Goal: Task Accomplishment & Management: Use online tool/utility

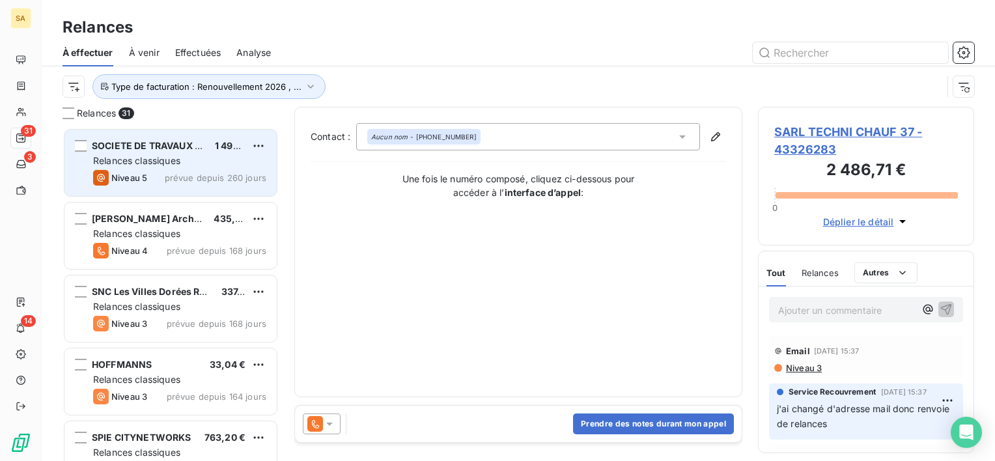
click at [200, 150] on span "SOCIETE DE TRAVAUX DU CENTRE EST" at bounding box center [180, 145] width 176 height 11
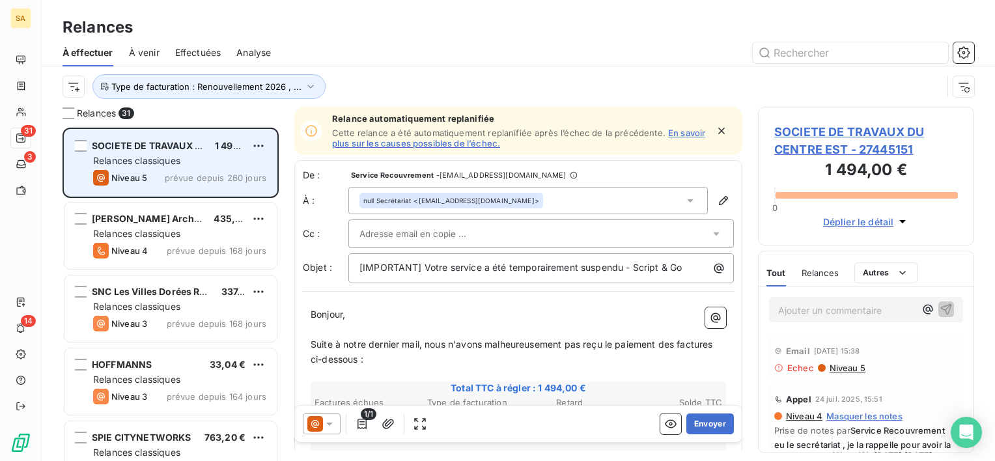
scroll to position [323, 206]
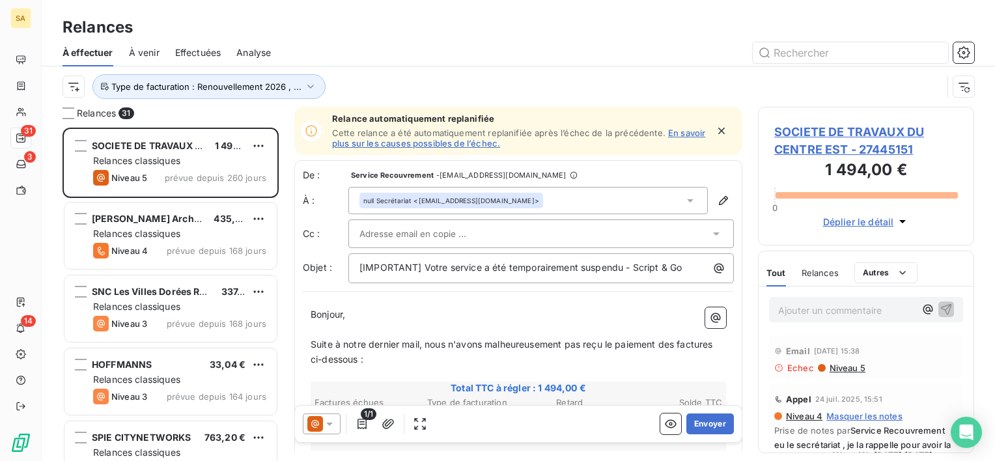
click at [780, 145] on span "SOCIETE DE TRAVAUX DU CENTRE EST - 27445151" at bounding box center [866, 140] width 184 height 35
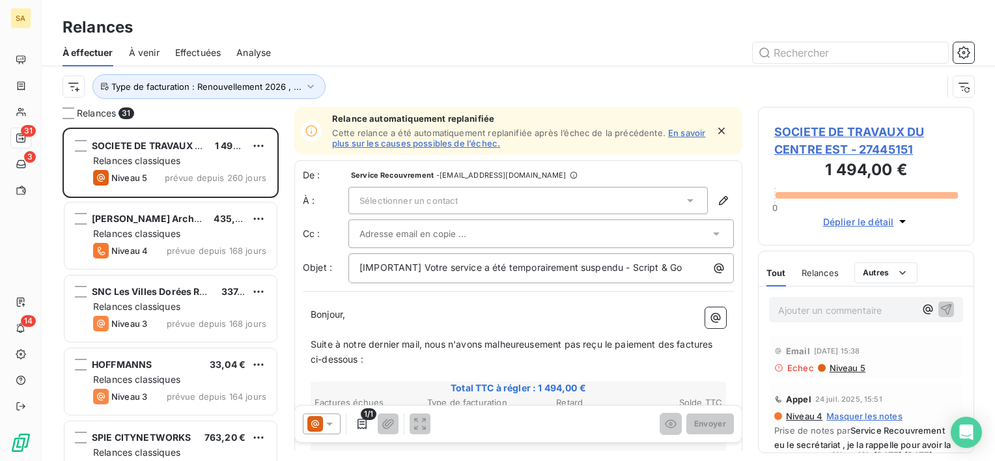
scroll to position [323, 206]
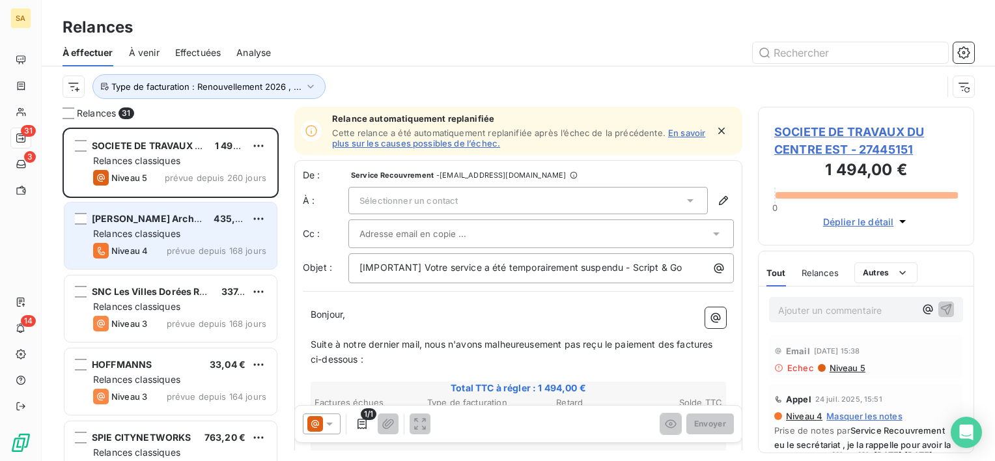
click at [120, 227] on div "Relances classiques" at bounding box center [179, 233] width 173 height 13
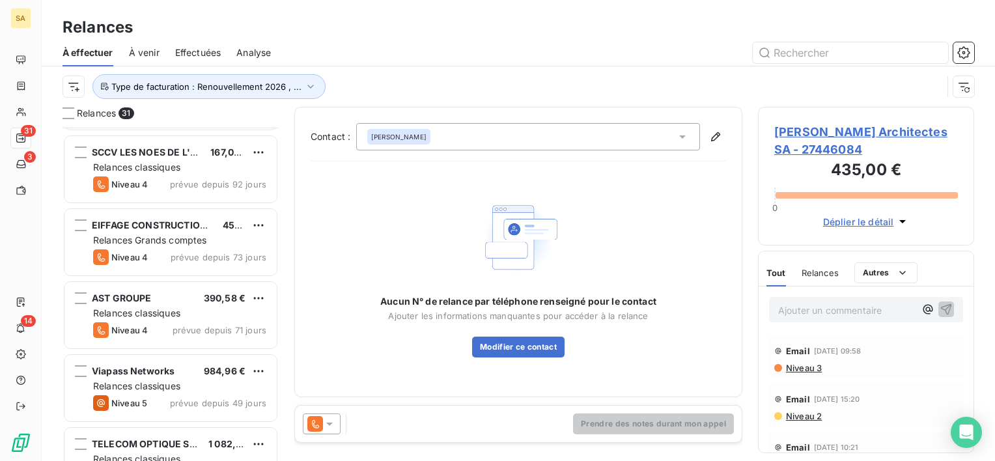
scroll to position [870, 0]
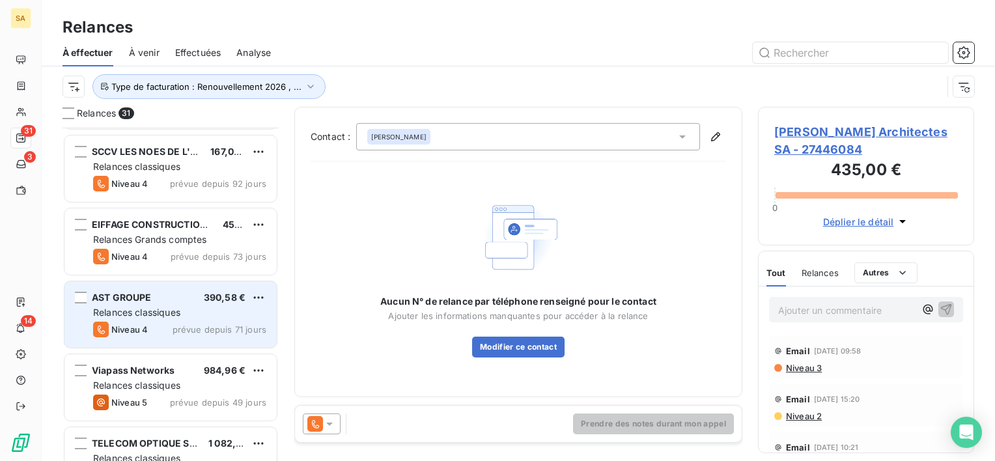
click at [143, 311] on span "Relances classiques" at bounding box center [136, 312] width 87 height 11
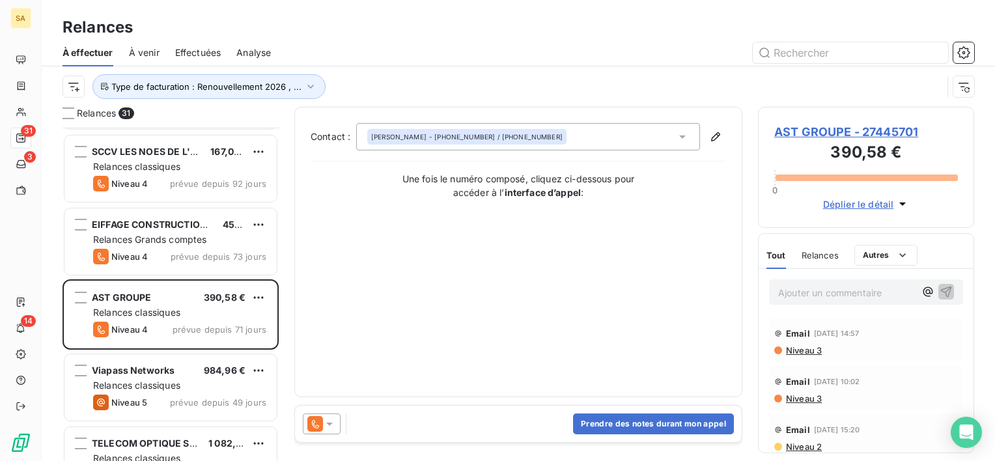
click at [822, 253] on span "Relances" at bounding box center [819, 255] width 37 height 10
click at [831, 294] on p "Ajouter un commentaire ﻿" at bounding box center [846, 292] width 137 height 16
click at [780, 255] on span "Tout" at bounding box center [775, 255] width 18 height 10
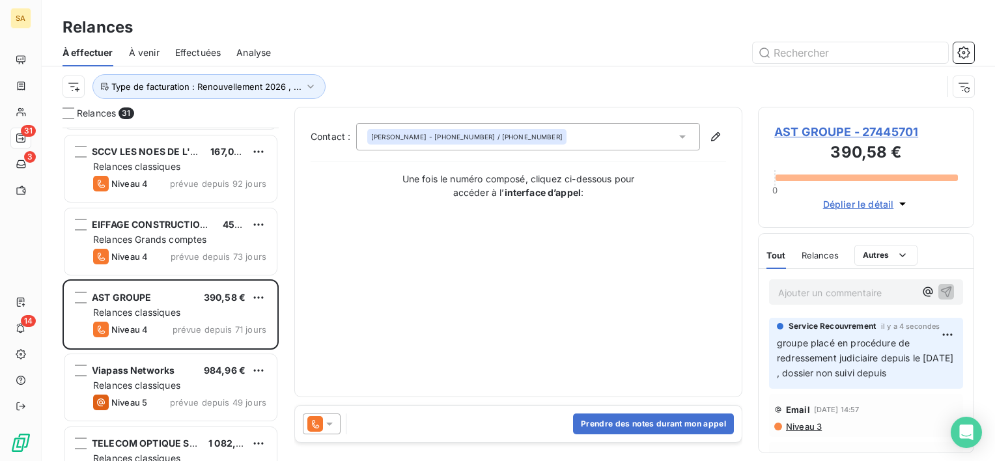
click at [810, 242] on div "Relances" at bounding box center [819, 255] width 37 height 27
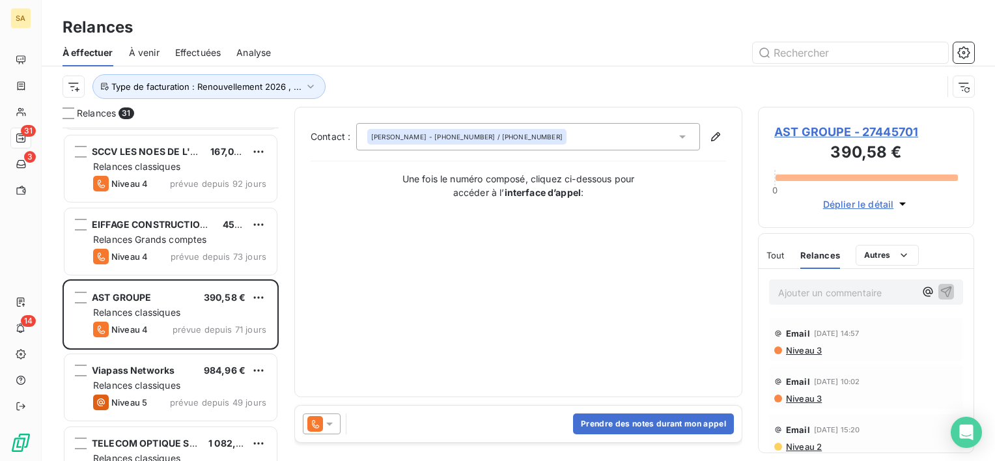
click at [786, 255] on div "Tout Relances Autres" at bounding box center [842, 255] width 152 height 27
click at [779, 255] on span "Tout" at bounding box center [775, 255] width 18 height 10
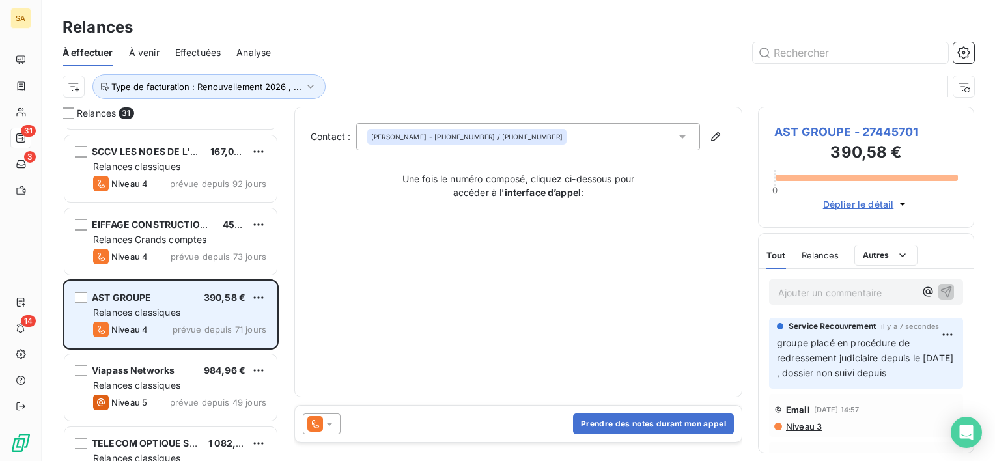
click at [221, 320] on div "AST GROUPE 390,58 € Relances classiques Niveau 4 prévue depuis 71 jours" at bounding box center [170, 314] width 212 height 66
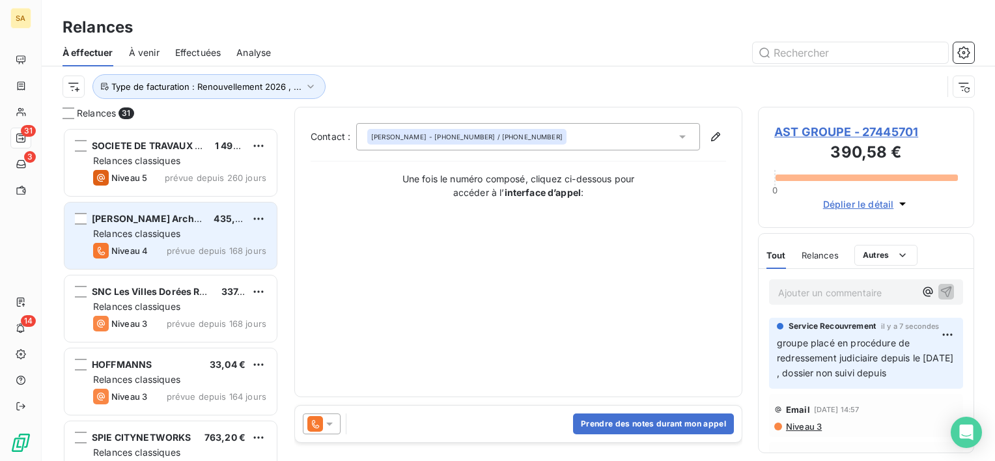
click at [171, 238] on span "Relances classiques" at bounding box center [136, 233] width 87 height 11
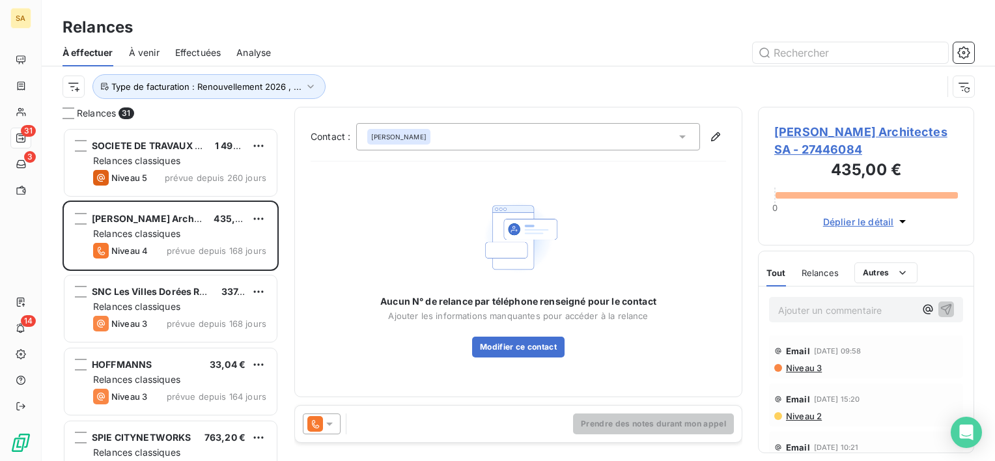
click at [797, 137] on span "[PERSON_NAME] Architectes SA - 27446084" at bounding box center [866, 140] width 184 height 35
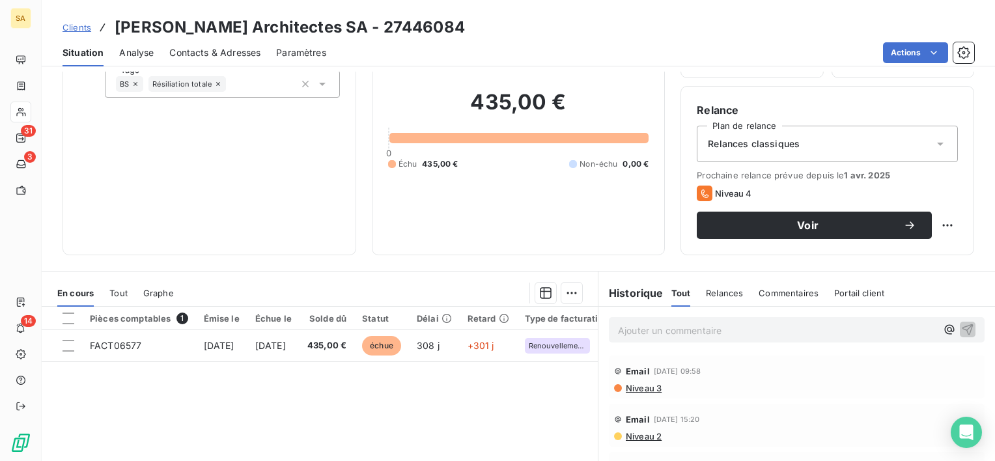
scroll to position [101, 0]
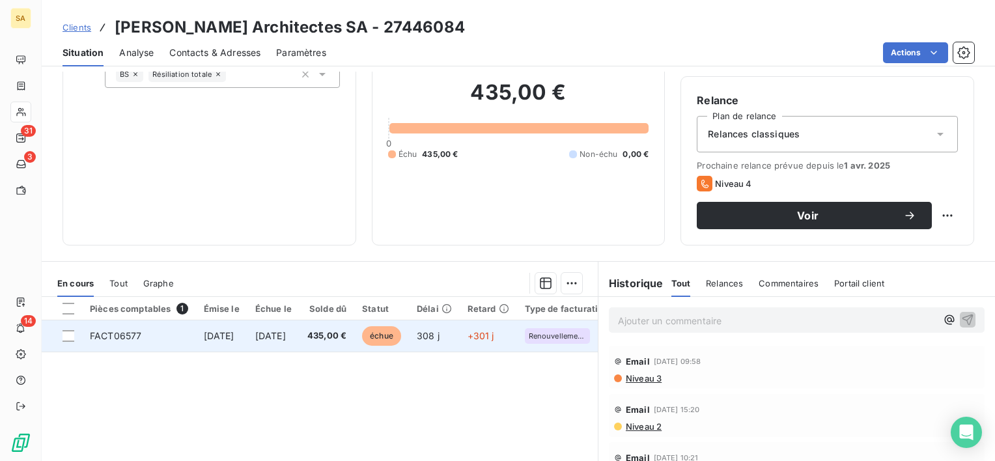
click at [111, 337] on span "FACT06577" at bounding box center [115, 335] width 51 height 11
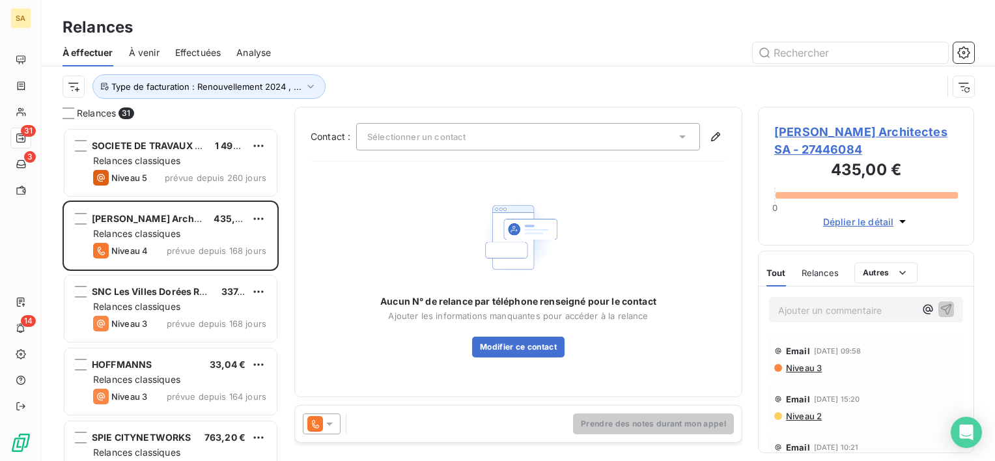
scroll to position [323, 206]
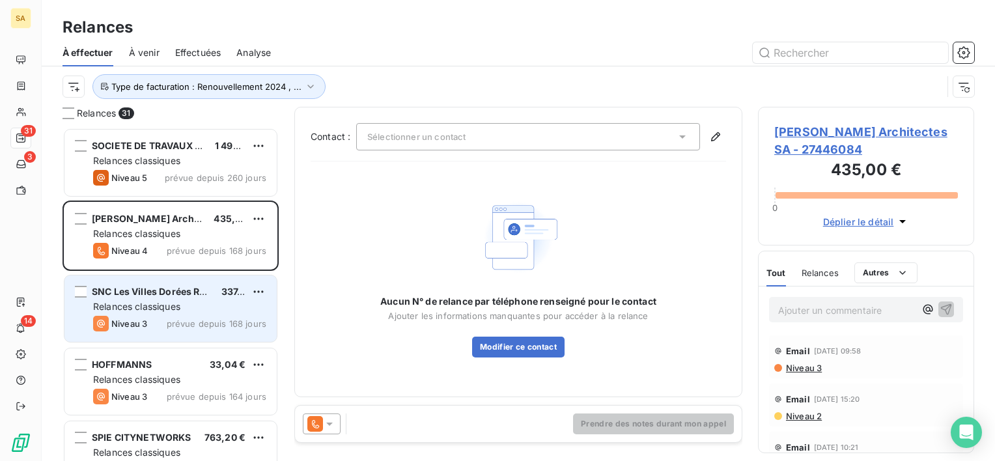
click at [143, 288] on span "SNC Les Villes Dorées Résidence Etudiante" at bounding box center [189, 291] width 195 height 11
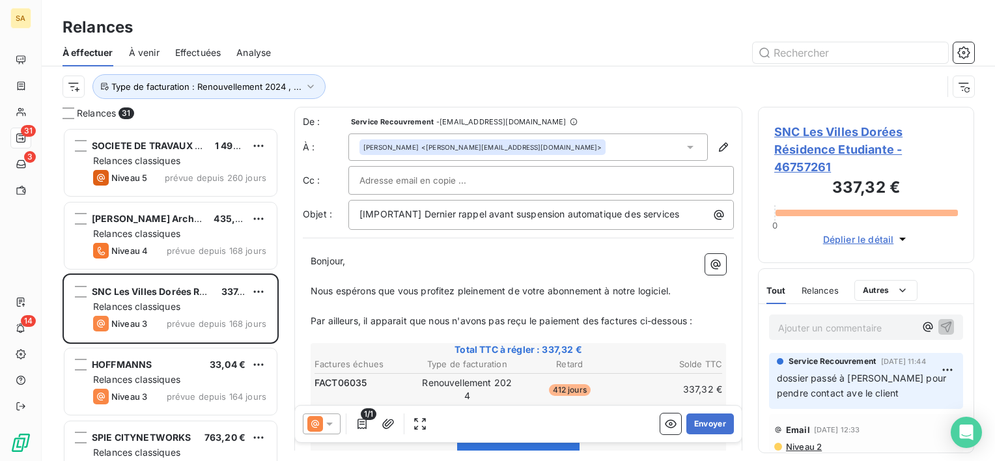
click at [807, 143] on span "SNC Les Villes Dorées Résidence Etudiante - 46757261" at bounding box center [866, 149] width 184 height 53
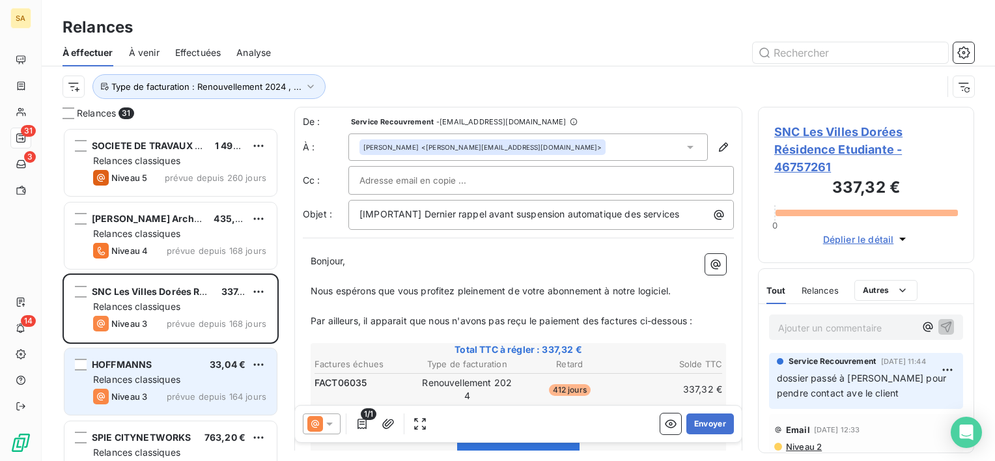
click at [193, 380] on div "Relances classiques" at bounding box center [179, 379] width 173 height 13
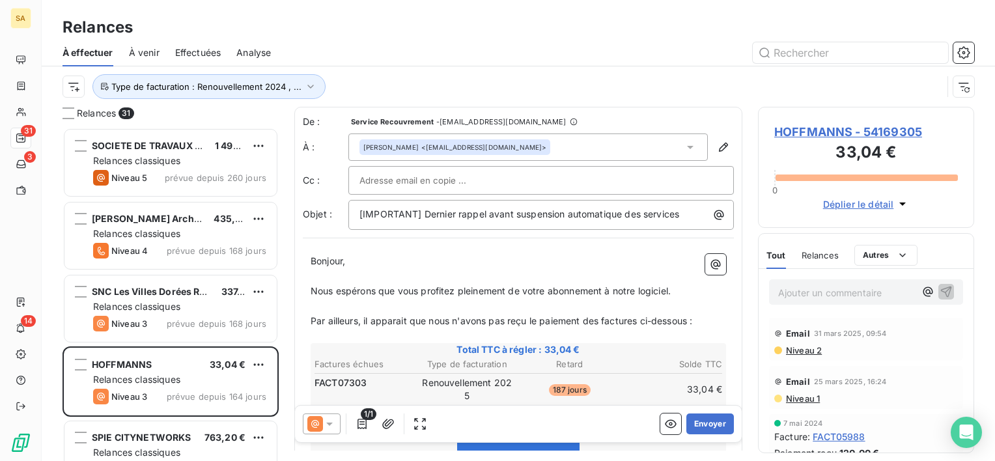
click at [825, 258] on span "Relances" at bounding box center [819, 255] width 37 height 10
click at [334, 429] on icon at bounding box center [329, 423] width 13 height 13
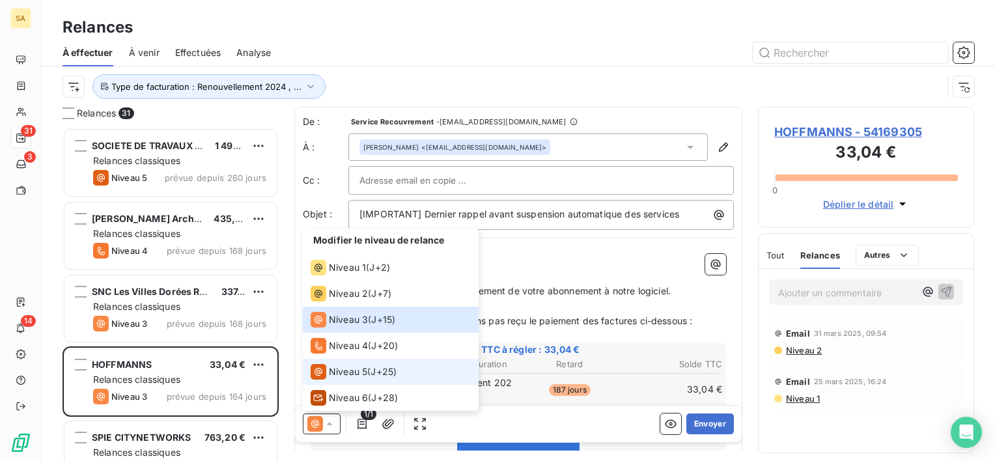
click at [331, 371] on span "Niveau 5" at bounding box center [348, 371] width 38 height 13
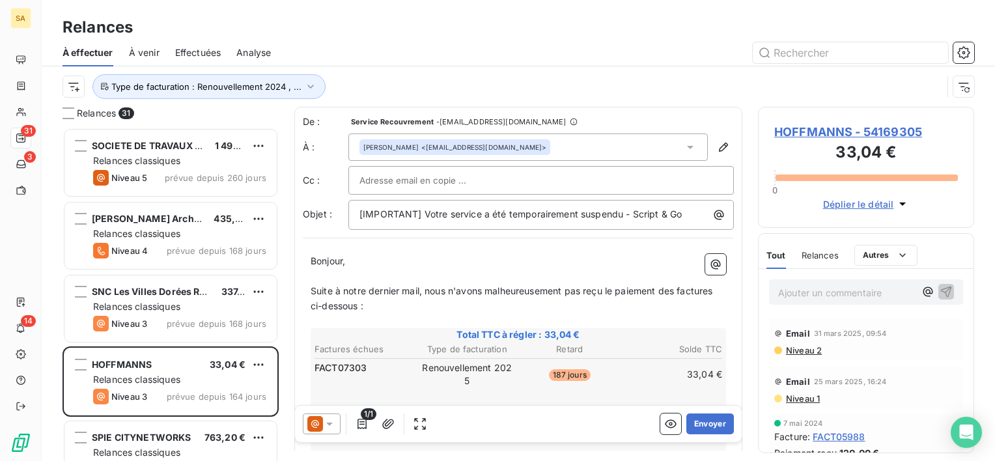
click at [472, 343] on th "Type de facturation" at bounding box center [468, 349] width 102 height 14
click at [697, 427] on button "Envoyer" at bounding box center [710, 423] width 48 height 21
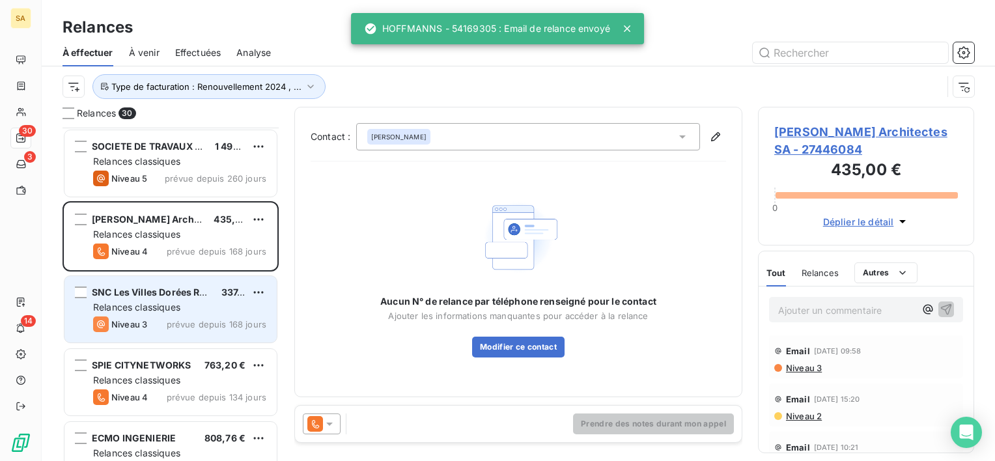
scroll to position [91, 0]
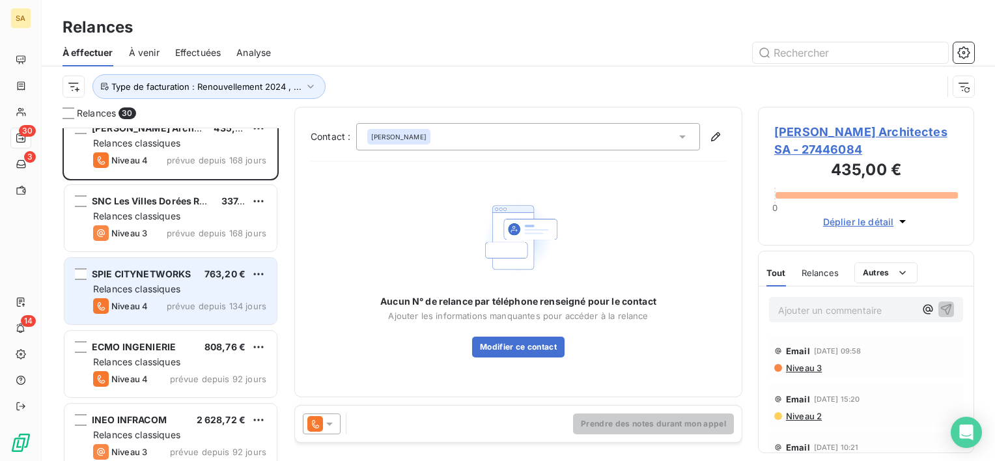
click at [173, 295] on div "SPIE CITYNETWORKS 763,20 € Relances classiques Niveau 4 prévue depuis 134 jours" at bounding box center [170, 291] width 212 height 66
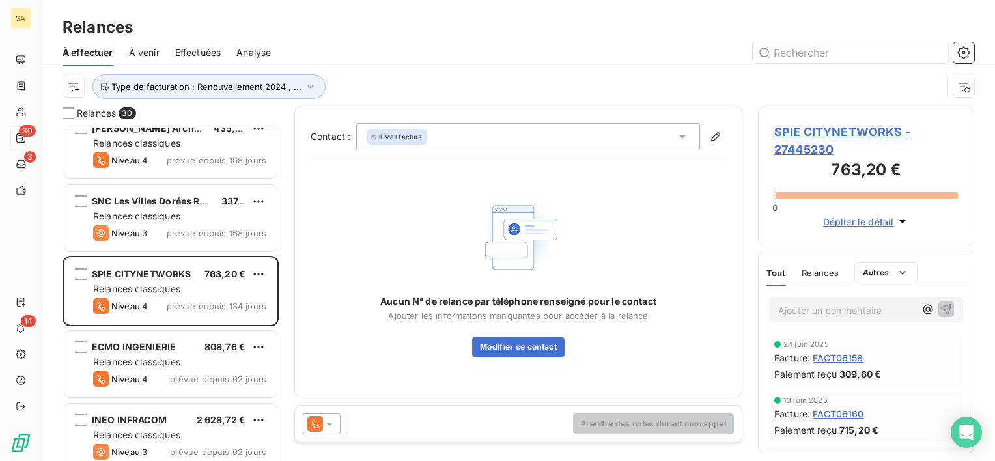
drag, startPoint x: 583, startPoint y: 302, endPoint x: 591, endPoint y: 263, distance: 39.8
click at [583, 302] on span "Aucun N° de relance par téléphone renseigné pour le contact" at bounding box center [518, 301] width 276 height 13
click at [808, 136] on span "SPIE CITYNETWORKS - 27445230" at bounding box center [866, 140] width 184 height 35
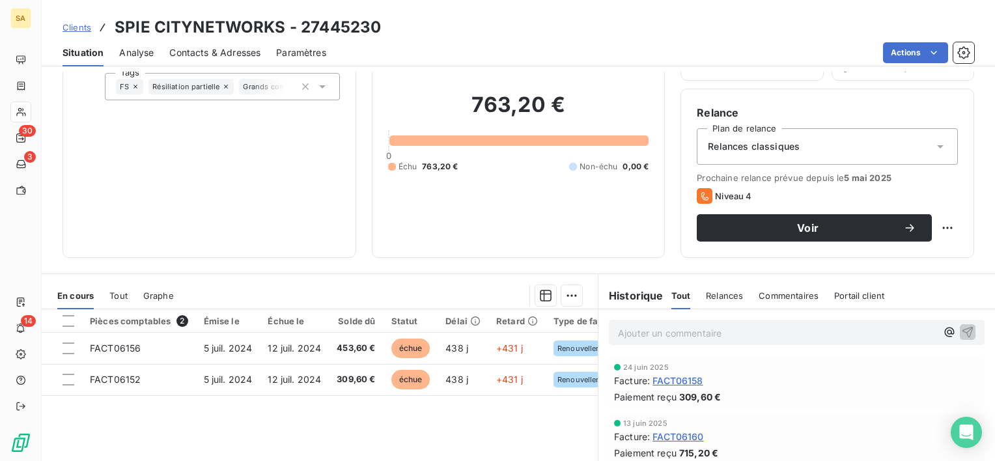
scroll to position [94, 0]
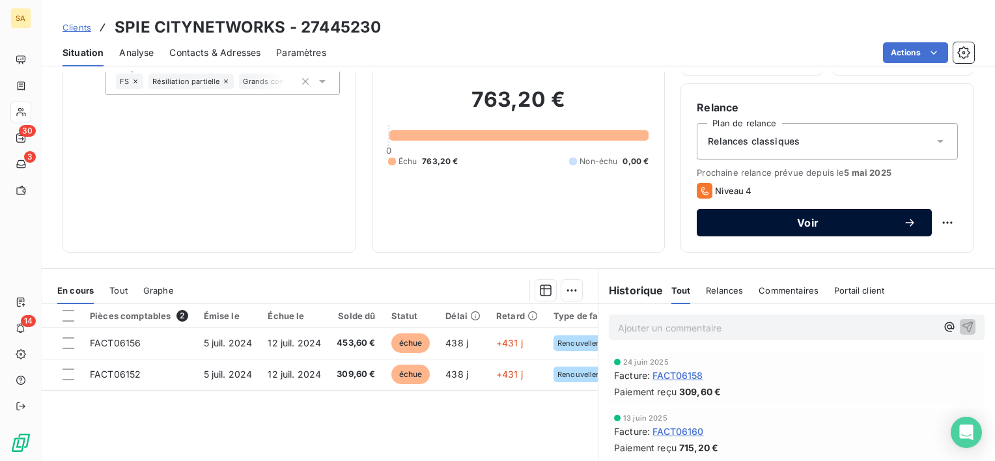
click at [745, 214] on button "Voir" at bounding box center [814, 222] width 235 height 27
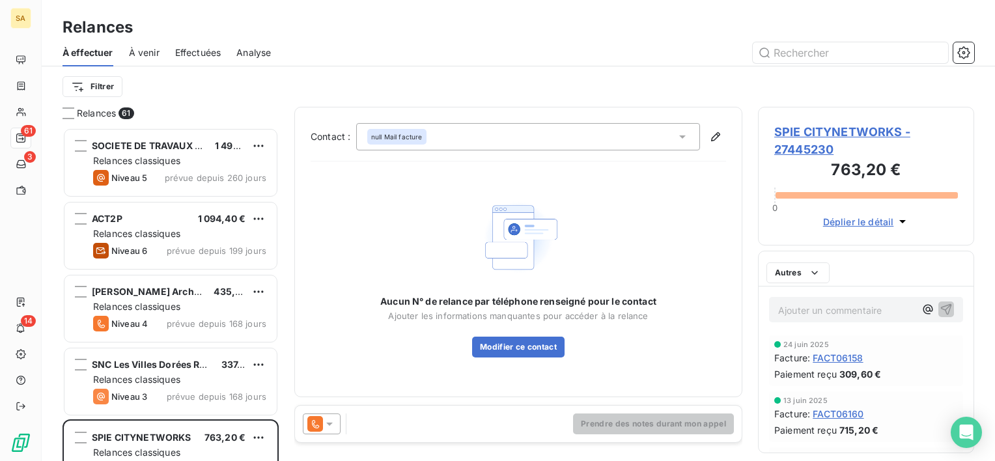
scroll to position [323, 206]
click at [680, 140] on icon at bounding box center [682, 136] width 13 height 13
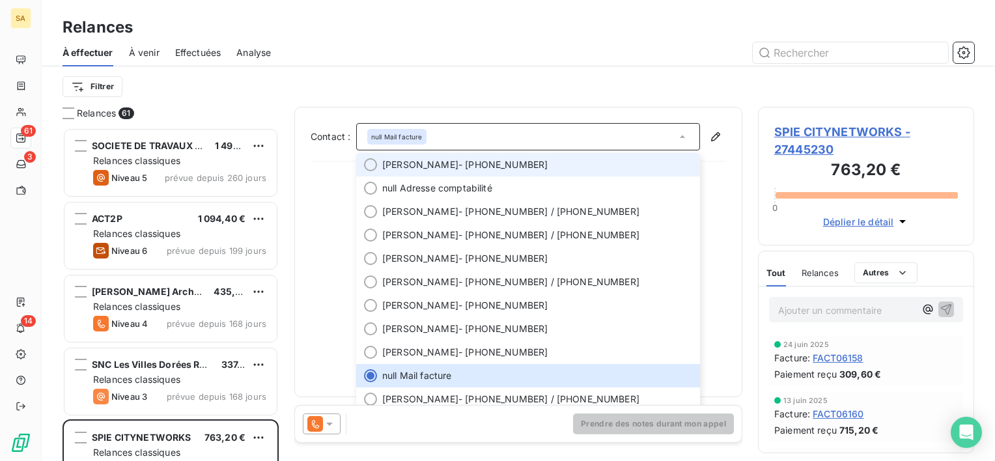
click at [491, 170] on span "[PERSON_NAME] - [PHONE_NUMBER]" at bounding box center [537, 164] width 310 height 13
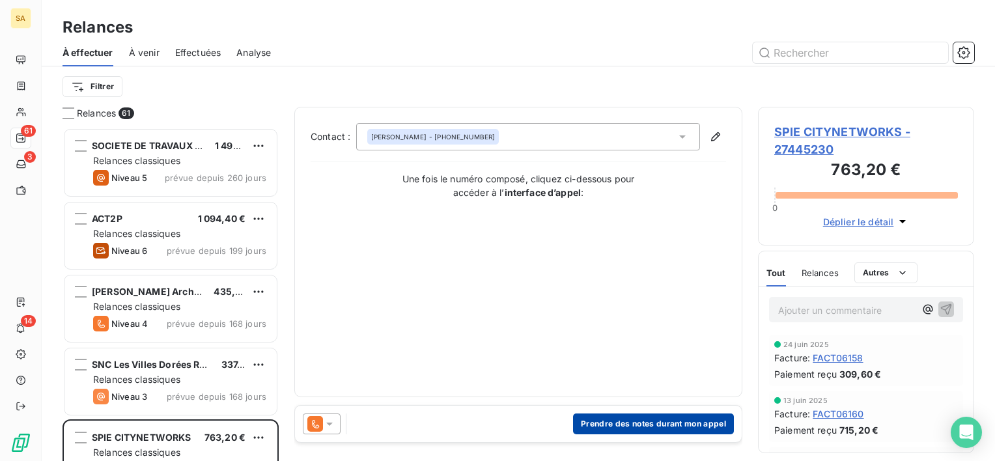
click at [643, 424] on button "Prendre des notes durant mon appel" at bounding box center [653, 423] width 161 height 21
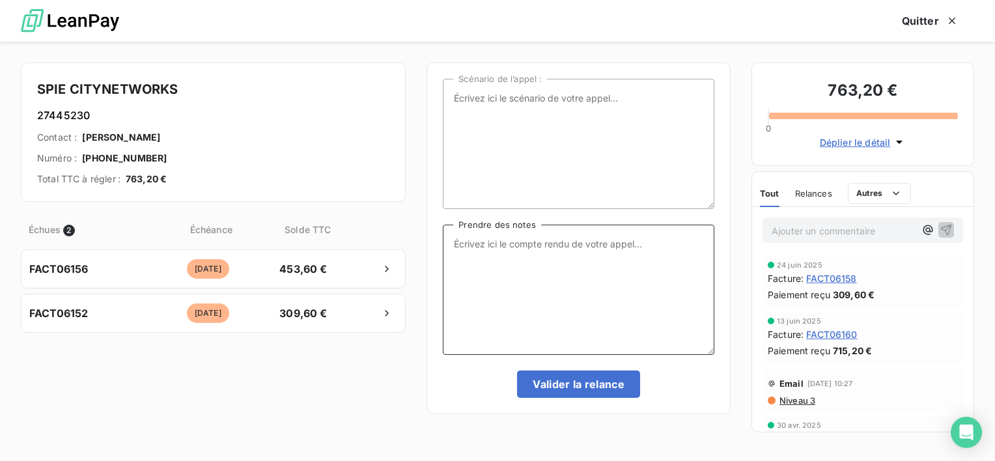
paste textarea "Bonjour, Nous revenons vers vous une énième fois pour connaître l’état d’avance…"
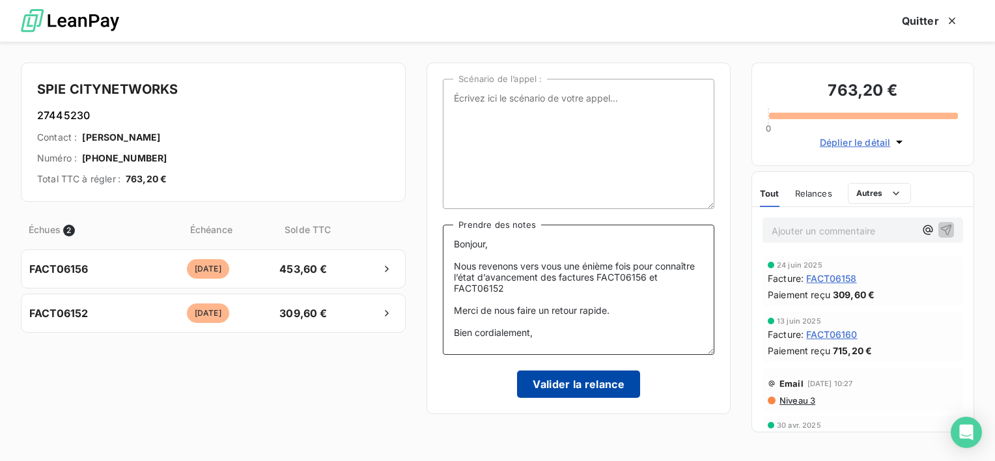
type textarea "Bonjour, Nous revenons vers vous une énième fois pour connaître l’état d’avance…"
click at [572, 382] on button "Valider la relance" at bounding box center [578, 383] width 123 height 27
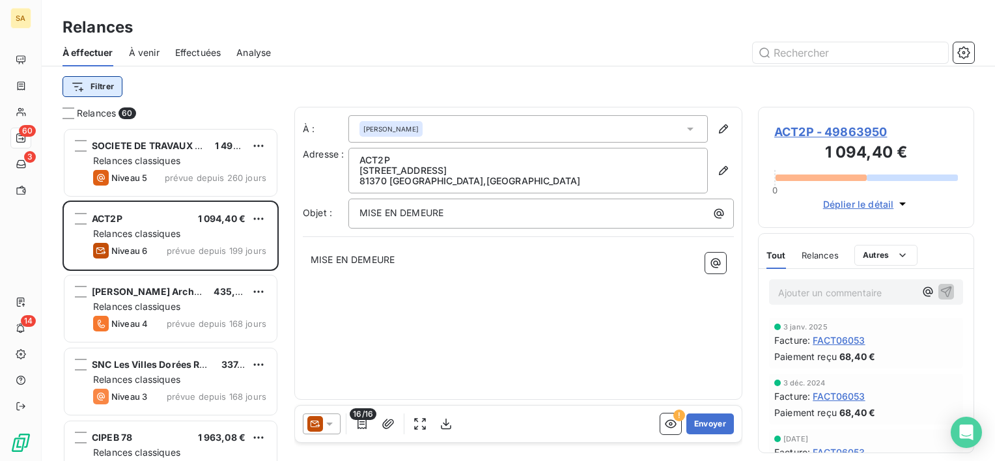
click at [99, 86] on html "SA 60 3 14 Relances À effectuer À venir Effectuées Analyse Filtrer Relances 60 …" at bounding box center [497, 230] width 995 height 461
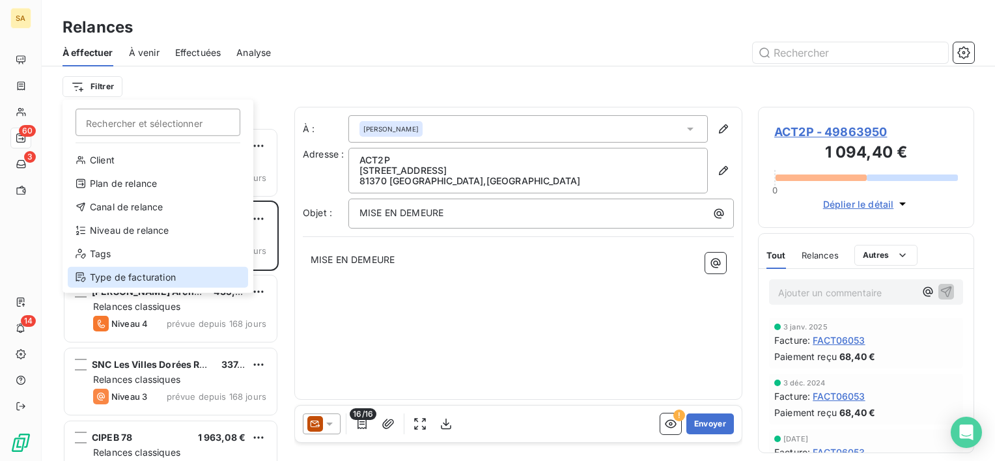
click at [180, 273] on div "Type de facturation" at bounding box center [158, 277] width 180 height 21
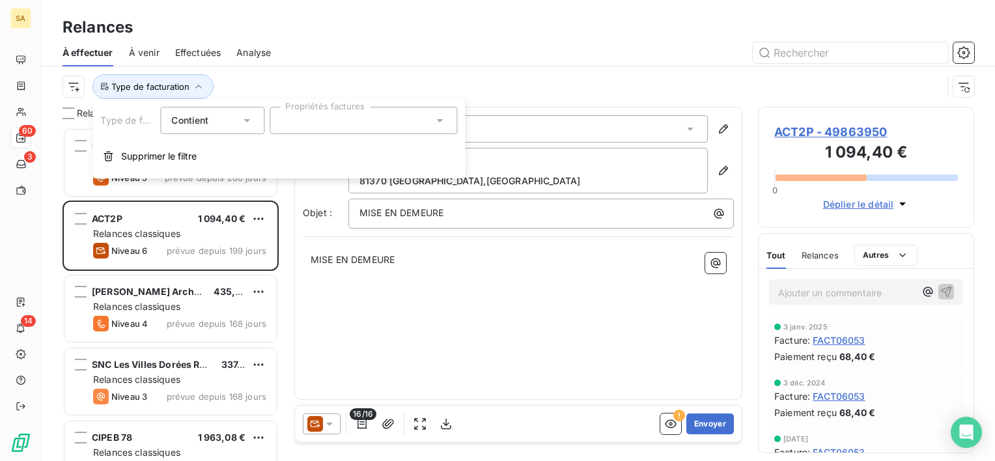
click at [292, 112] on div at bounding box center [362, 120] width 187 height 27
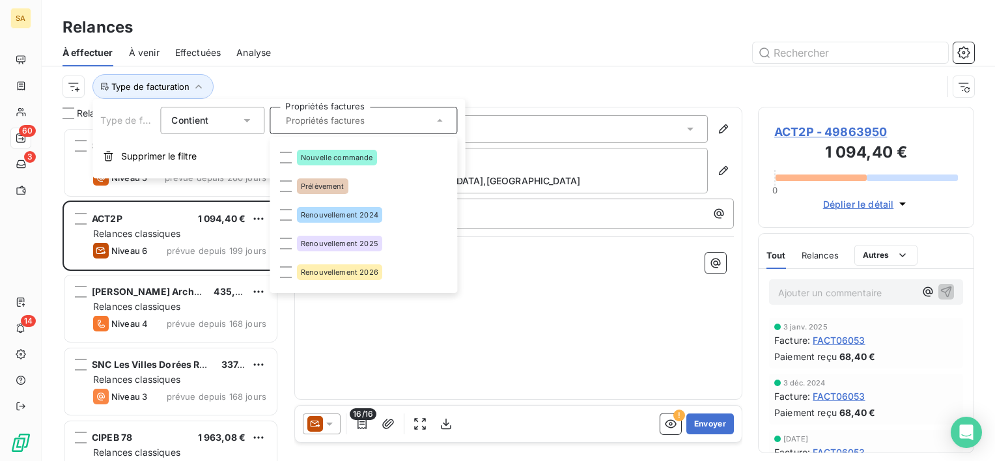
scroll to position [53, 0]
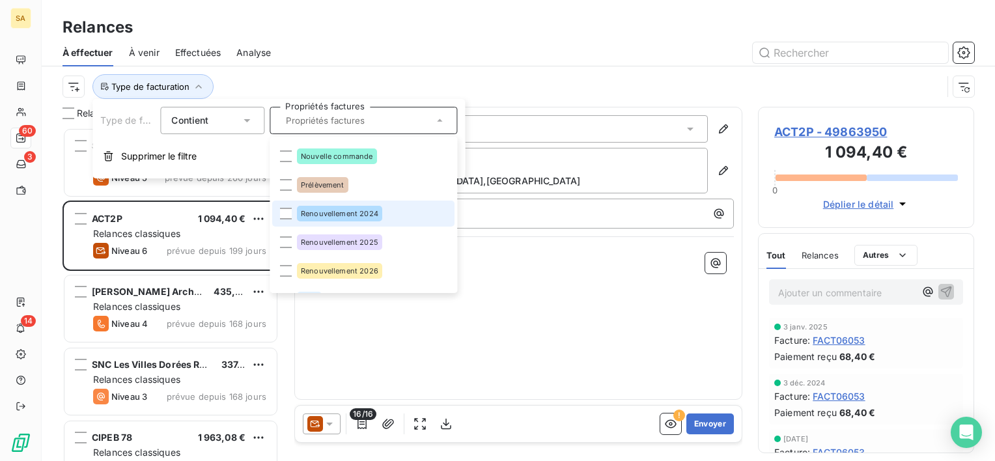
click at [322, 210] on span "Renouvellement 2024" at bounding box center [339, 214] width 77 height 8
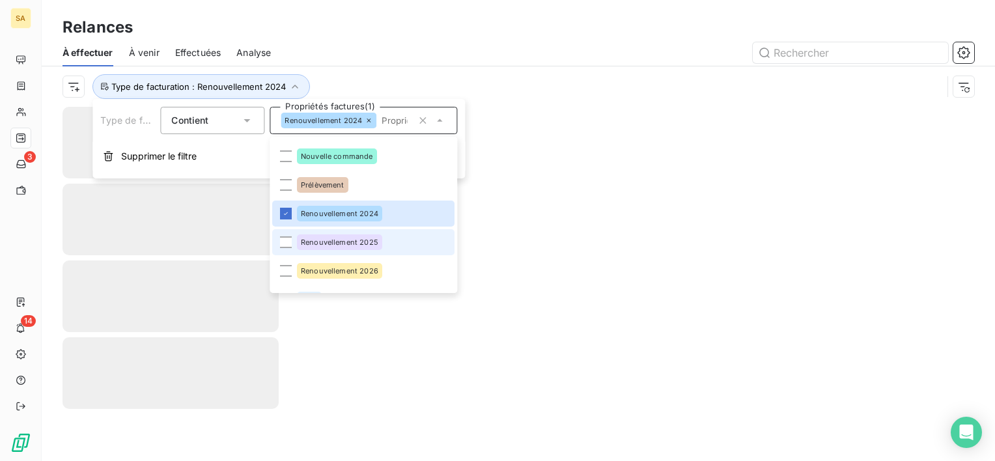
click at [328, 231] on li "Renouvellement 2025" at bounding box center [363, 242] width 182 height 26
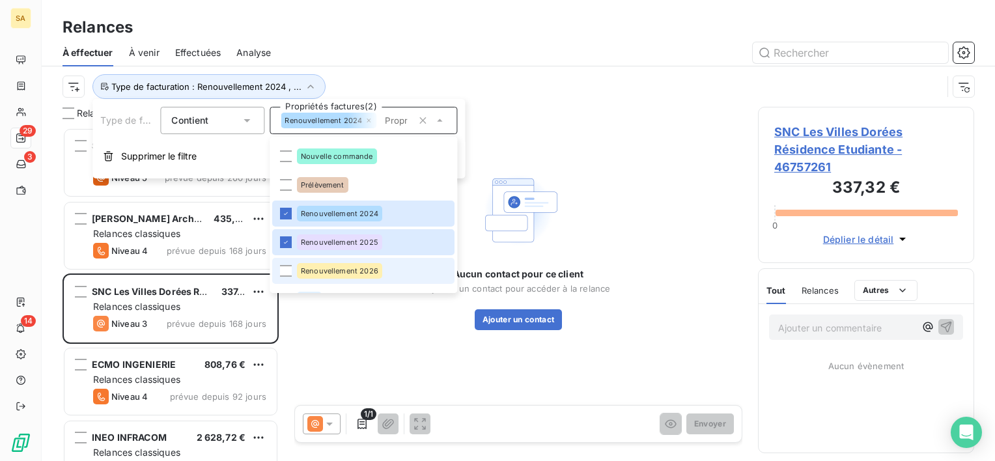
scroll to position [323, 206]
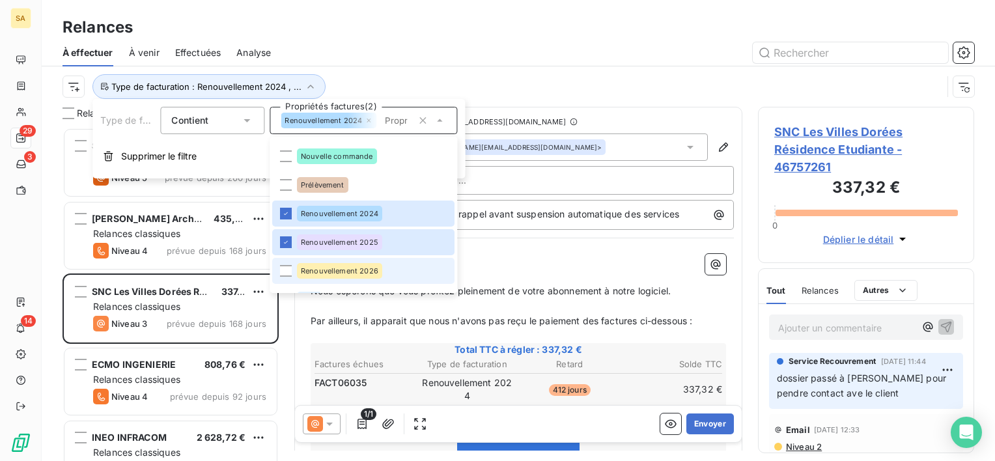
click at [340, 279] on li "Renouvellement 2026" at bounding box center [363, 271] width 182 height 26
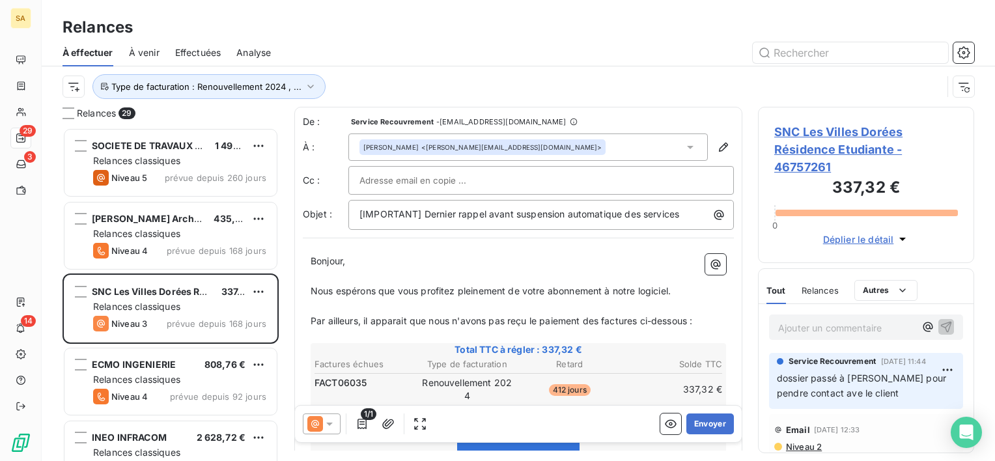
click at [336, 319] on span "Par ailleurs, il apparait que nous n'avons pas reçu le paiement des factures ci…" at bounding box center [501, 320] width 381 height 11
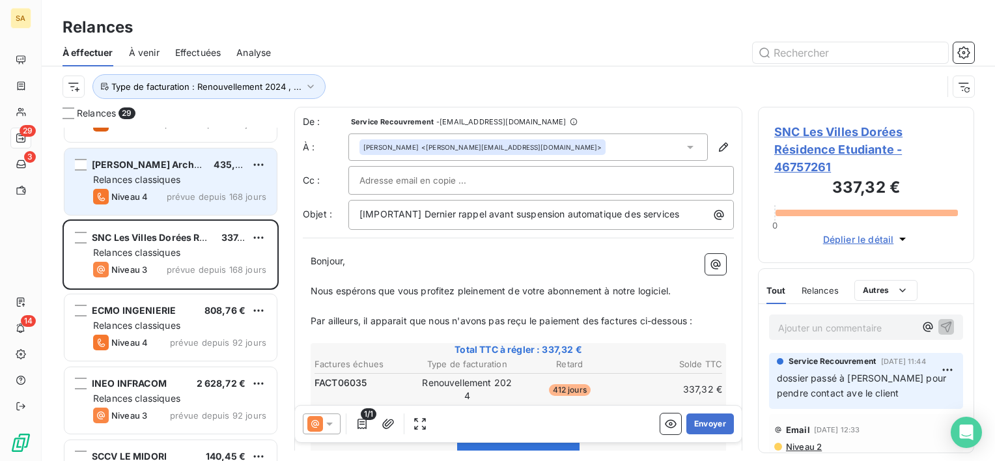
scroll to position [0, 0]
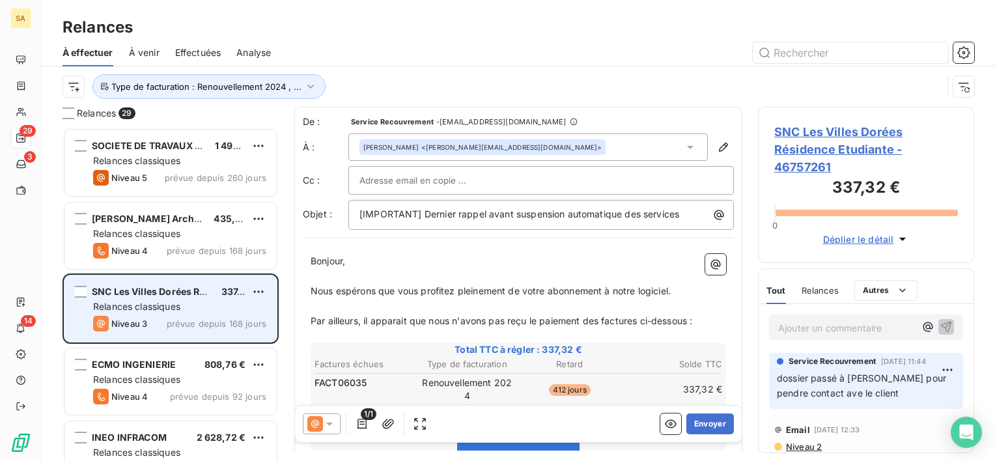
click at [175, 311] on span "Relances classiques" at bounding box center [136, 306] width 87 height 11
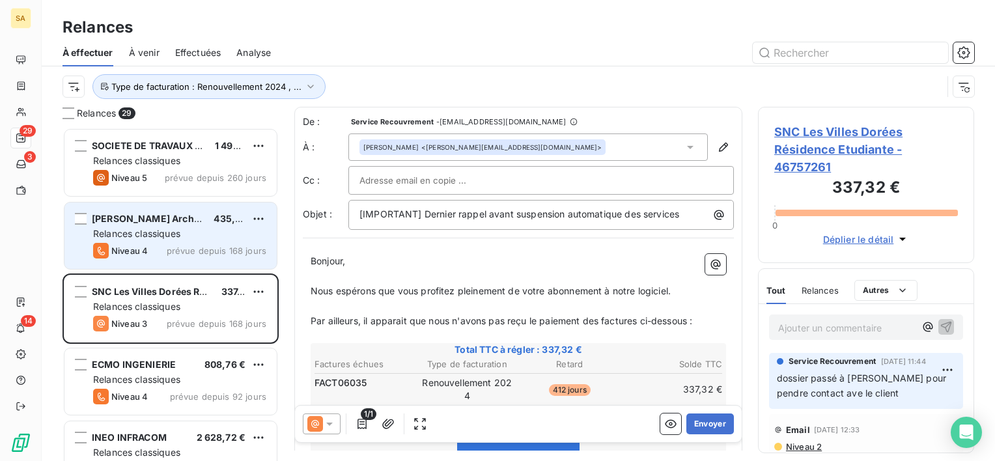
click at [156, 237] on span "Relances classiques" at bounding box center [136, 233] width 87 height 11
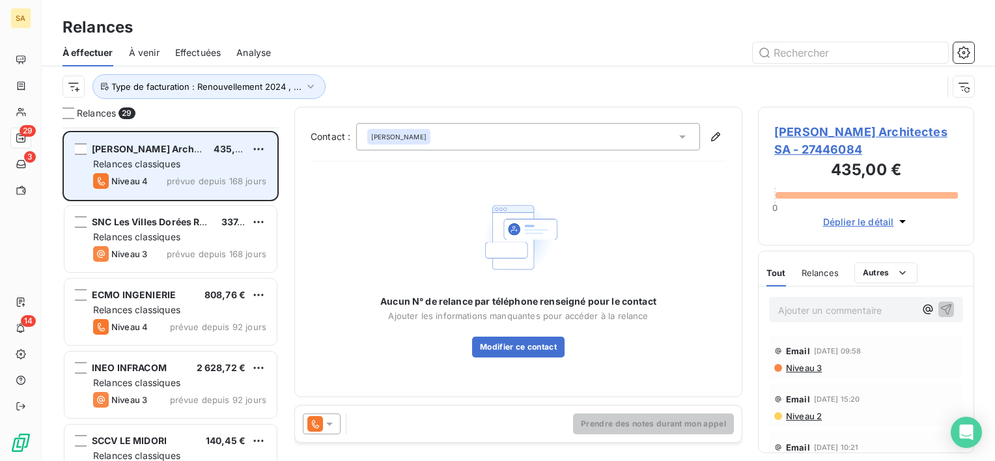
click at [156, 237] on div "SOCIETE DE TRAVAUX DU CENTRE EST 1 494,00 € Relances classiques Niveau 5 prévue…" at bounding box center [170, 294] width 216 height 333
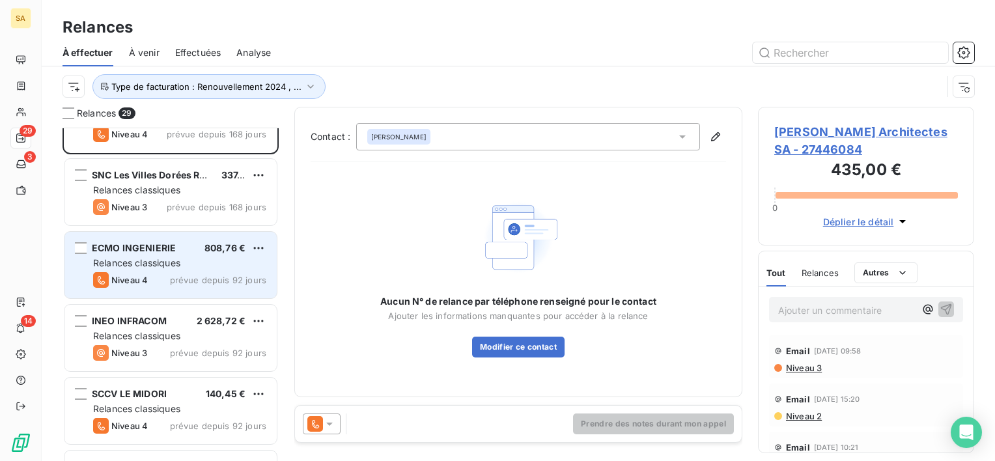
click at [163, 264] on span "Relances classiques" at bounding box center [136, 262] width 87 height 11
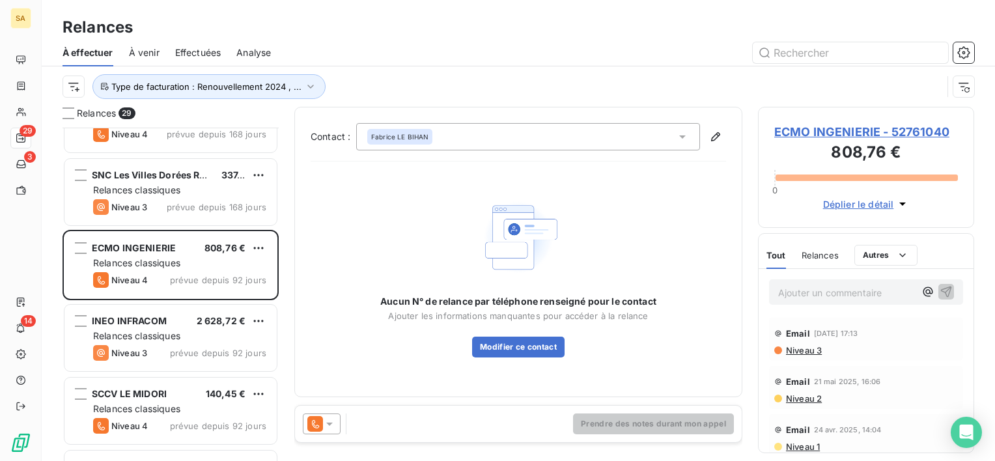
click at [788, 133] on span "ECMO INGENIERIE - 52761040" at bounding box center [866, 132] width 184 height 18
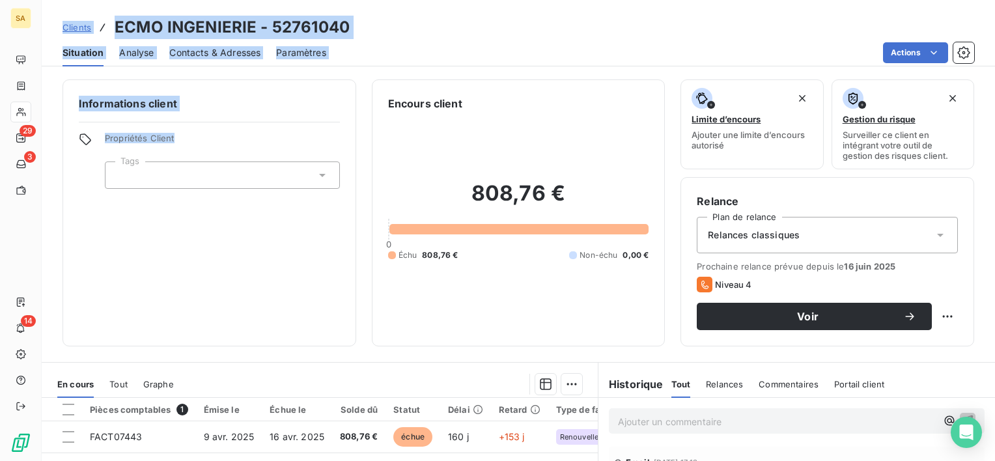
drag, startPoint x: 44, startPoint y: 10, endPoint x: 228, endPoint y: 125, distance: 216.4
click at [228, 125] on div "Clients ECMO INGENIERIE - 52761040 Situation Analyse Contacts & Adresses Paramè…" at bounding box center [518, 230] width 953 height 461
drag, startPoint x: 228, startPoint y: 125, endPoint x: 401, endPoint y: 38, distance: 193.9
click at [401, 38] on div "Clients ECMO INGENIERIE - 52761040" at bounding box center [518, 27] width 953 height 23
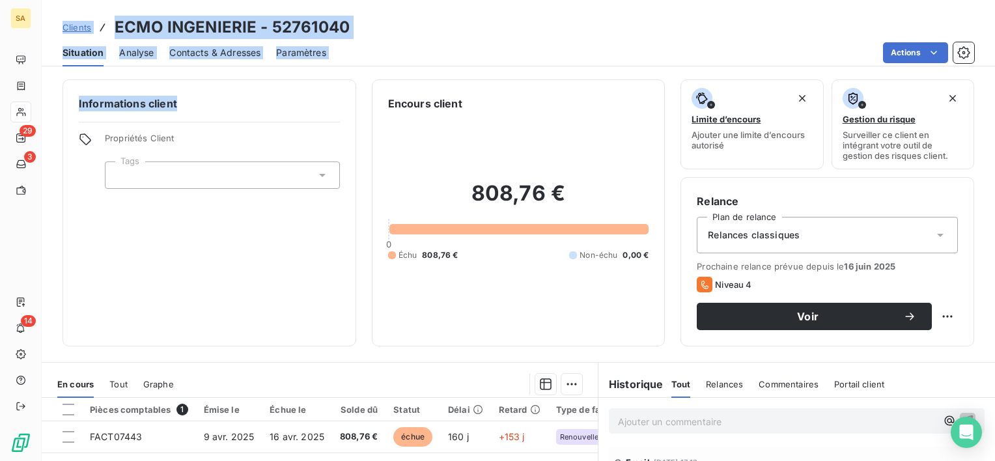
click at [401, 38] on div "Clients ECMO INGENIERIE - 52761040" at bounding box center [518, 27] width 953 height 23
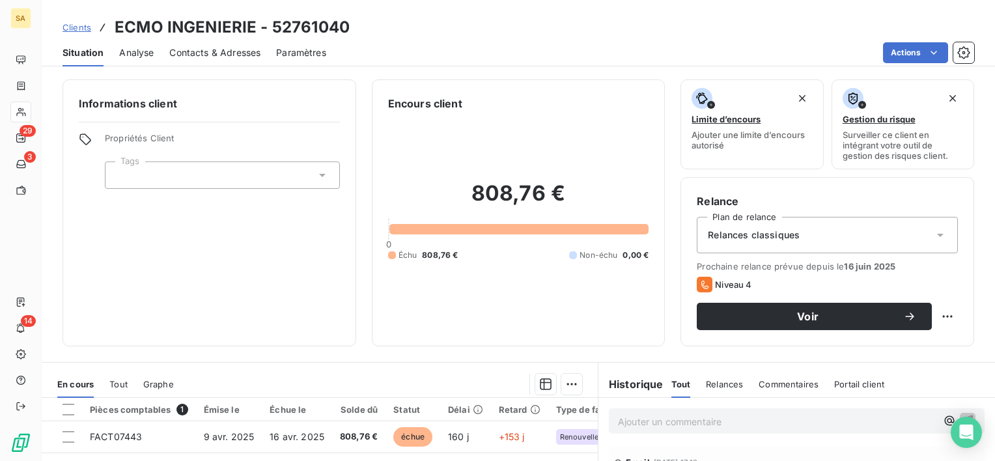
drag, startPoint x: 401, startPoint y: 38, endPoint x: 568, endPoint y: 85, distance: 173.1
click at [568, 85] on div "Encours client 808,76 € 0 Échu 808,76 € Non-échu 0,00 €" at bounding box center [519, 212] width 294 height 267
drag, startPoint x: 568, startPoint y: 85, endPoint x: 518, endPoint y: 66, distance: 53.6
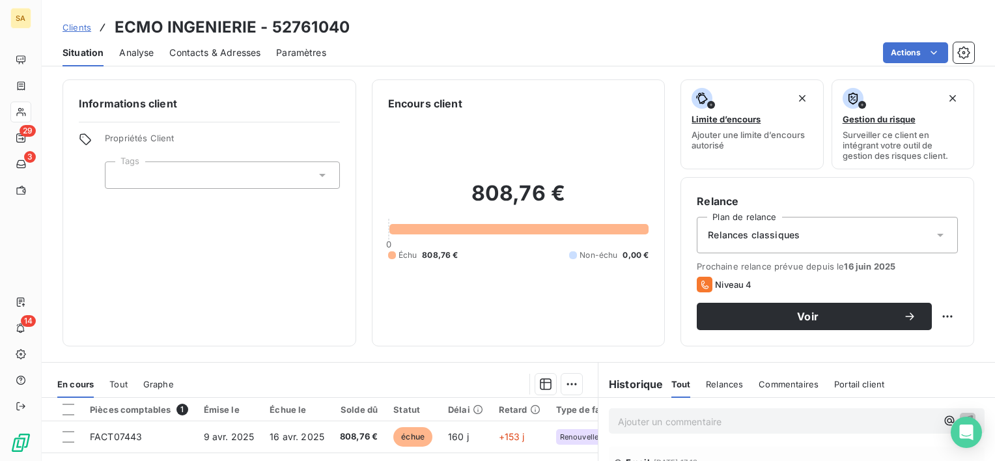
click at [518, 66] on div "Situation Analyse Contacts & Adresses Paramètres Actions" at bounding box center [518, 52] width 953 height 27
drag, startPoint x: 518, startPoint y: 66, endPoint x: 484, endPoint y: 52, distance: 36.5
click at [484, 52] on div "Actions" at bounding box center [658, 52] width 632 height 21
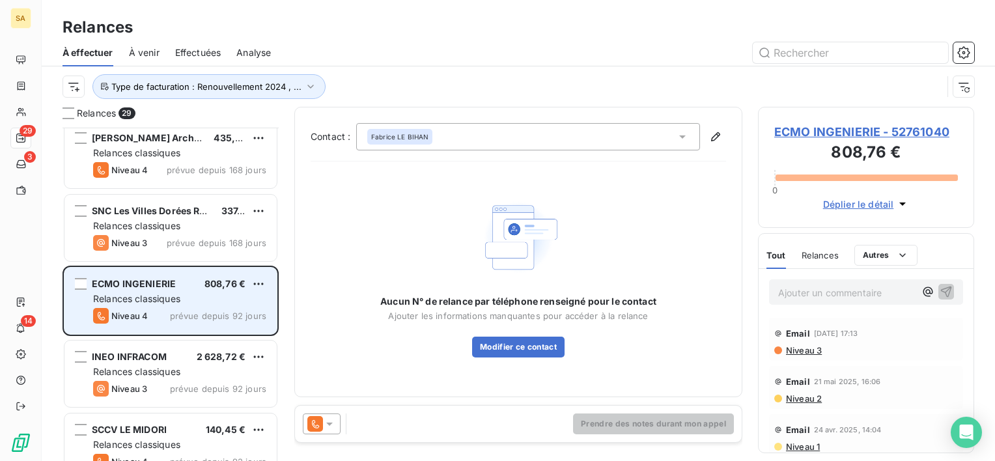
scroll to position [83, 0]
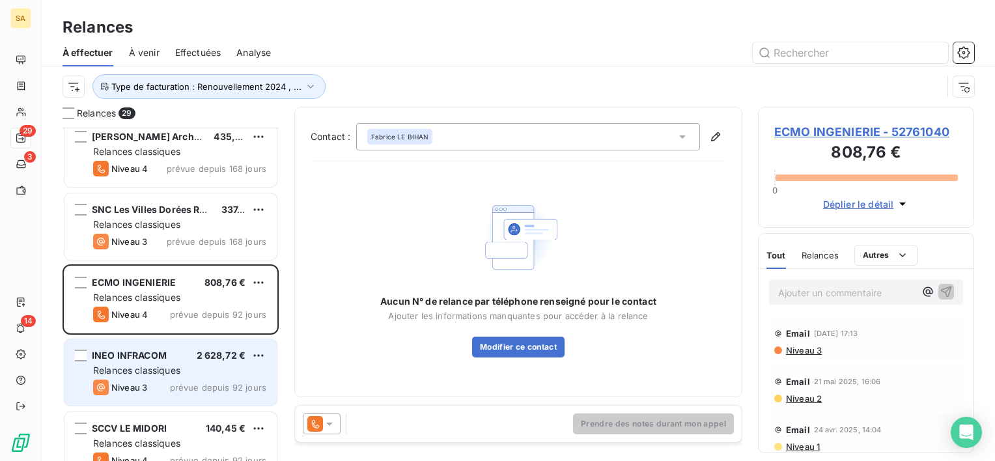
click at [138, 353] on span "INEO INFRACOM" at bounding box center [129, 355] width 75 height 11
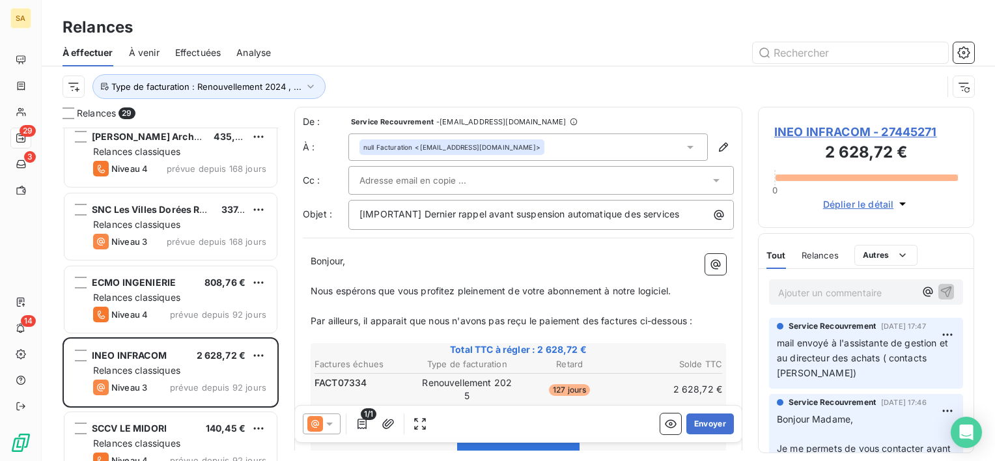
click at [844, 127] on span "INEO INFRACOM - 27445271" at bounding box center [866, 132] width 184 height 18
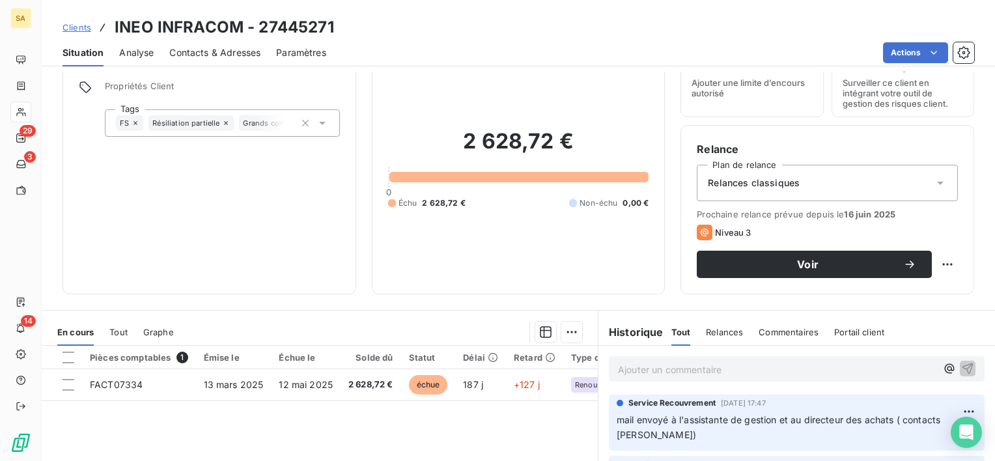
scroll to position [57, 0]
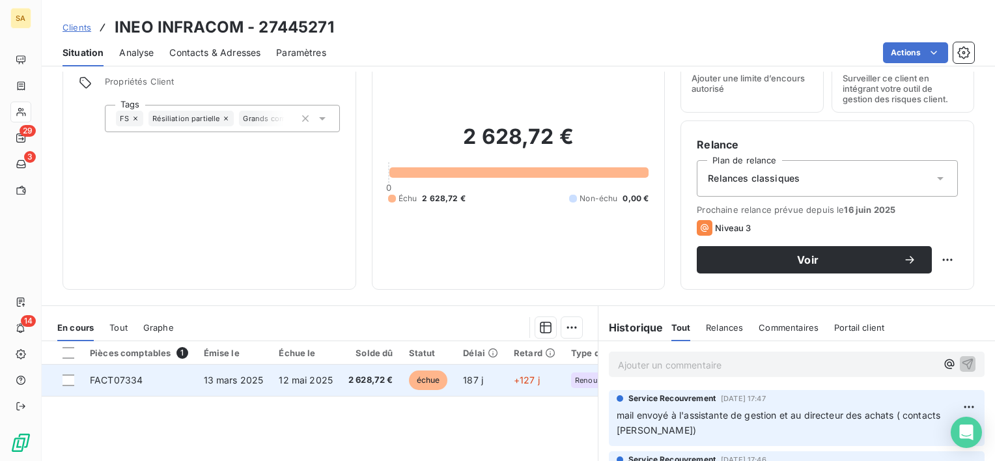
click at [117, 378] on span "FACT07334" at bounding box center [116, 379] width 53 height 11
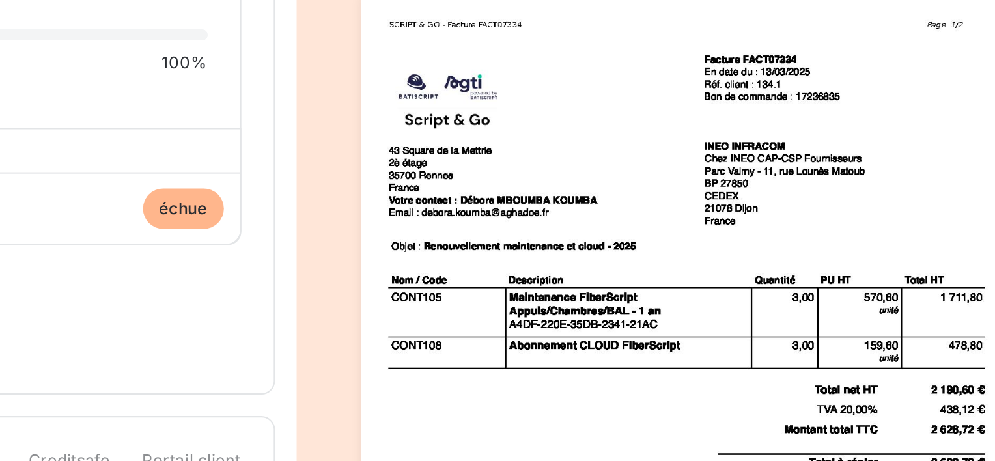
scroll to position [29, 0]
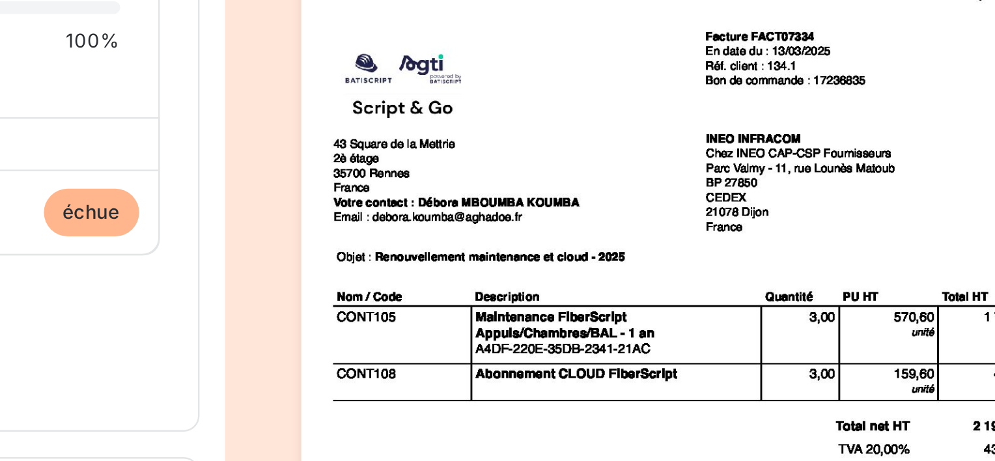
click at [787, 189] on img "button" at bounding box center [784, 309] width 318 height 449
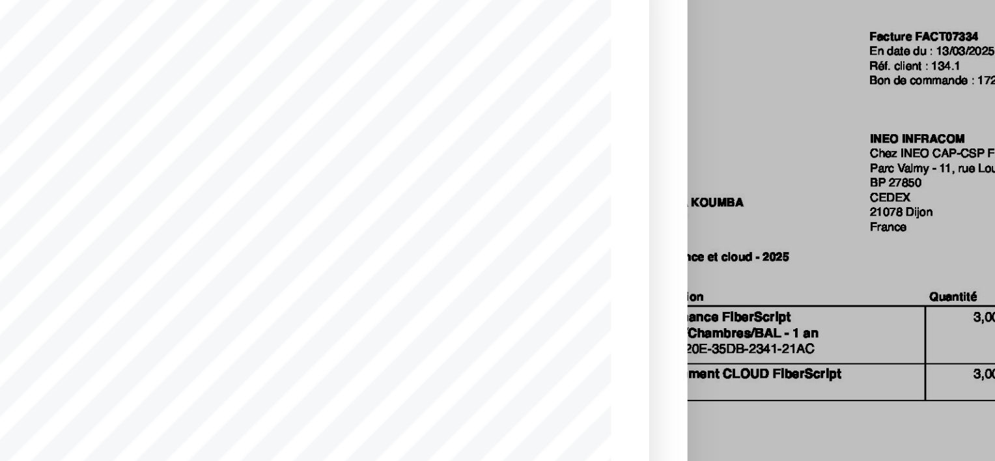
click at [755, 178] on div "FACT07334.pdf [STREET_ADDRESS] Votre contact : [PERSON_NAME] Email : [PERSON_NA…" at bounding box center [497, 230] width 995 height 461
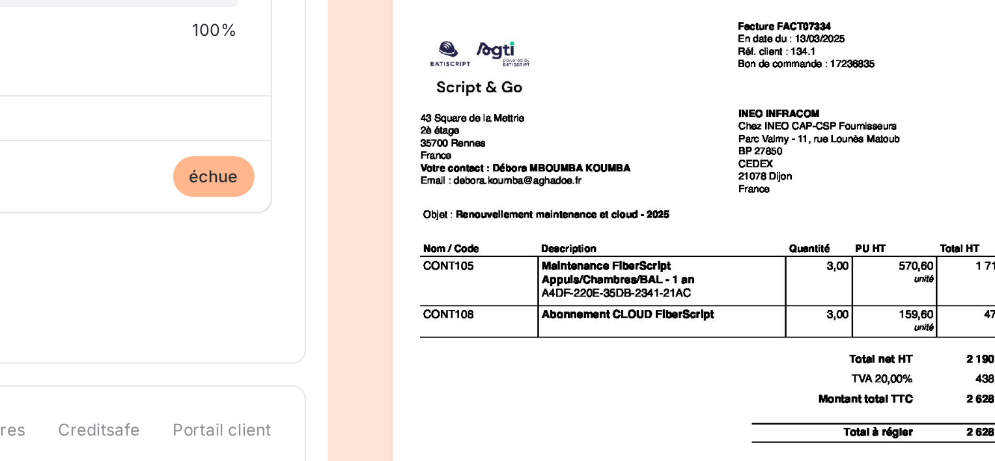
scroll to position [29, 0]
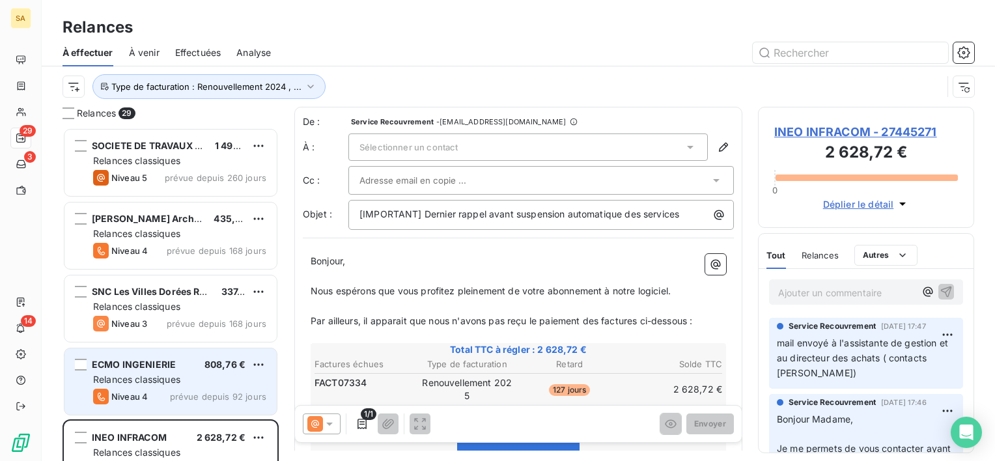
click at [185, 373] on div "Relances classiques" at bounding box center [179, 379] width 173 height 13
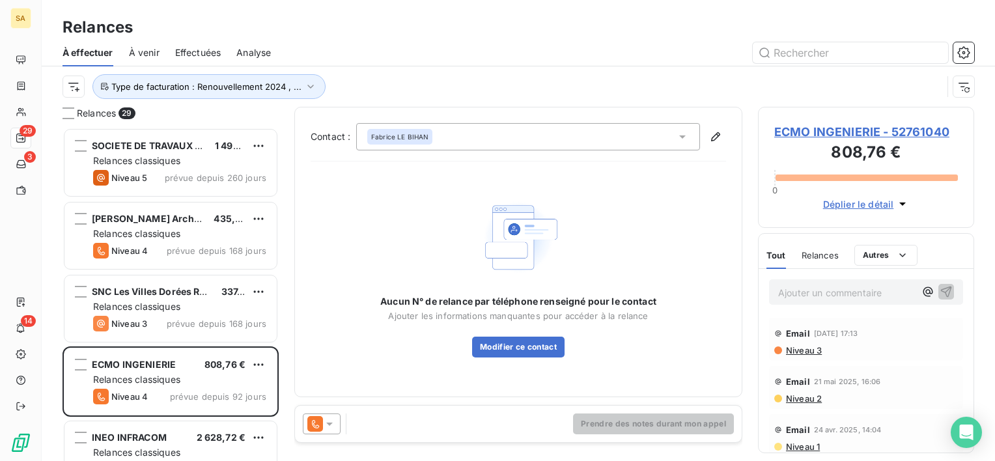
click at [677, 140] on icon at bounding box center [682, 136] width 13 height 13
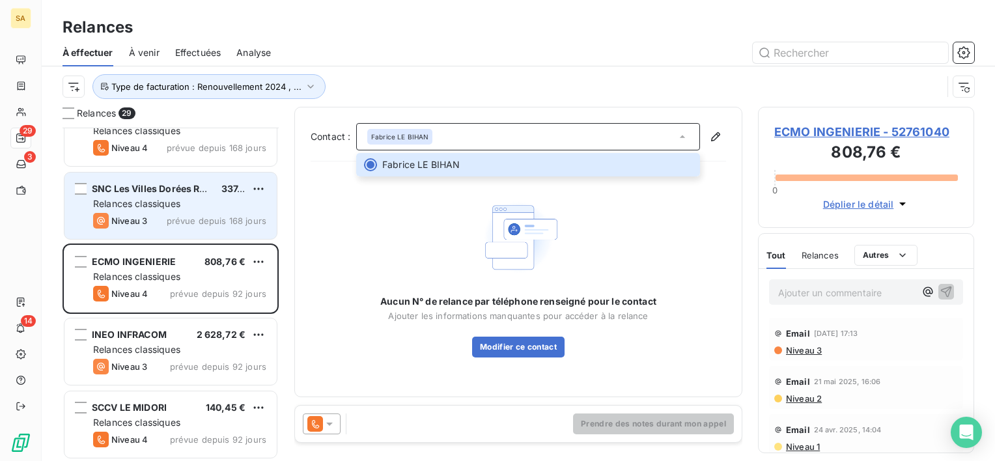
scroll to position [104, 0]
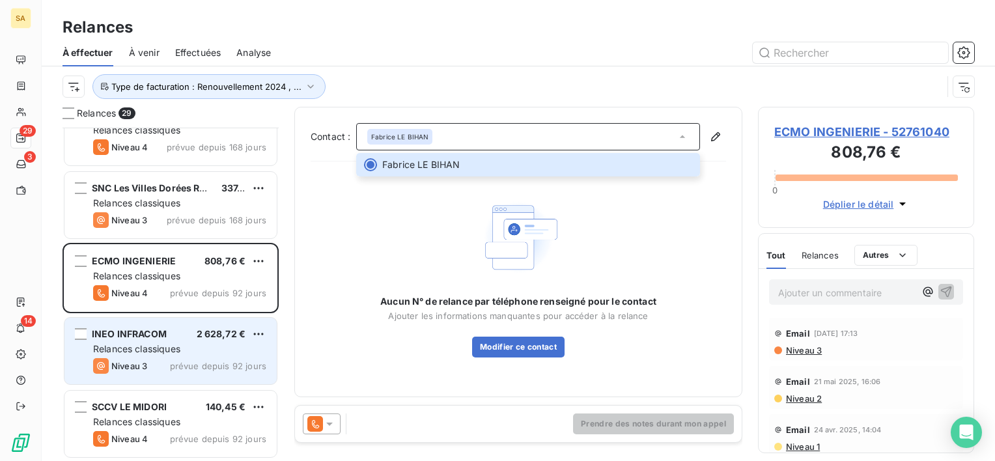
click at [195, 341] on div "INEO INFRACOM 2 628,72 € Relances classiques Niveau 3 prévue depuis 92 jours" at bounding box center [170, 351] width 212 height 66
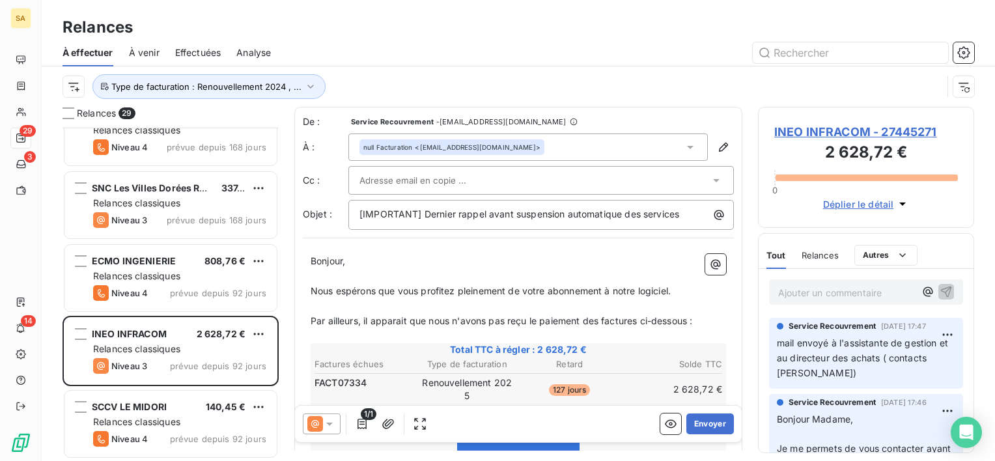
click at [798, 286] on p "Ajouter un commentaire ﻿" at bounding box center [846, 292] width 137 height 16
click at [814, 256] on span "Relances" at bounding box center [819, 255] width 37 height 10
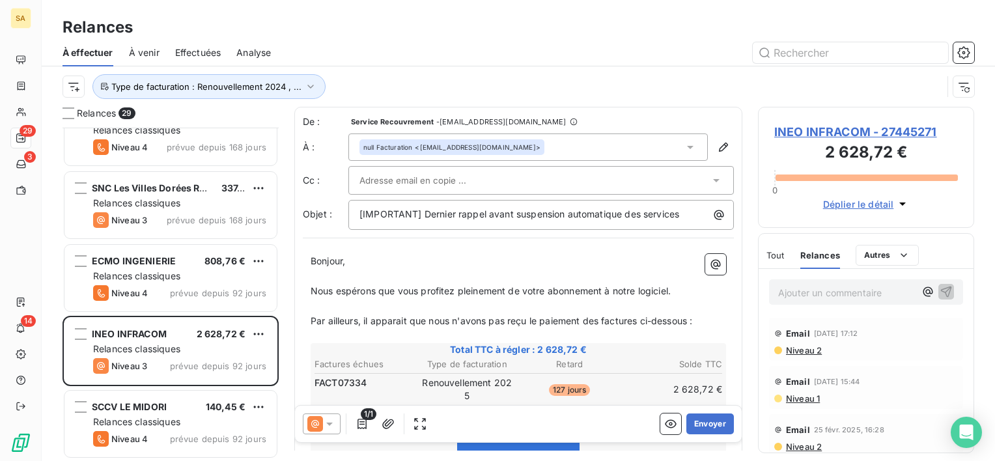
click at [810, 296] on p "Ajouter un commentaire ﻿" at bounding box center [846, 292] width 137 height 16
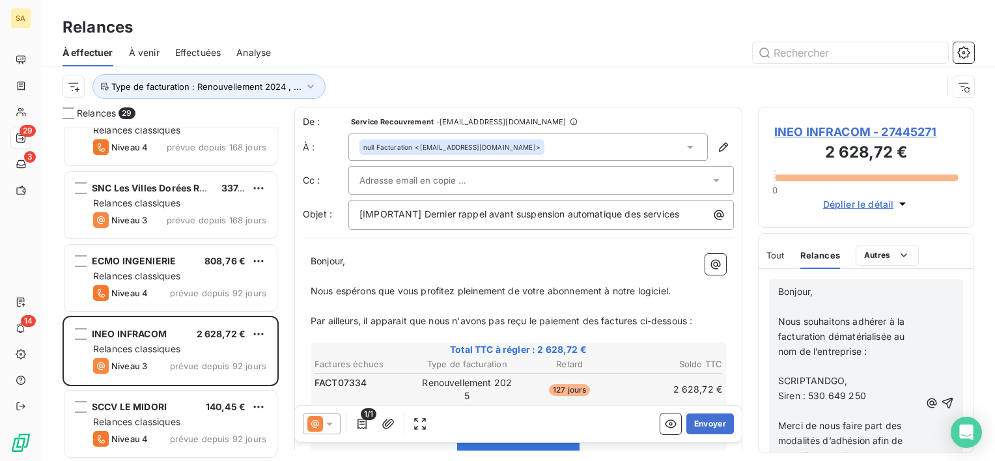
scroll to position [128, 0]
click at [941, 404] on icon "button" at bounding box center [947, 402] width 13 height 13
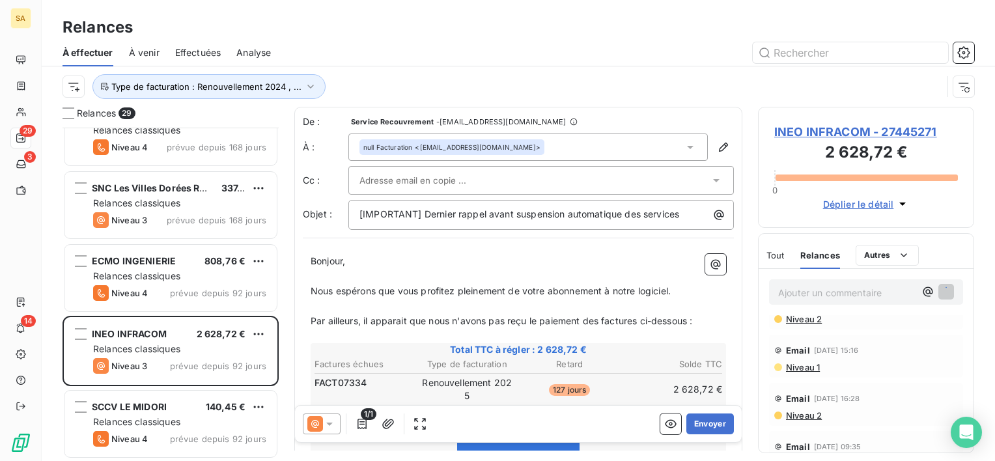
scroll to position [0, 0]
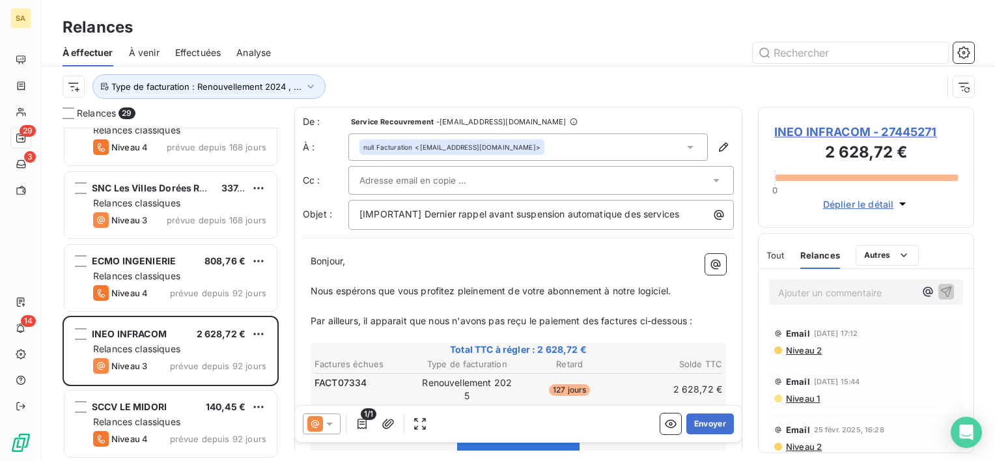
click at [779, 254] on span "Tout" at bounding box center [775, 255] width 18 height 10
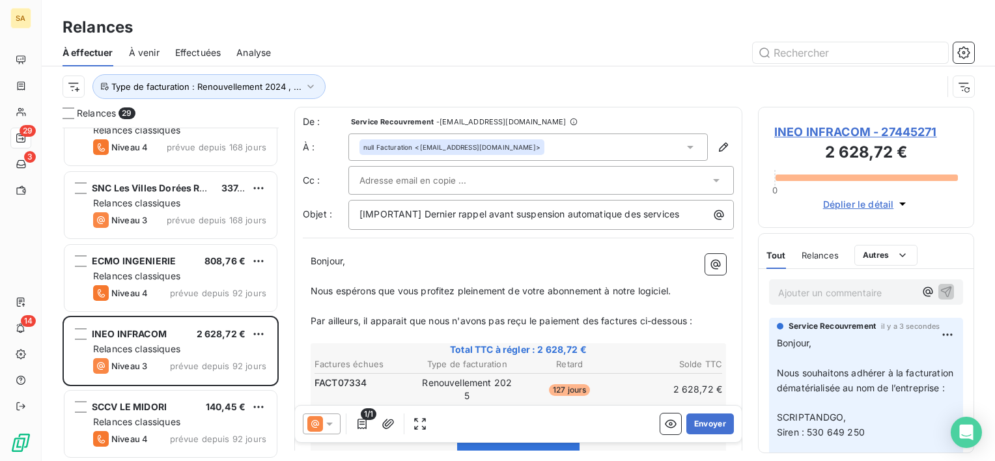
click at [687, 147] on icon at bounding box center [690, 147] width 7 height 3
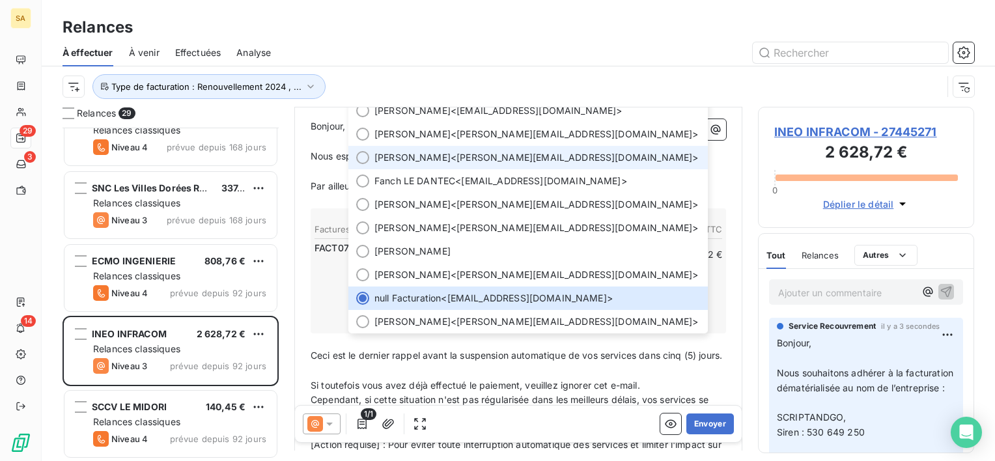
scroll to position [141, 0]
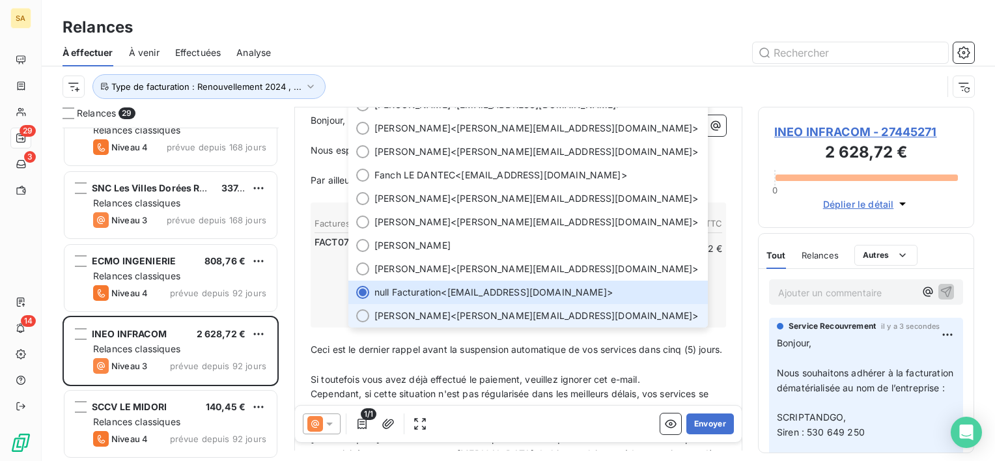
click at [534, 315] on span "[PERSON_NAME] <[PERSON_NAME][EMAIL_ADDRESS][DOMAIN_NAME]>" at bounding box center [536, 315] width 325 height 13
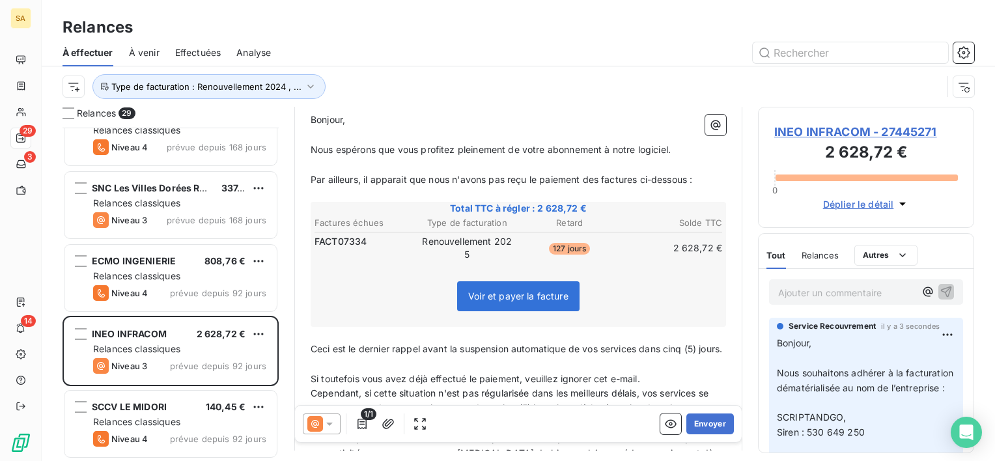
scroll to position [0, 0]
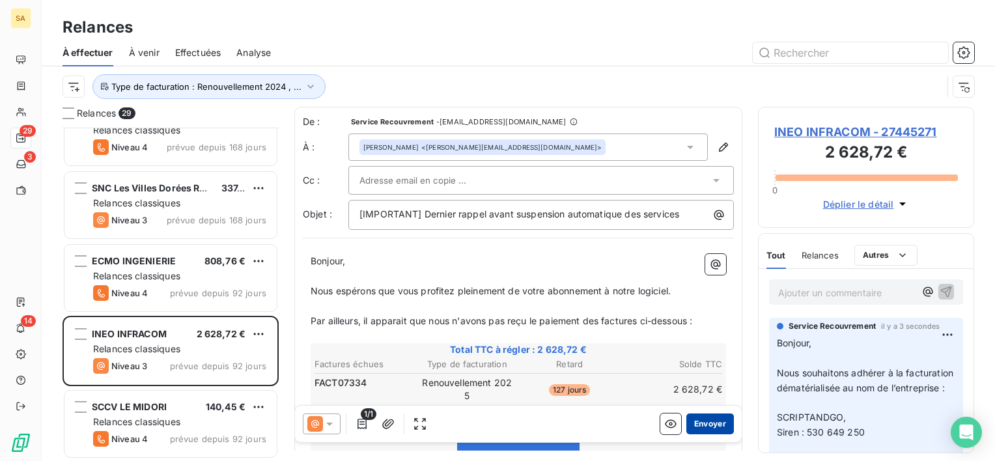
click at [698, 417] on button "Envoyer" at bounding box center [710, 423] width 48 height 21
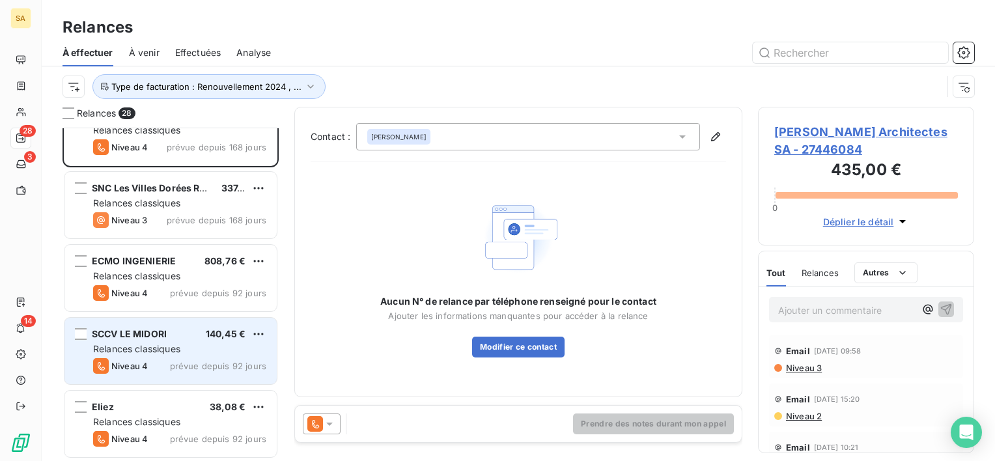
click at [197, 331] on div "SCCV LE MIDORI 140,45 €" at bounding box center [179, 334] width 173 height 12
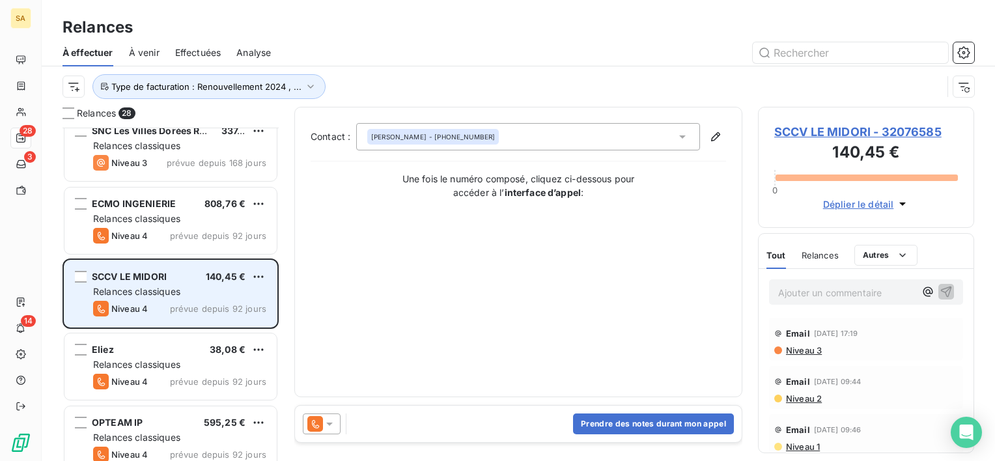
scroll to position [162, 0]
click at [184, 319] on div "SCCV LE MIDORI 140,45 € Relances classiques Niveau 4 prévue depuis 92 jours" at bounding box center [170, 293] width 212 height 66
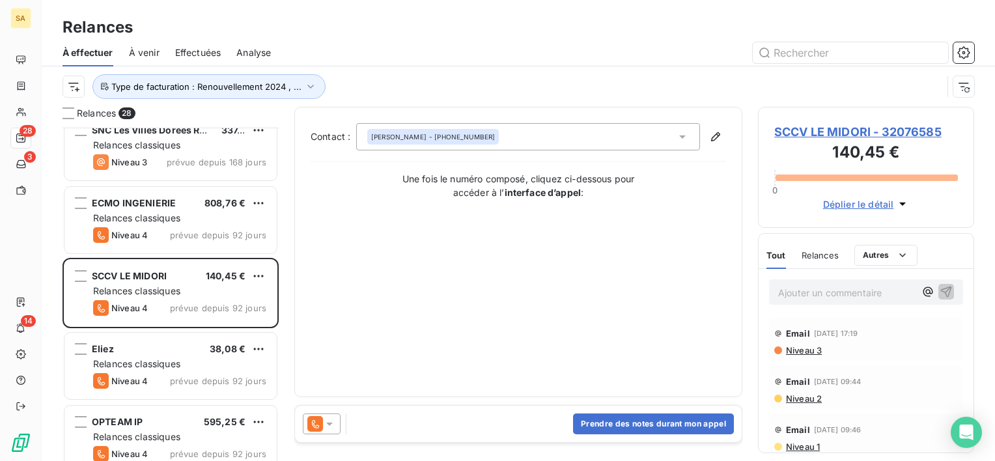
click at [844, 124] on span "SCCV LE MIDORI - 32076585" at bounding box center [866, 132] width 184 height 18
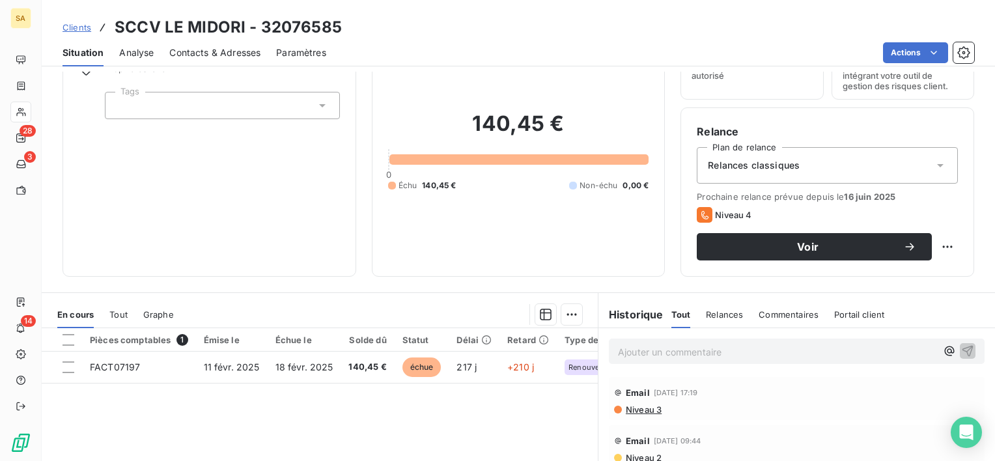
scroll to position [70, 0]
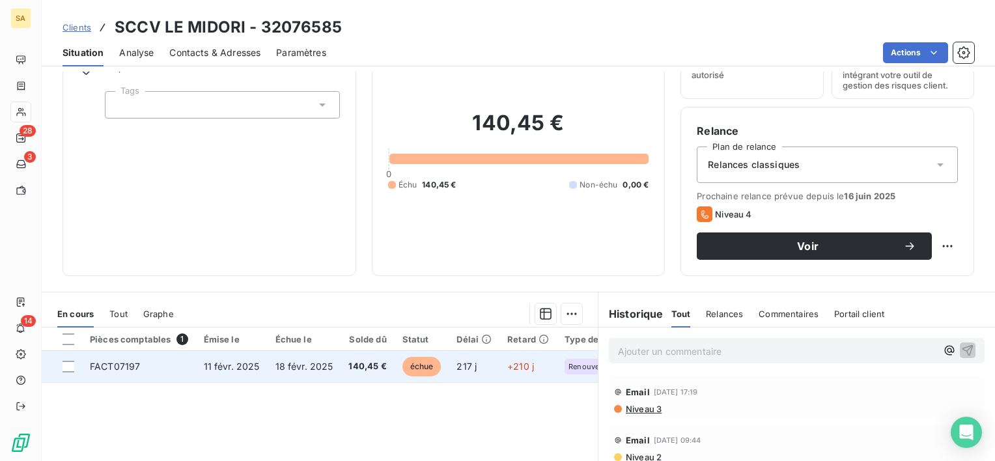
click at [226, 362] on span "11 févr. 2025" at bounding box center [232, 366] width 56 height 11
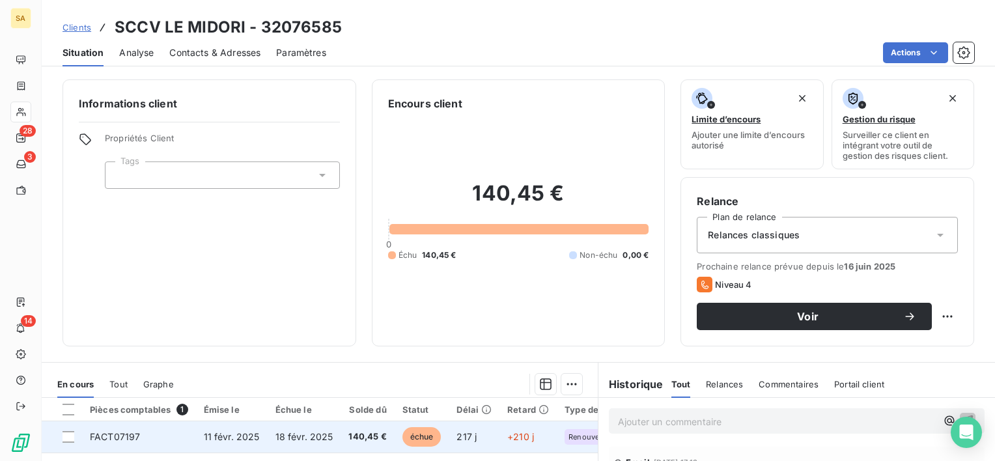
click at [123, 436] on span "FACT07197" at bounding box center [115, 436] width 50 height 11
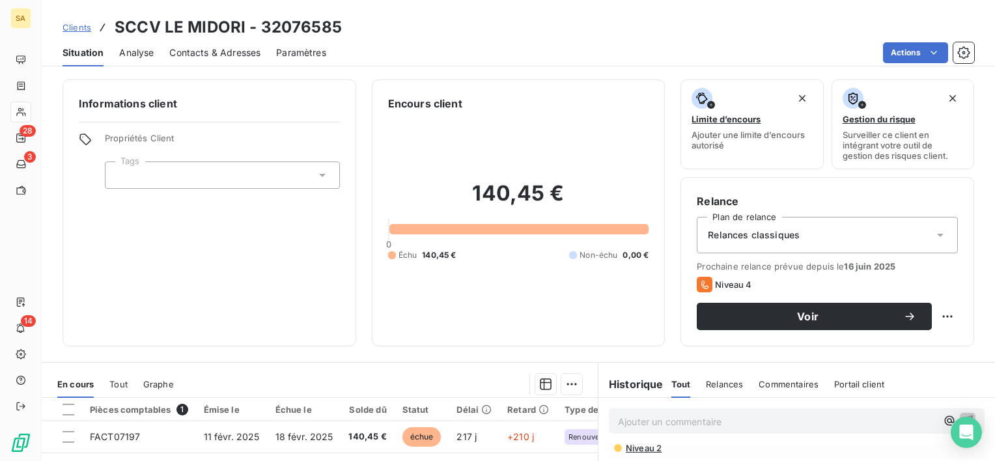
scroll to position [76, 0]
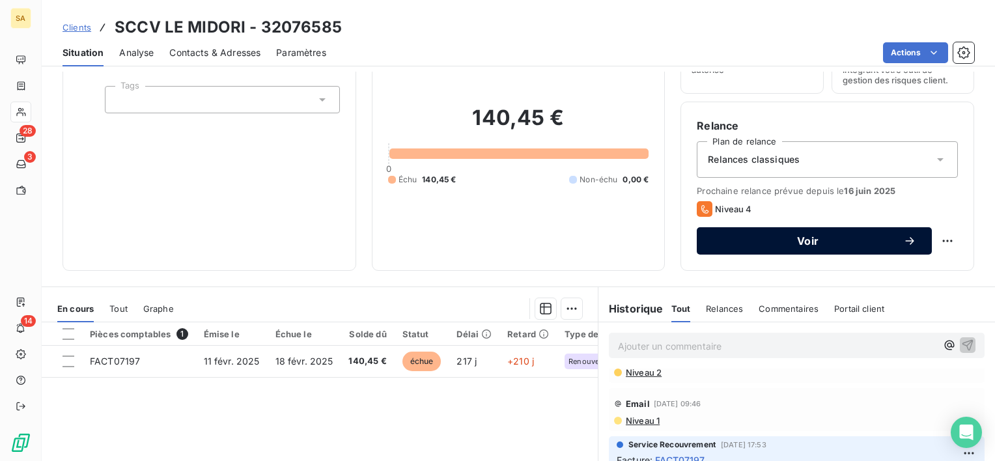
click at [739, 247] on div "Voir" at bounding box center [814, 240] width 204 height 13
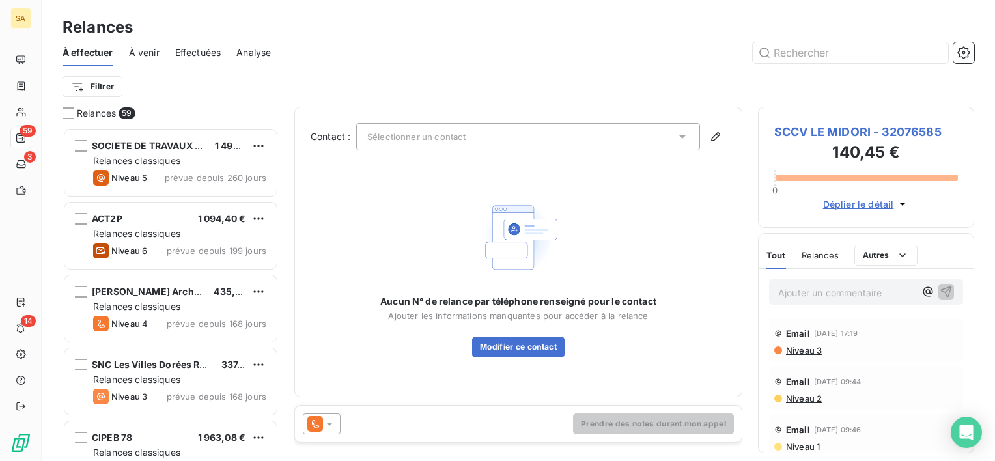
scroll to position [323, 206]
click at [682, 130] on icon at bounding box center [682, 136] width 13 height 13
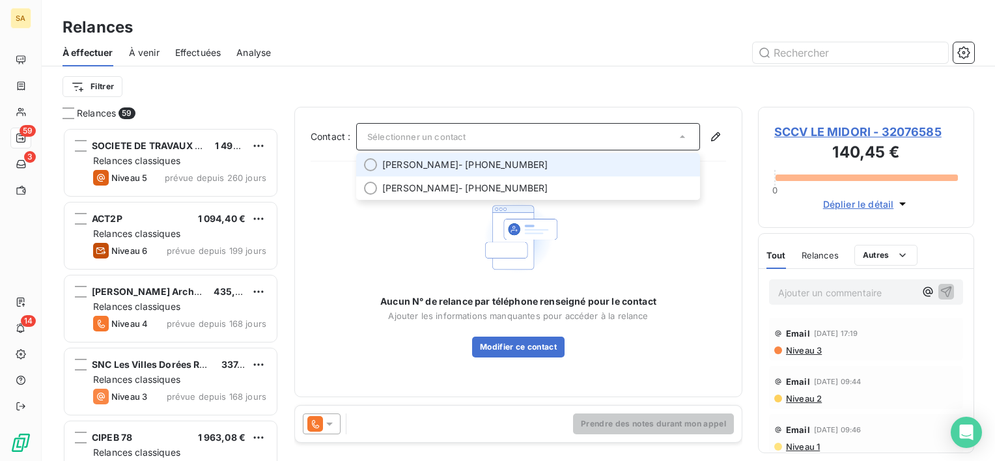
click at [514, 160] on span "[PERSON_NAME] - [PHONE_NUMBER]" at bounding box center [537, 164] width 310 height 13
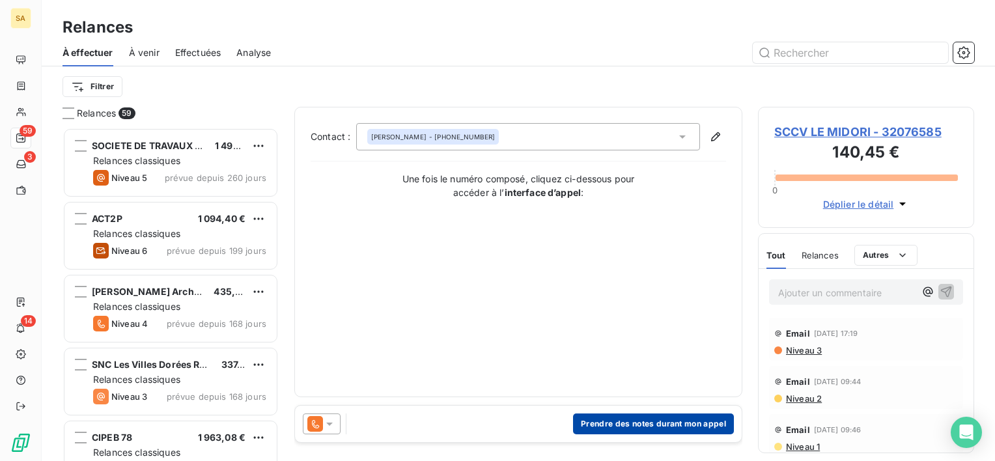
click at [661, 426] on button "Prendre des notes durant mon appel" at bounding box center [653, 423] width 161 height 21
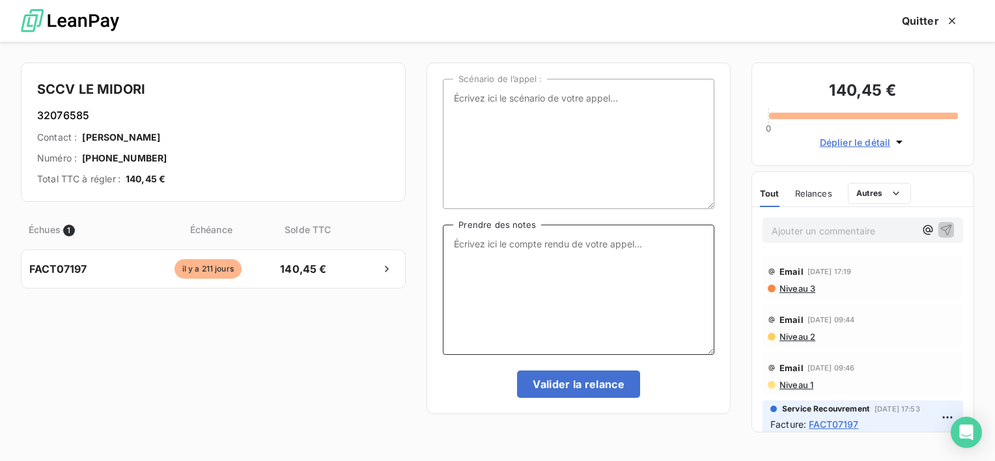
click at [523, 255] on textarea "Prendre des notes" at bounding box center [578, 290] width 271 height 130
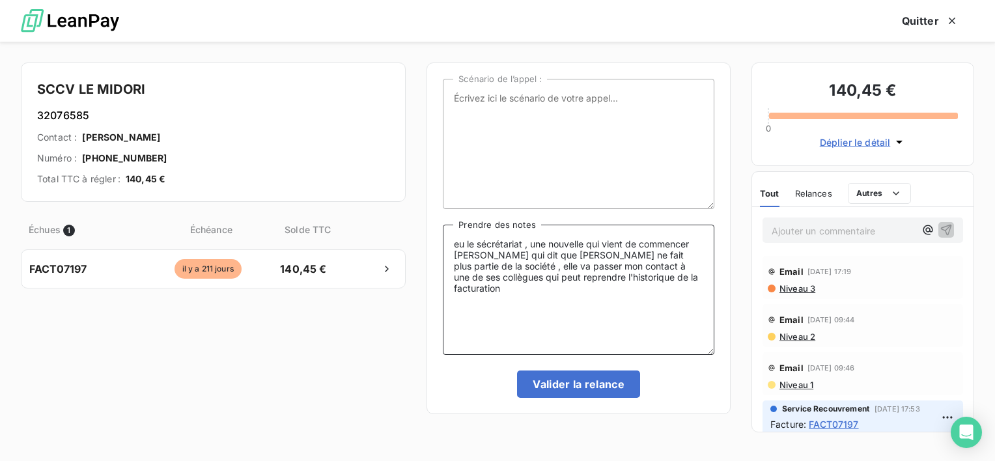
click at [503, 241] on textarea "eu le sécrétariat , une nouvelle qui vient de commencer [PERSON_NAME] qui dit q…" at bounding box center [578, 290] width 271 height 130
click at [701, 277] on textarea "eu le secrétariat , une nouvelle qui vient de commencer [PERSON_NAME] qui dit q…" at bounding box center [578, 290] width 271 height 130
type textarea "eu le secrétariat , une nouvelle qui vient de commencer [PERSON_NAME] qui dit q…"
click at [613, 387] on button "Valider la relance" at bounding box center [578, 383] width 123 height 27
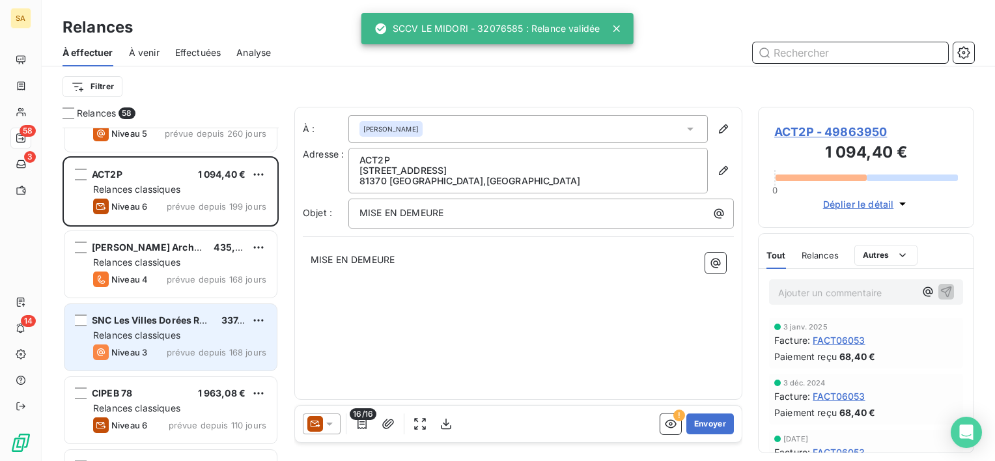
scroll to position [47, 0]
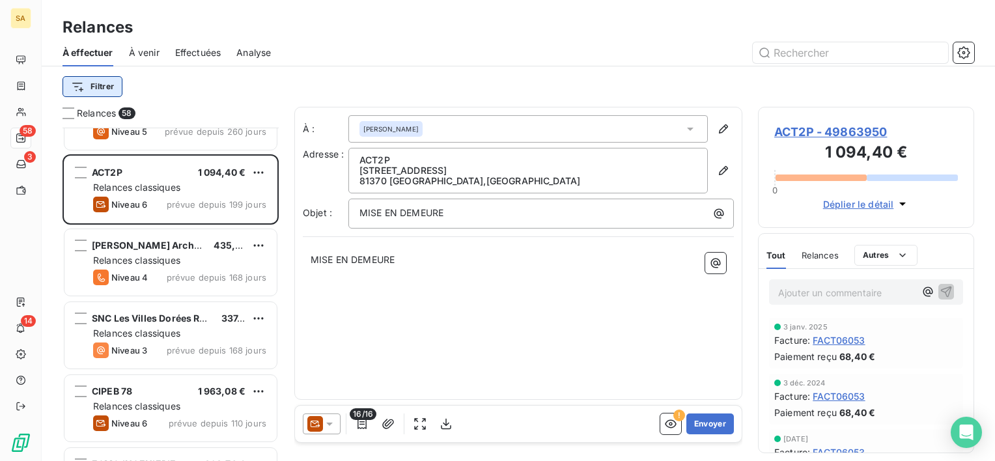
click at [113, 91] on html "SA 58 3 14 Relances À effectuer À venir Effectuées Analyse Filtrer Relances 58 …" at bounding box center [497, 230] width 995 height 461
drag, startPoint x: 172, startPoint y: 83, endPoint x: 109, endPoint y: 81, distance: 63.2
click at [109, 81] on html "SA 58 3 14 Relances À effectuer À venir Effectuées Analyse Filtrer Relances 58 …" at bounding box center [497, 230] width 995 height 461
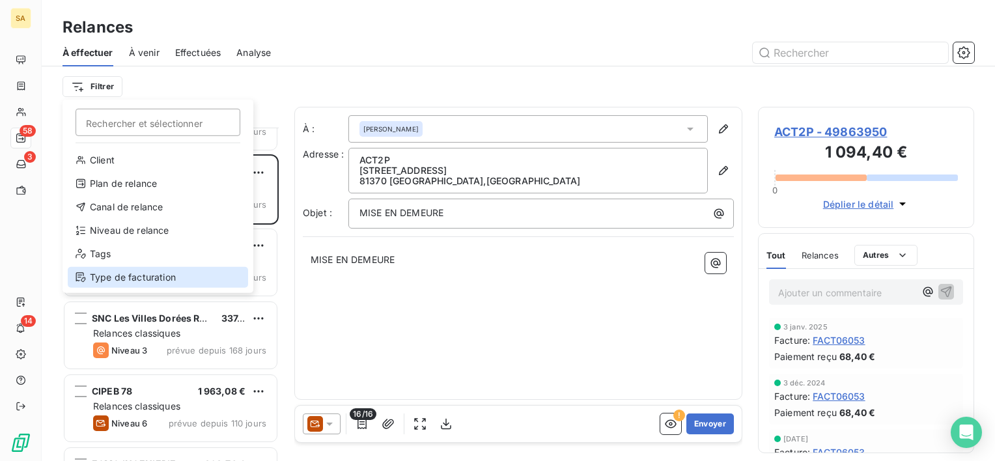
click at [194, 286] on div "Type de facturation" at bounding box center [158, 277] width 180 height 21
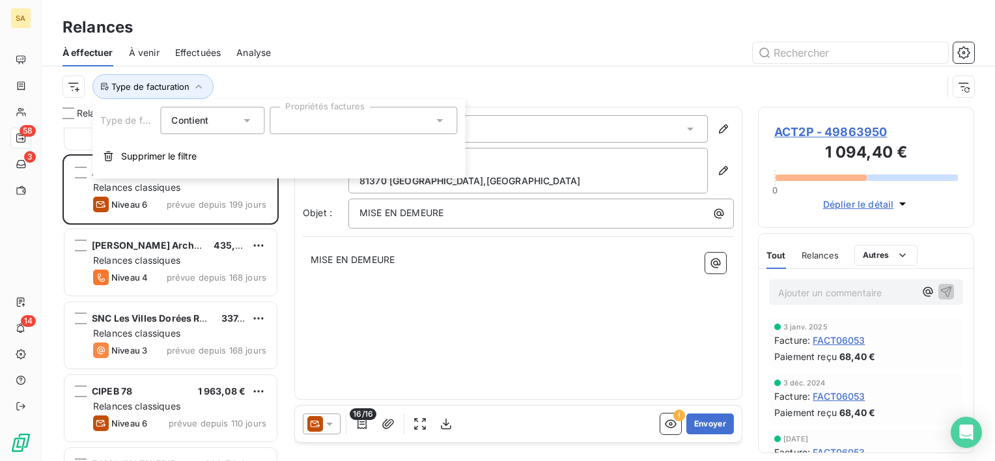
click at [325, 113] on div at bounding box center [362, 120] width 187 height 27
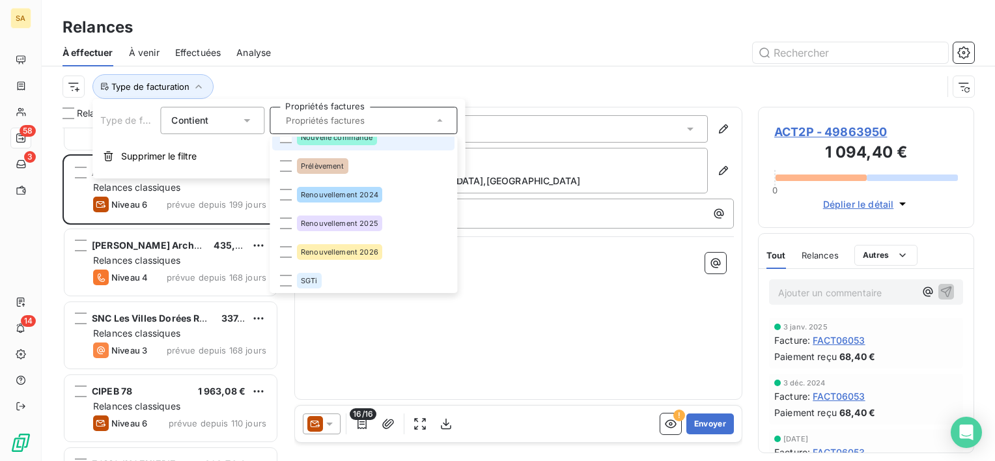
scroll to position [73, 0]
click at [359, 195] on span "Renouvellement 2024" at bounding box center [339, 194] width 77 height 8
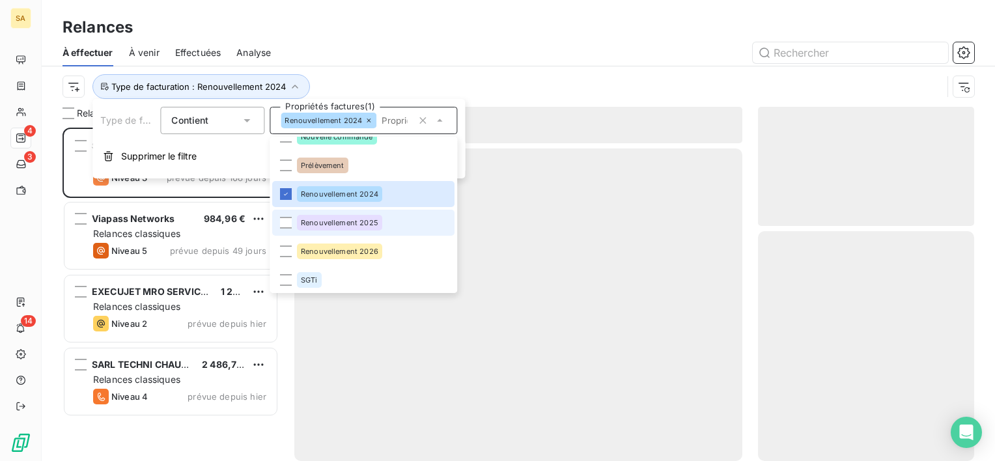
scroll to position [323, 206]
click at [355, 222] on span "Renouvellement 2025" at bounding box center [339, 223] width 77 height 8
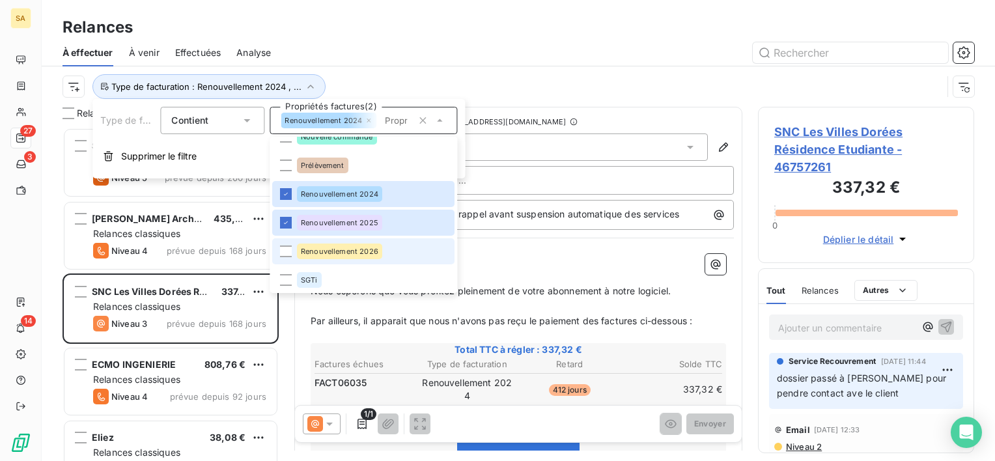
click at [350, 245] on div "Renouvellement 2026" at bounding box center [339, 251] width 85 height 16
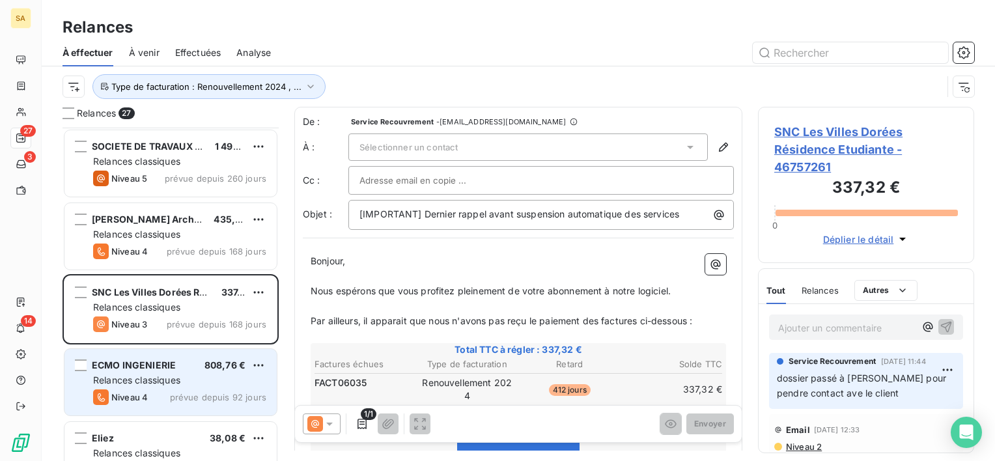
scroll to position [94, 0]
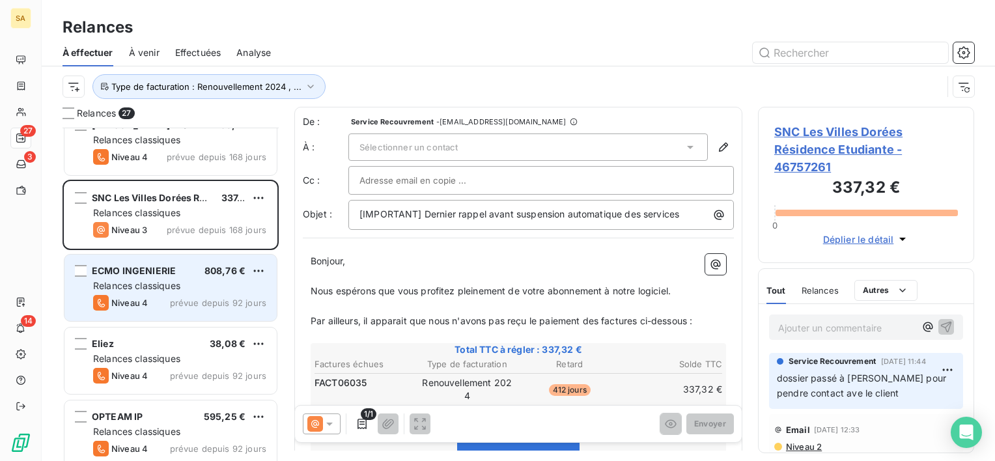
click at [155, 352] on div "Relances classiques" at bounding box center [179, 358] width 173 height 13
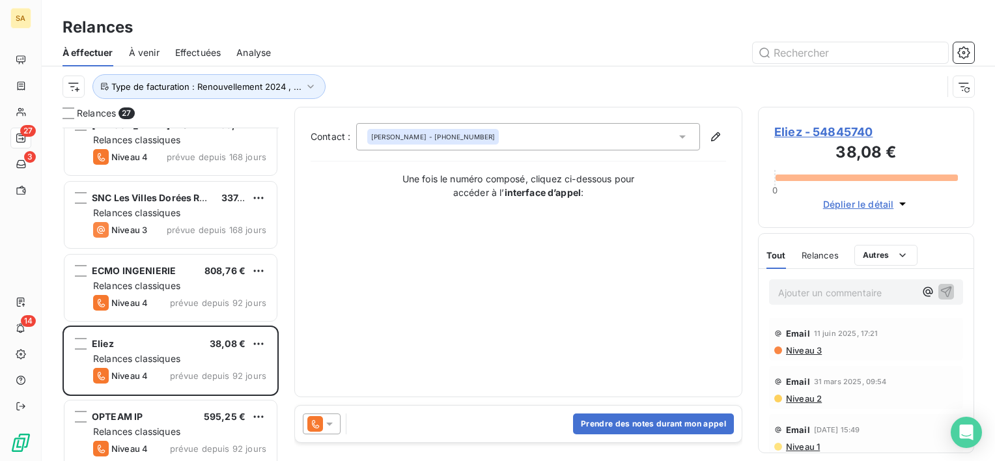
click at [811, 350] on span "Niveau 3" at bounding box center [802, 350] width 37 height 10
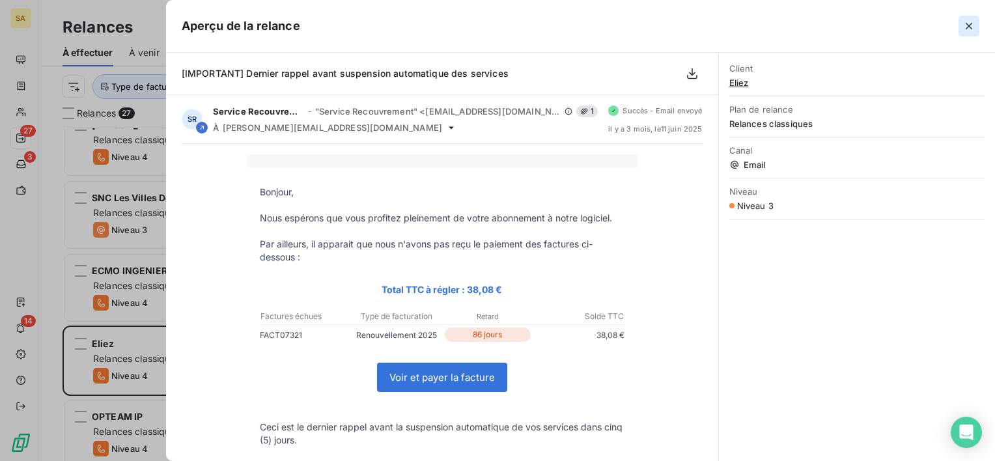
click at [974, 23] on icon "button" at bounding box center [968, 26] width 13 height 13
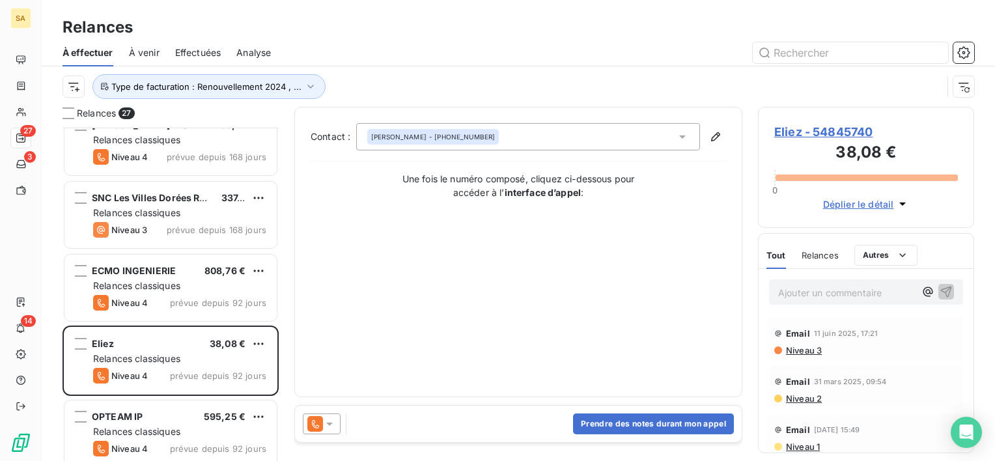
click at [625, 320] on div "Contact : [PERSON_NAME] - [PHONE_NUMBER] Une fois le numéro composé, cliquez ci…" at bounding box center [518, 252] width 415 height 258
click at [804, 354] on span "Niveau 3" at bounding box center [802, 350] width 37 height 10
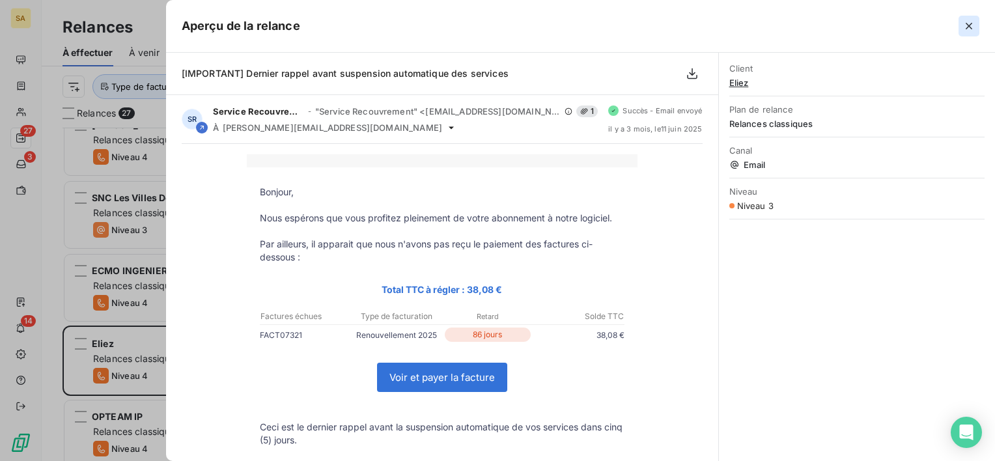
click at [967, 27] on icon "button" at bounding box center [968, 26] width 7 height 7
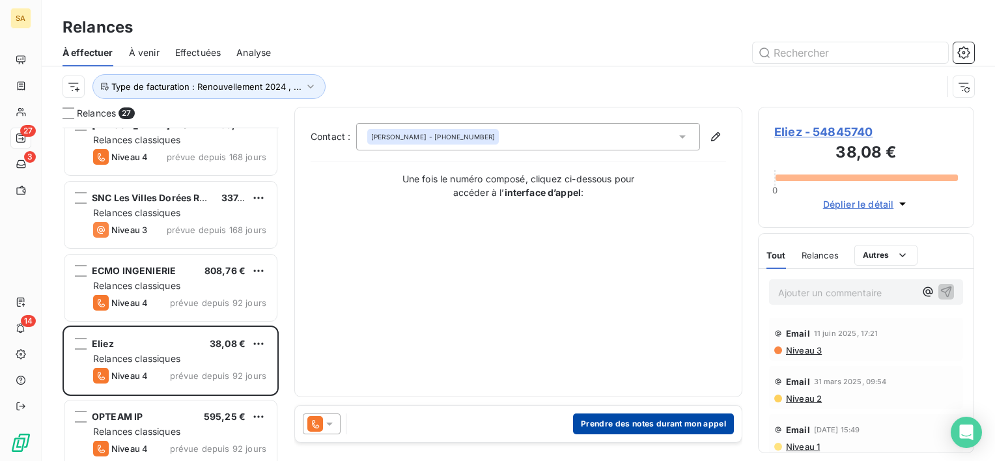
click at [648, 426] on button "Prendre des notes durant mon appel" at bounding box center [653, 423] width 161 height 21
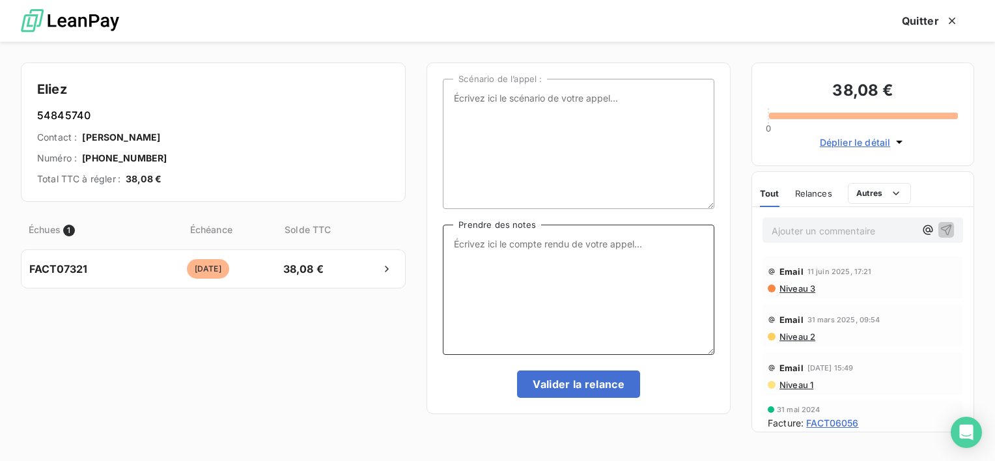
click at [485, 277] on textarea "Prendre des notes" at bounding box center [578, 290] width 271 height 130
type textarea "Eu monsieur [PERSON_NAME] au téléphone"
click at [799, 286] on span "Niveau 3" at bounding box center [796, 288] width 37 height 10
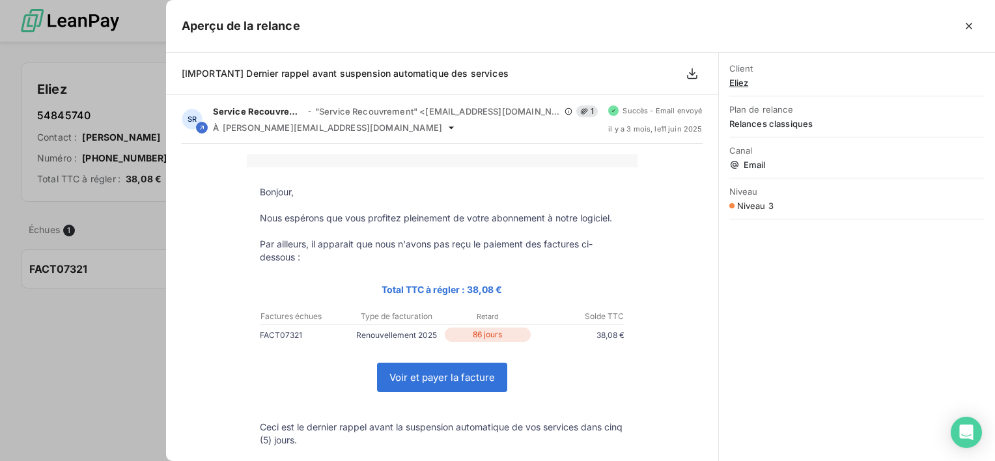
click at [135, 342] on div at bounding box center [497, 230] width 995 height 461
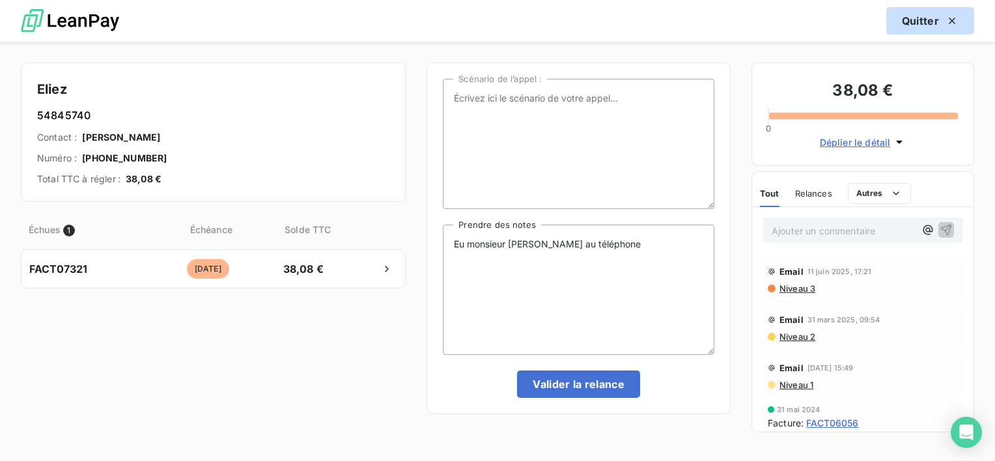
click at [956, 16] on icon "button" at bounding box center [951, 20] width 13 height 13
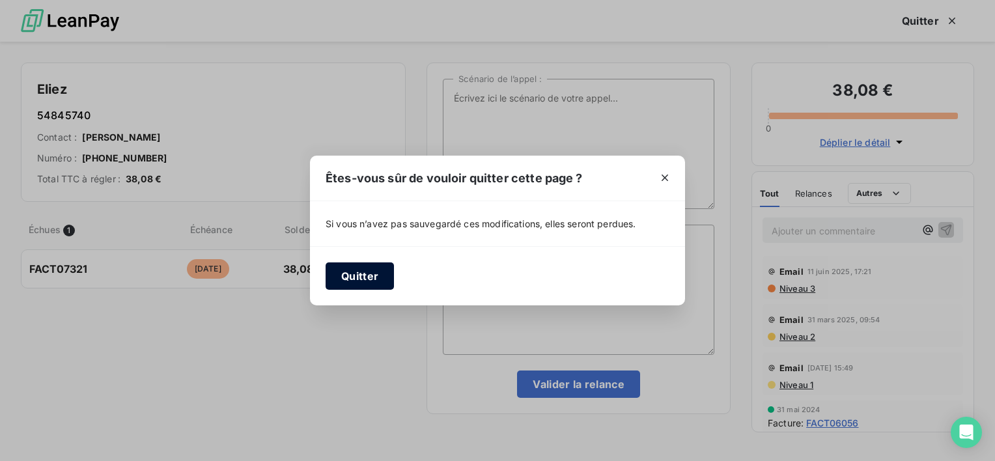
click at [367, 271] on button "Quitter" at bounding box center [359, 275] width 68 height 27
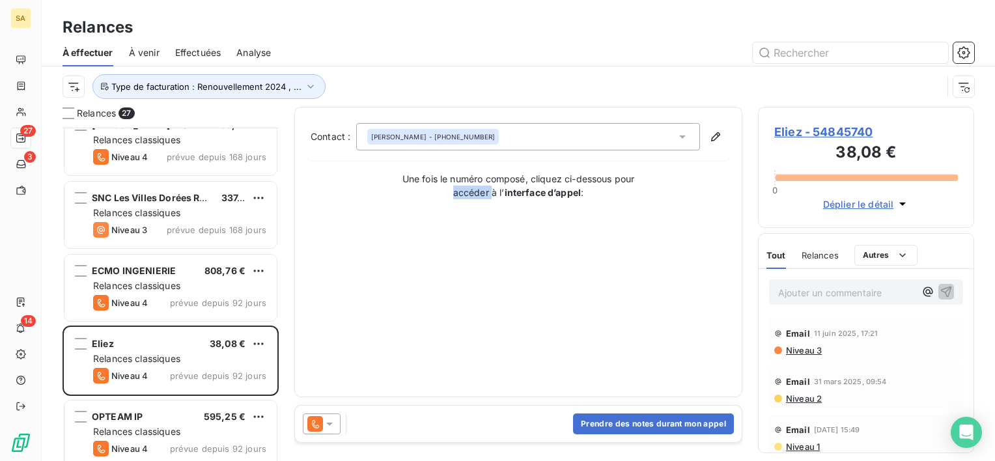
click at [367, 271] on div "Contact : [PERSON_NAME] - [PHONE_NUMBER] Une fois le numéro composé, cliquez ci…" at bounding box center [518, 252] width 415 height 258
click at [329, 424] on icon at bounding box center [329, 423] width 7 height 3
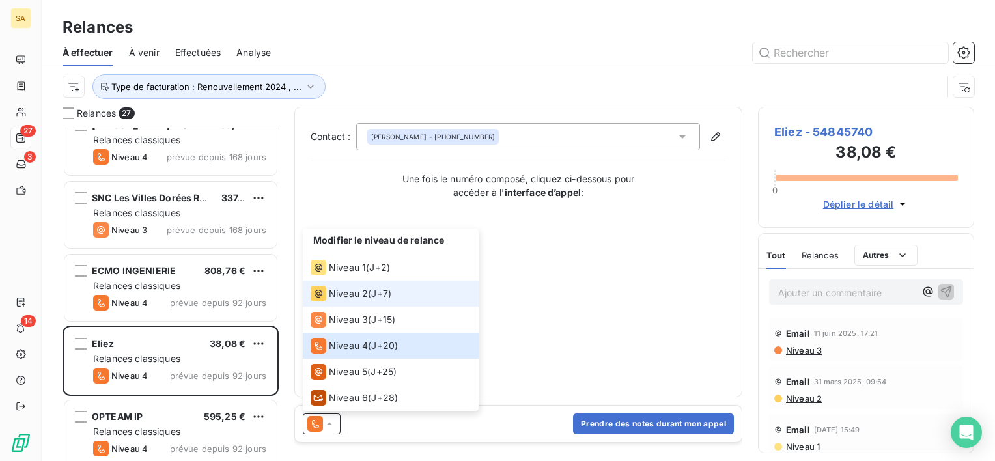
click at [356, 299] on span "Niveau 2" at bounding box center [348, 293] width 39 height 13
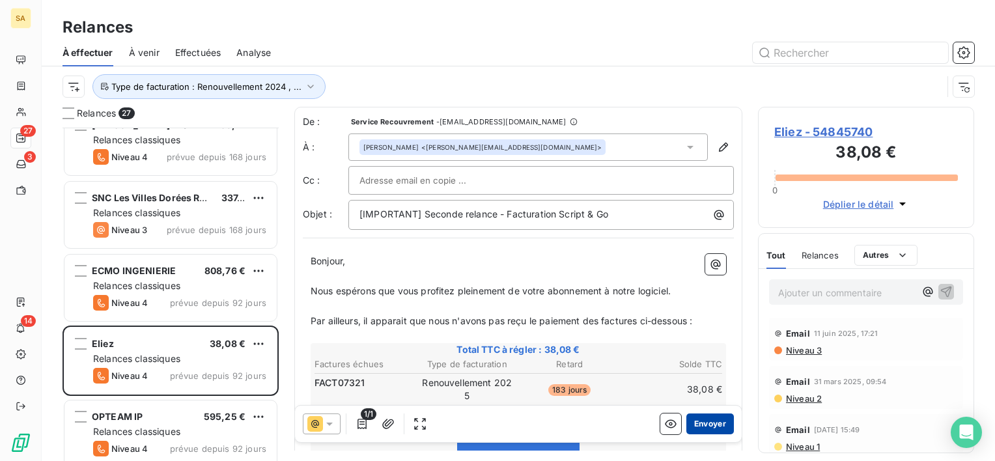
click at [716, 426] on button "Envoyer" at bounding box center [710, 423] width 48 height 21
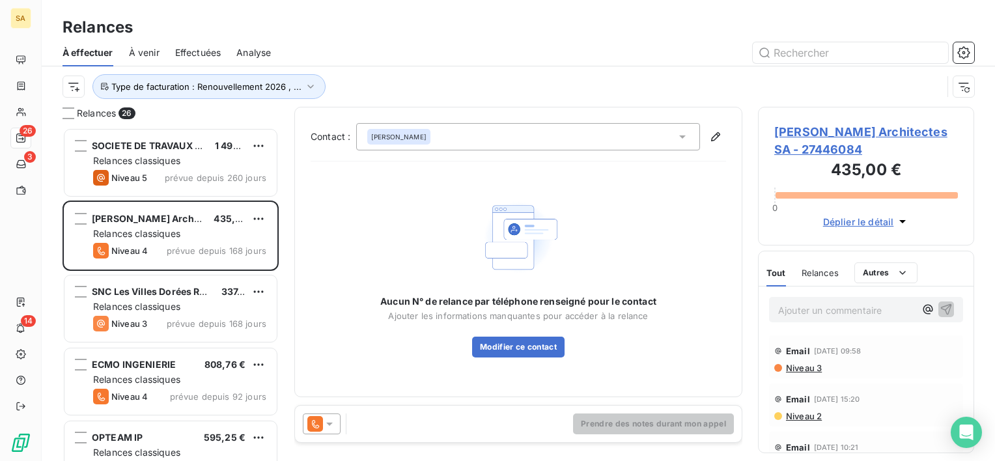
click at [202, 52] on span "Effectuées" at bounding box center [198, 52] width 46 height 13
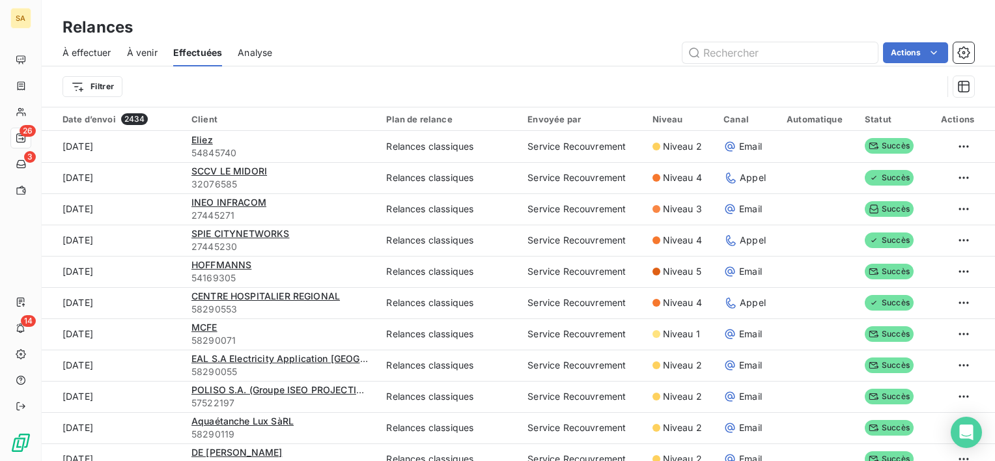
click at [91, 47] on span "À effectuer" at bounding box center [86, 52] width 49 height 13
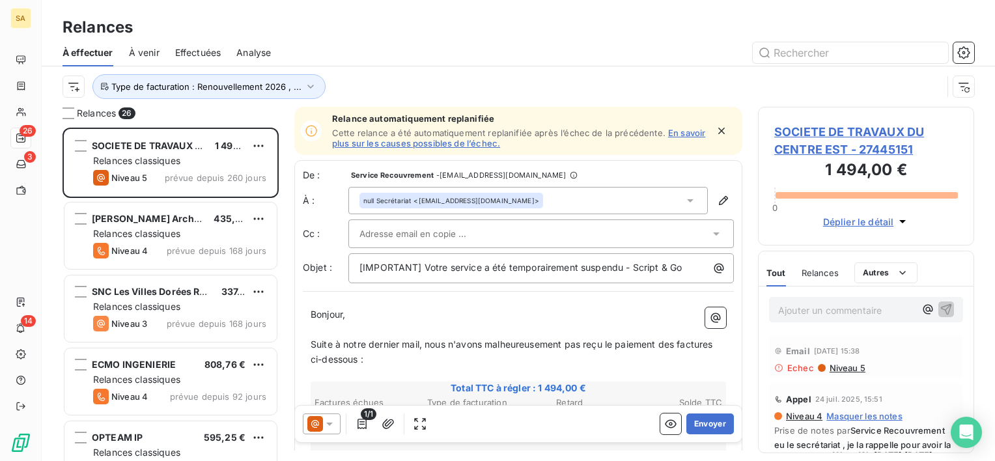
click at [220, 48] on span "Effectuées" at bounding box center [198, 52] width 46 height 13
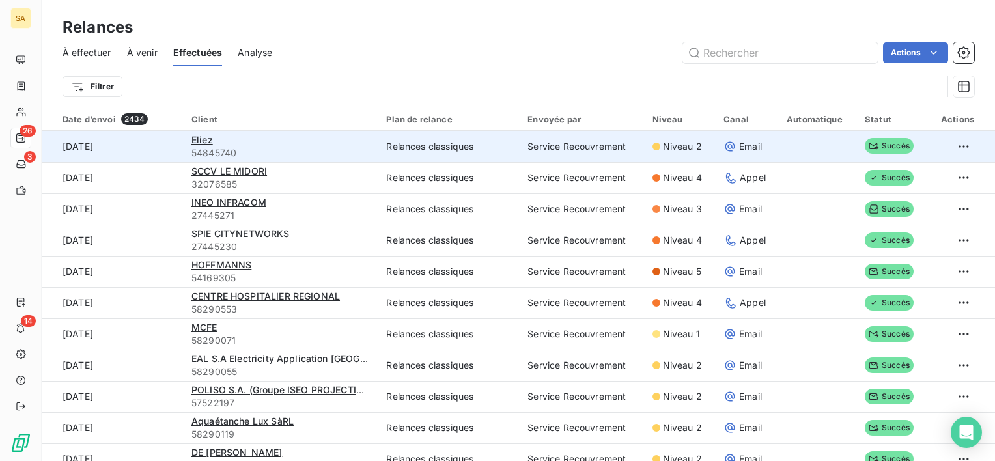
click at [197, 146] on span "54845740" at bounding box center [280, 152] width 179 height 13
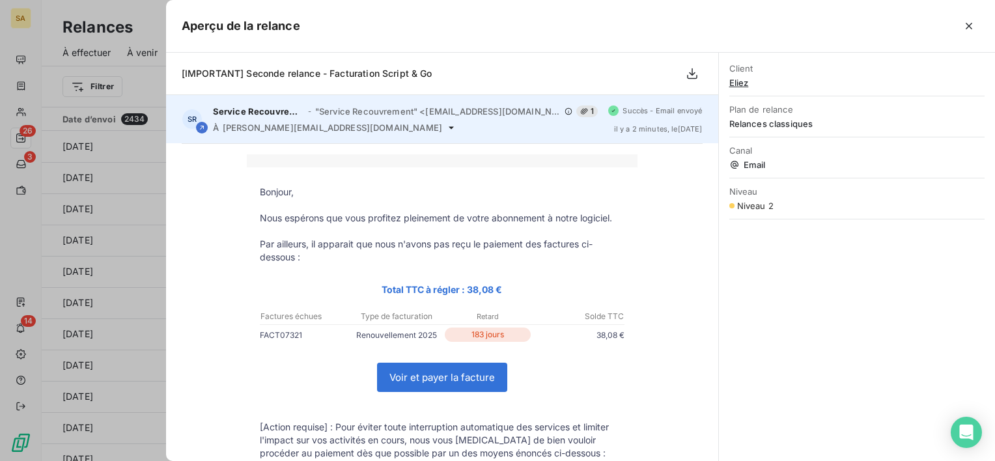
click at [263, 109] on span "Service Recouvrement" at bounding box center [258, 111] width 91 height 10
click at [204, 117] on div "SR Service Recouvrement - "Service Recouvrement" <[EMAIL_ADDRESS][DOMAIN_NAME]>…" at bounding box center [442, 119] width 552 height 48
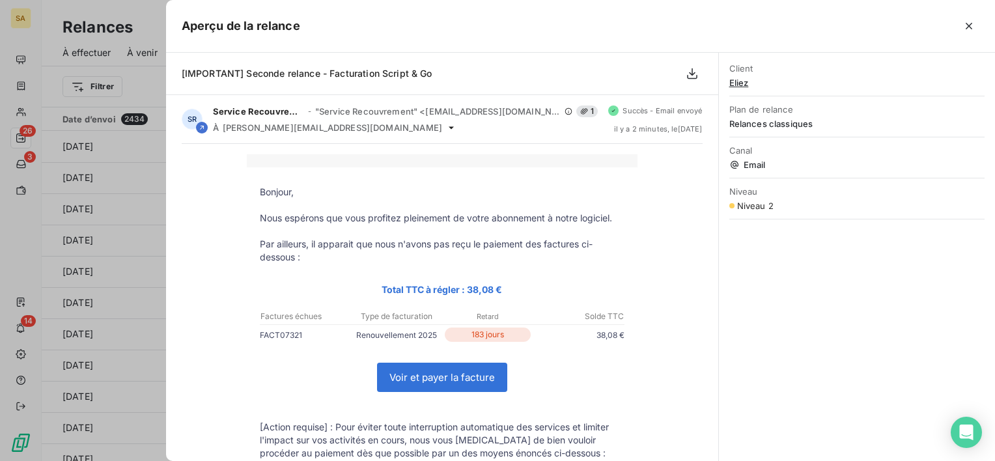
click at [118, 135] on div at bounding box center [497, 230] width 995 height 461
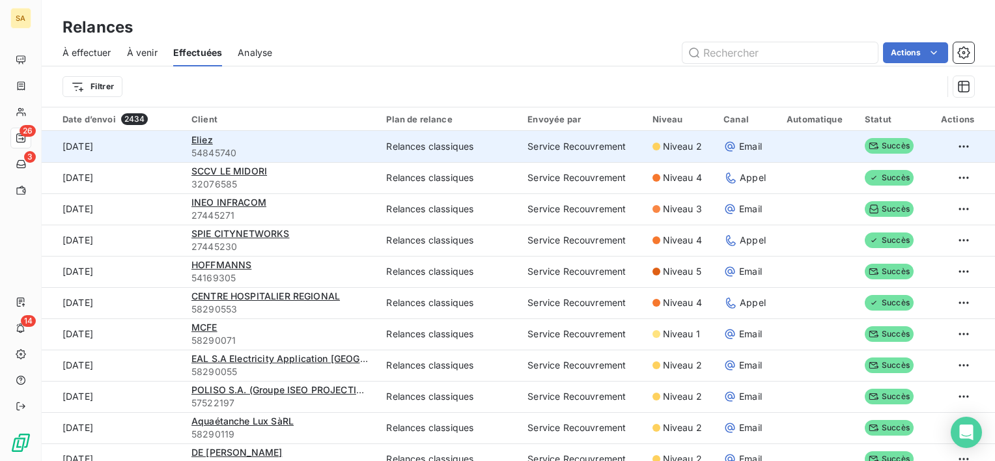
click at [186, 154] on td "Eliez 54845740" at bounding box center [281, 146] width 195 height 31
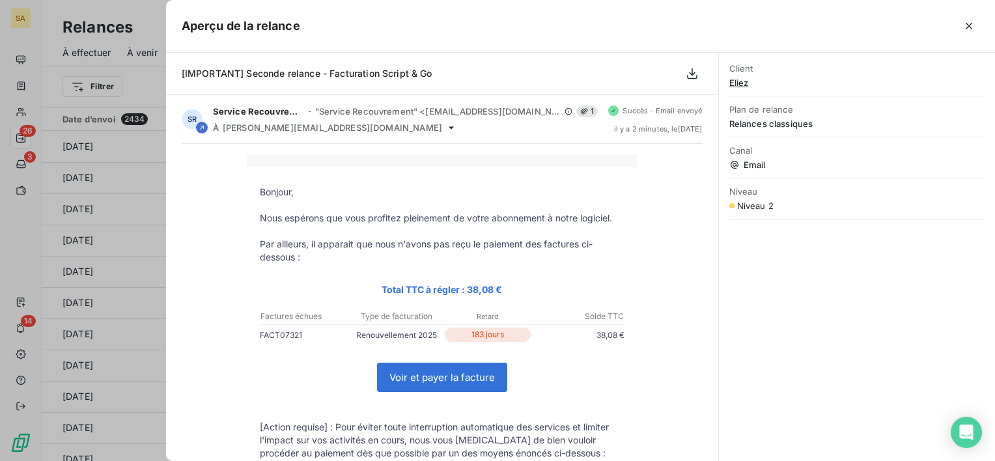
click at [148, 143] on div at bounding box center [497, 230] width 995 height 461
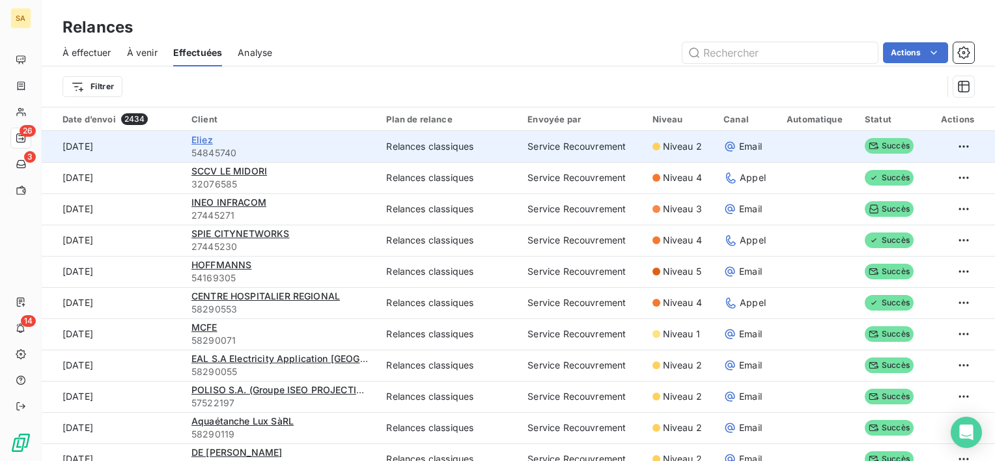
click at [202, 137] on span "Eliez" at bounding box center [201, 139] width 21 height 11
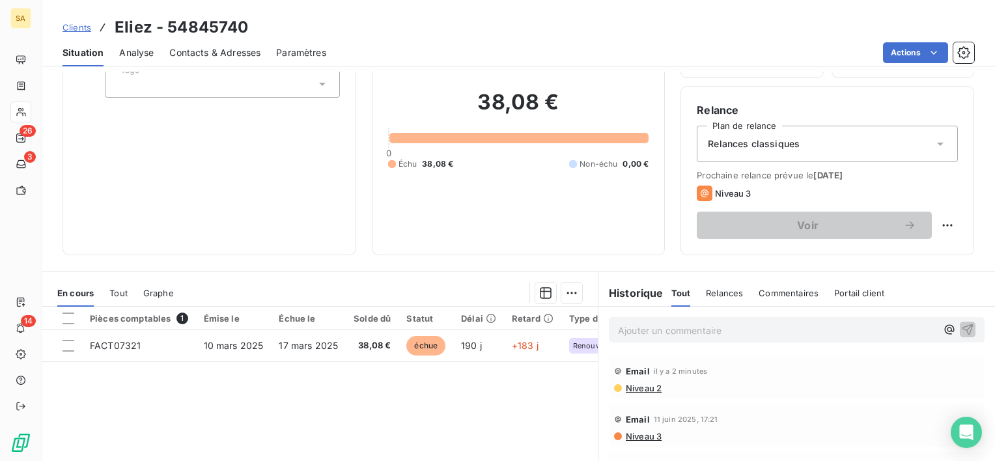
scroll to position [95, 0]
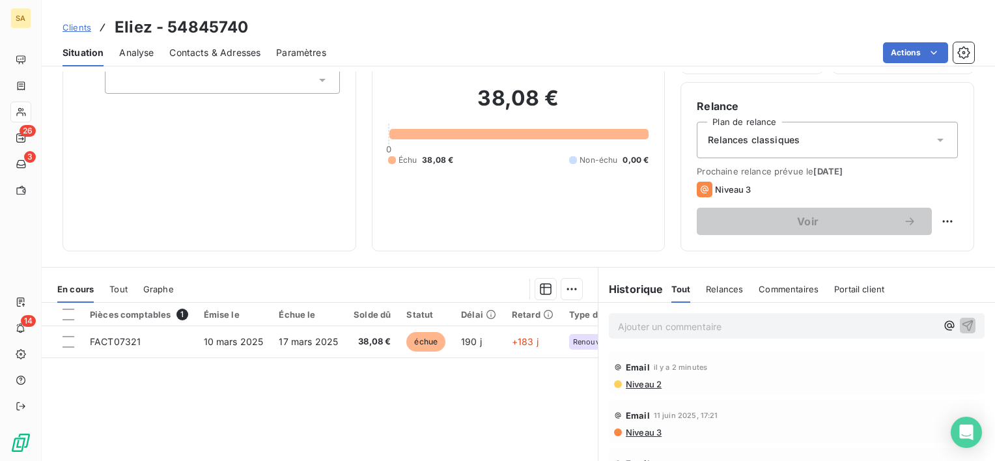
click at [677, 318] on p "Ajouter un commentaire ﻿" at bounding box center [777, 326] width 318 height 16
click at [729, 322] on span "eu monsieur [PERSON_NAME] qui revoie les factures" at bounding box center [733, 325] width 230 height 11
click at [807, 325] on span "eu monsieur [PERSON_NAME] qui renvoie les factures" at bounding box center [736, 325] width 236 height 11
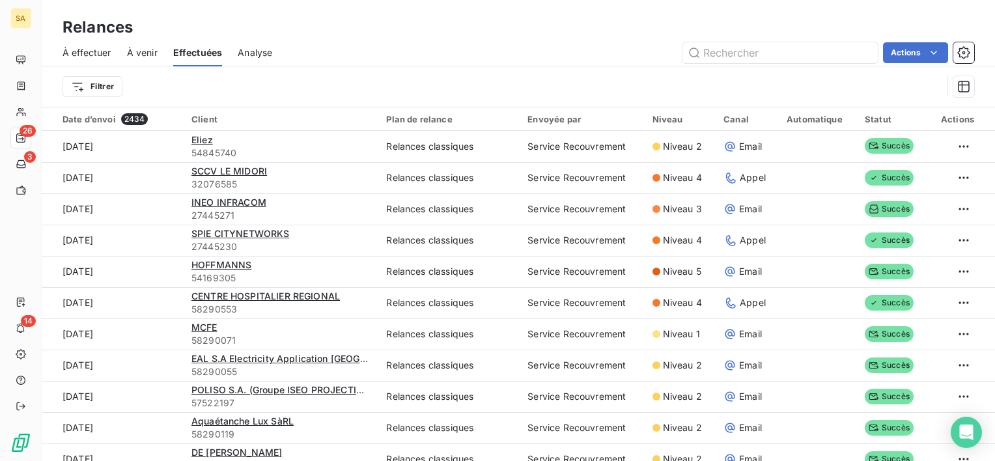
click at [96, 44] on div "À effectuer" at bounding box center [86, 52] width 49 height 27
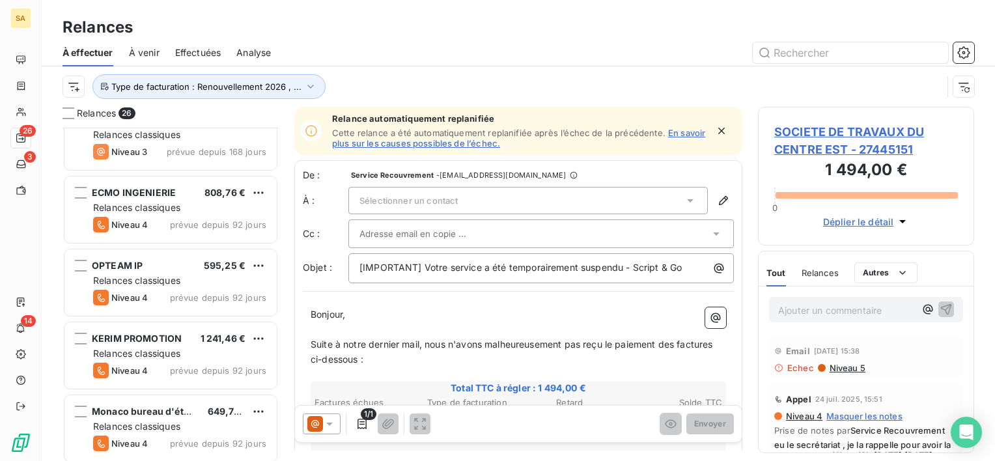
scroll to position [176, 0]
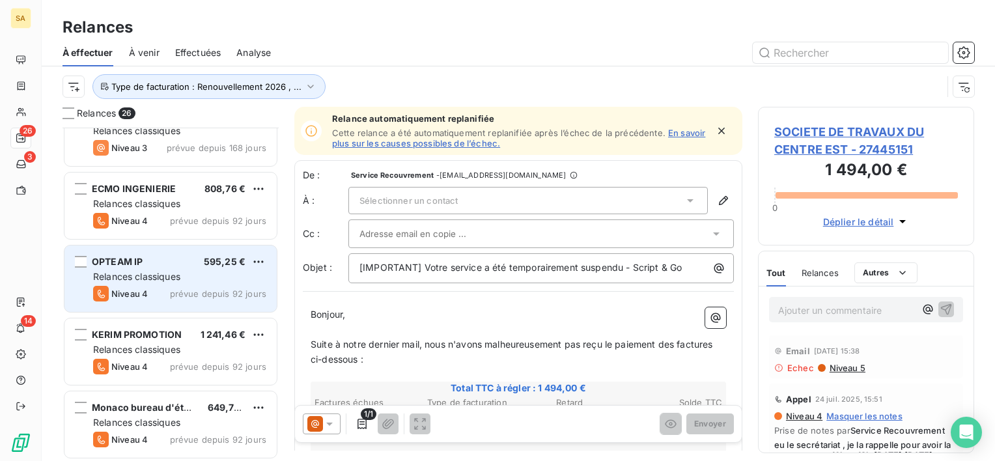
click at [158, 279] on span "Relances classiques" at bounding box center [136, 276] width 87 height 11
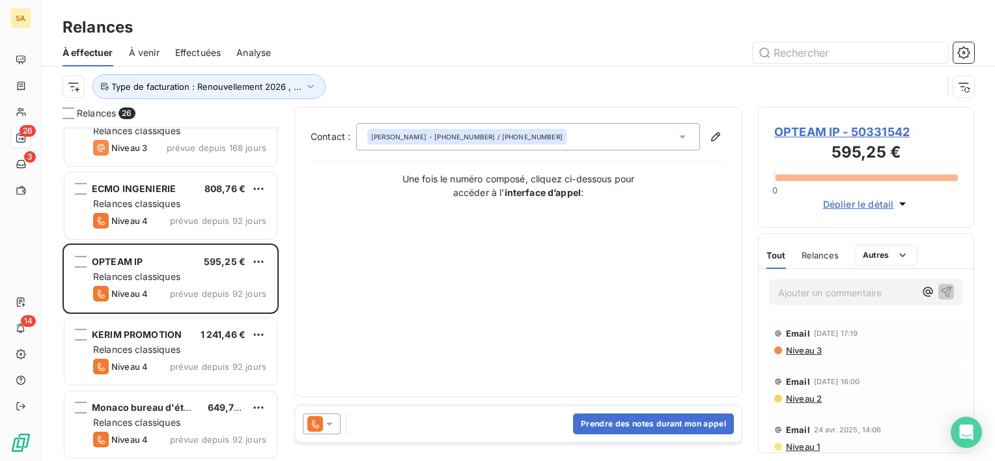
click at [823, 256] on span "Relances" at bounding box center [819, 255] width 37 height 10
click at [609, 297] on div "Contact : [PERSON_NAME] - [PHONE_NUMBER] / [PHONE_NUMBER] Une fois le numéro co…" at bounding box center [518, 252] width 415 height 258
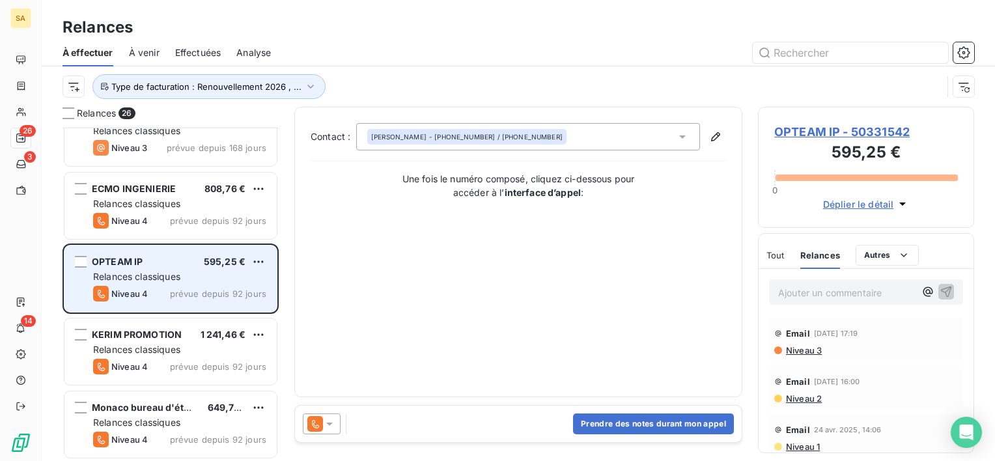
click at [176, 266] on div "OPTEAM IP 595,25 €" at bounding box center [179, 262] width 173 height 12
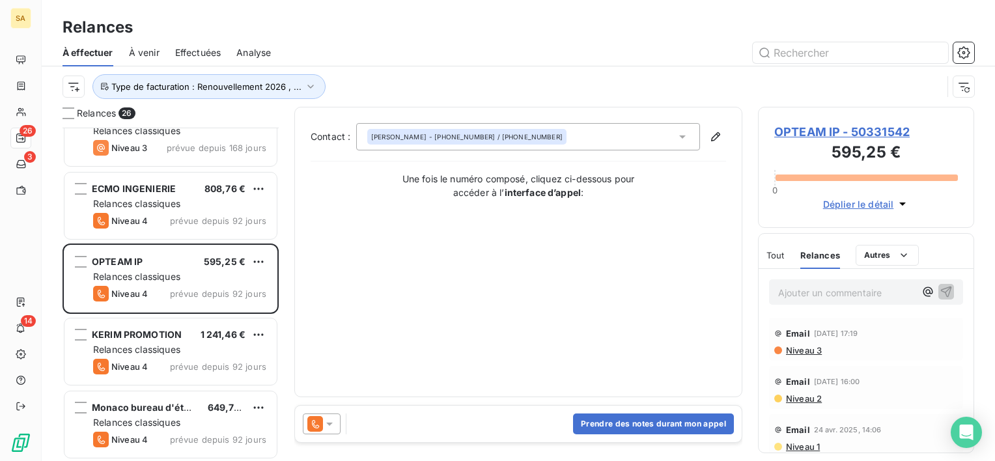
click at [825, 126] on span "OPTEAM IP - 50331542" at bounding box center [866, 132] width 184 height 18
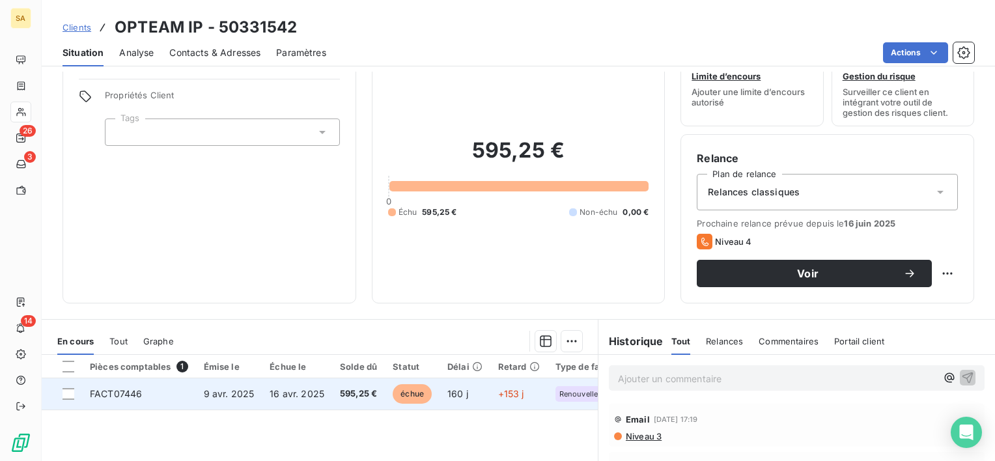
scroll to position [46, 0]
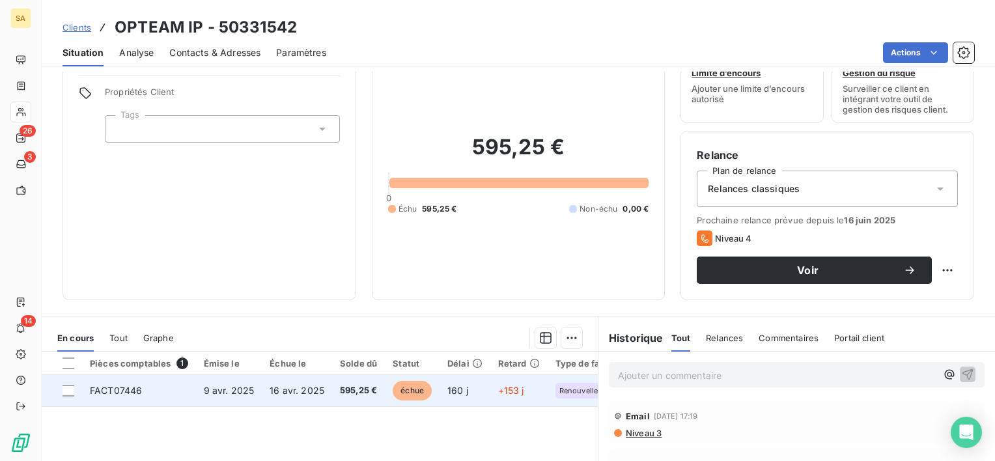
click at [126, 391] on span "FACT07446" at bounding box center [116, 390] width 52 height 11
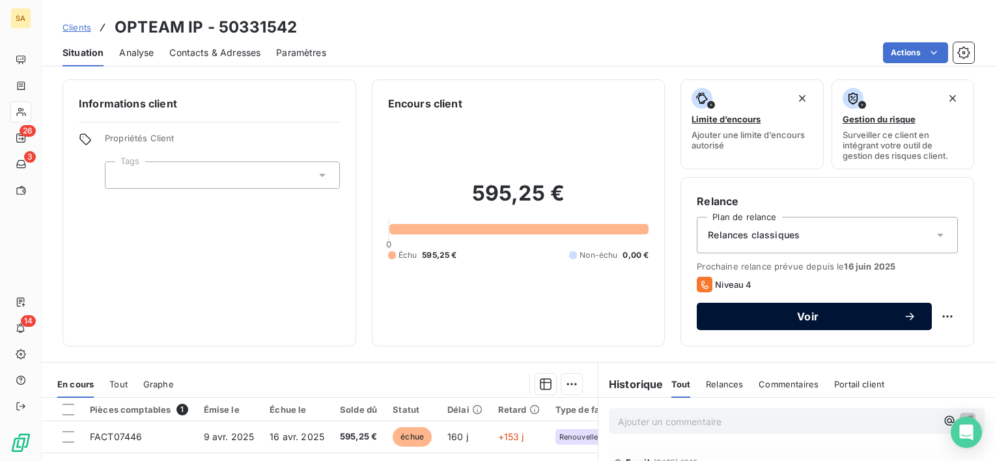
click at [728, 324] on button "Voir" at bounding box center [814, 316] width 235 height 27
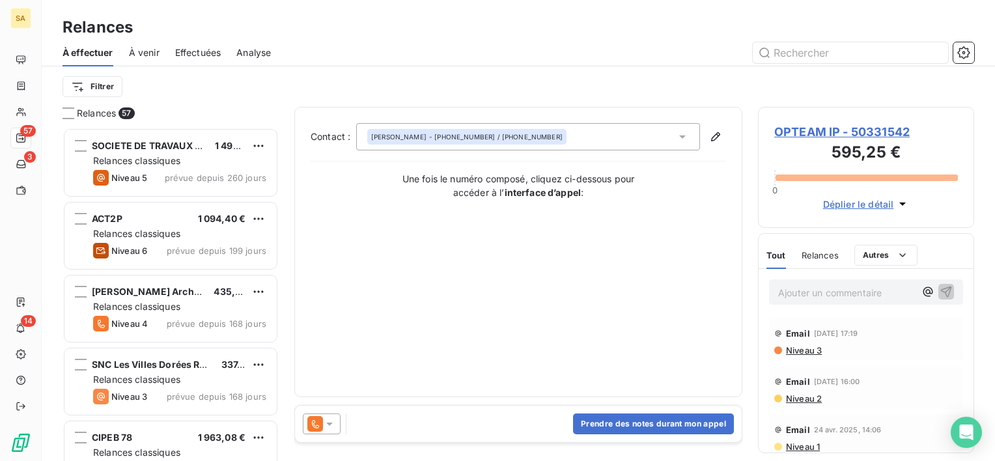
scroll to position [323, 206]
click at [707, 427] on button "Prendre des notes durant mon appel" at bounding box center [653, 423] width 161 height 21
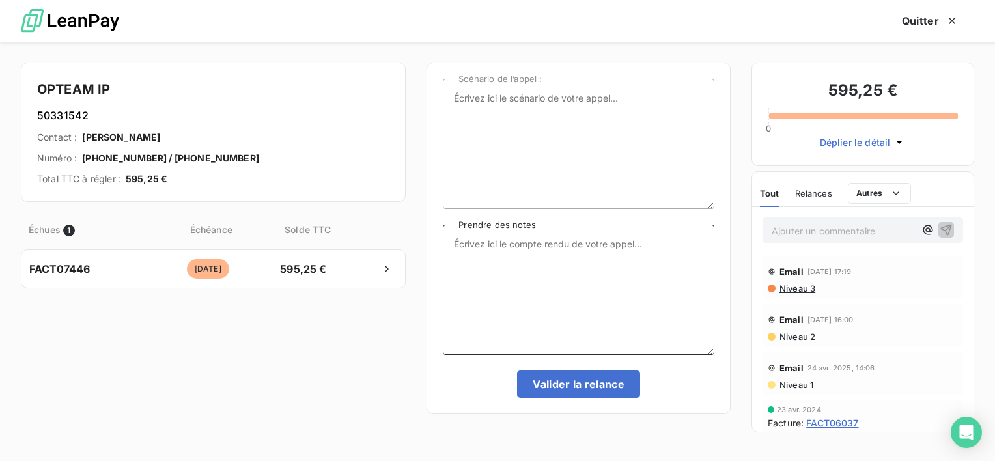
click at [568, 266] on textarea "Prendre des notes" at bounding box center [578, 290] width 271 height 130
click at [575, 253] on textarea "eu monsieur [PERSON_NAME] qui explique ne jamais avoir pris d'abonnement ( avec…" at bounding box center [578, 290] width 271 height 130
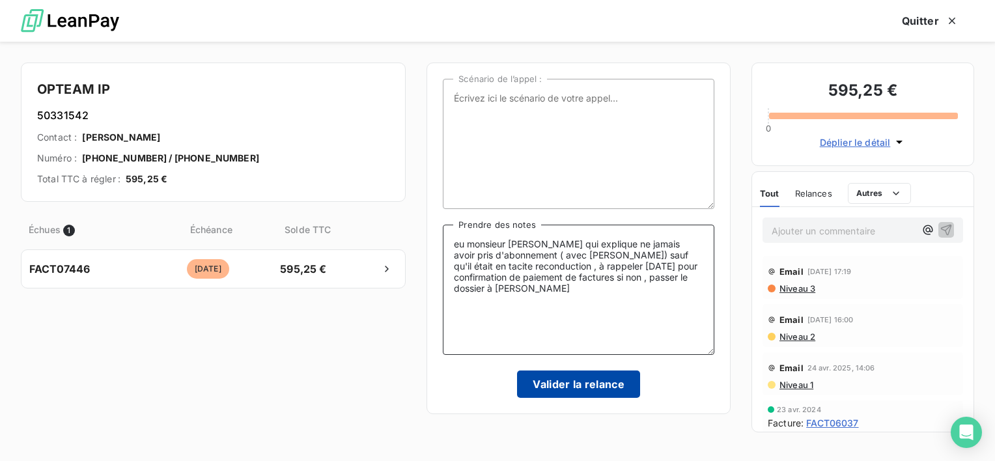
type textarea "eu monsieur [PERSON_NAME] qui explique ne jamais avoir pris d'abonnement ( avec…"
click at [594, 378] on button "Valider la relance" at bounding box center [578, 383] width 123 height 27
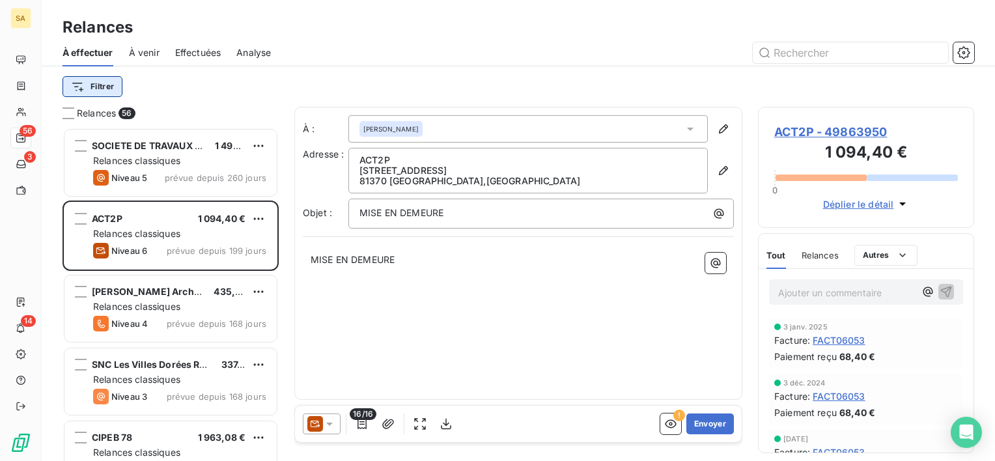
click at [98, 83] on html "SA 56 3 14 Relances À effectuer À venir Effectuées Analyse Filtrer Relances 56 …" at bounding box center [497, 230] width 995 height 461
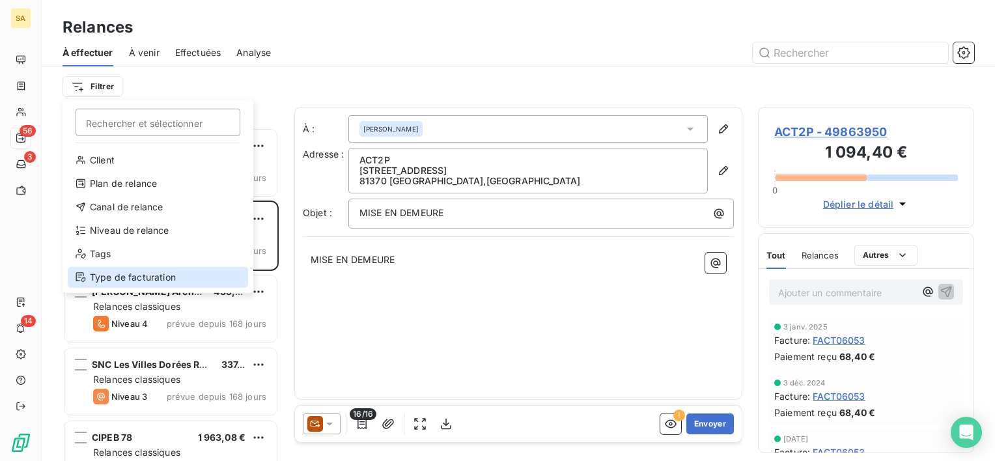
click at [163, 279] on div "Type de facturation" at bounding box center [158, 277] width 180 height 21
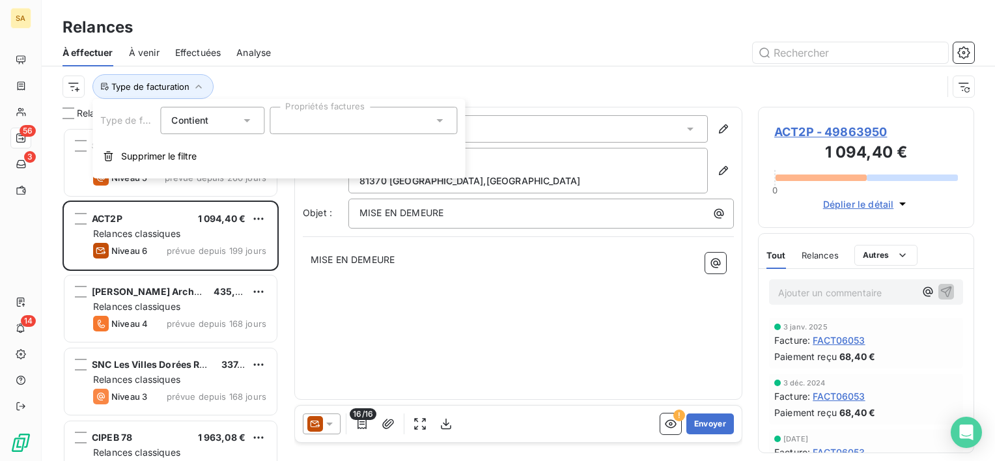
click at [310, 122] on div at bounding box center [362, 120] width 187 height 27
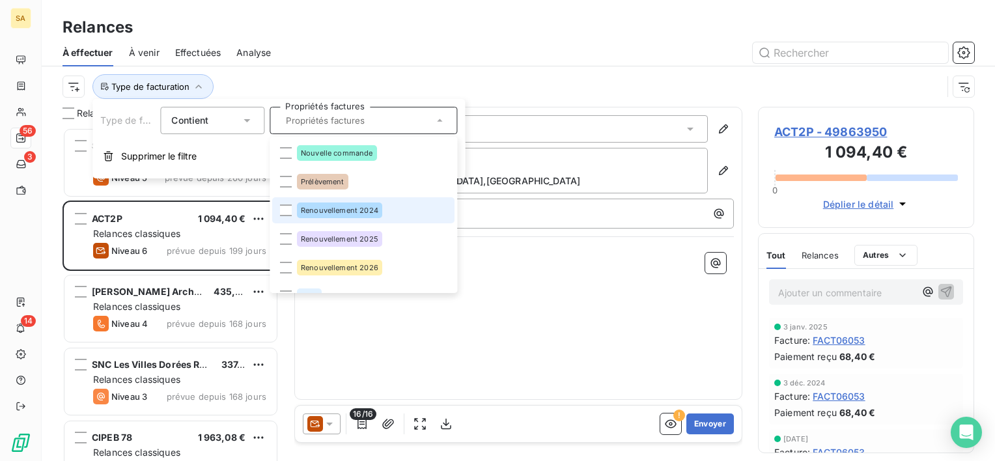
scroll to position [59, 0]
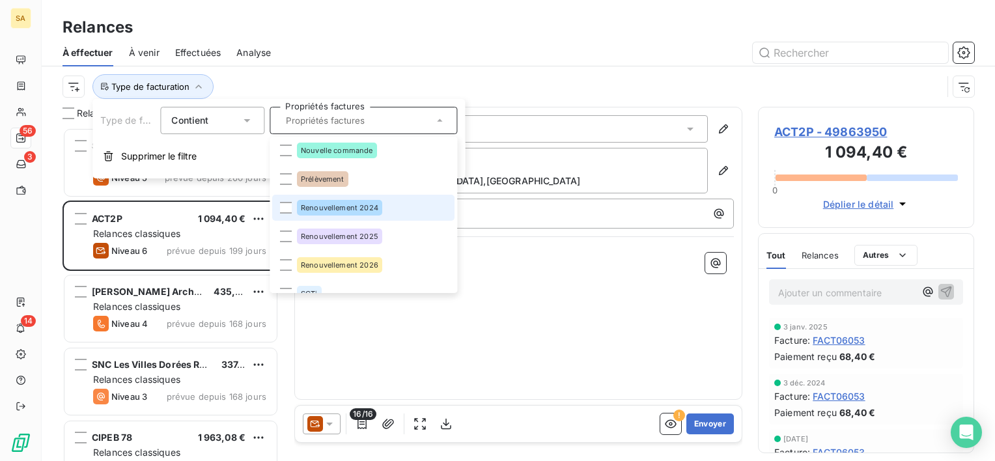
click at [324, 207] on span "Renouvellement 2024" at bounding box center [339, 208] width 77 height 8
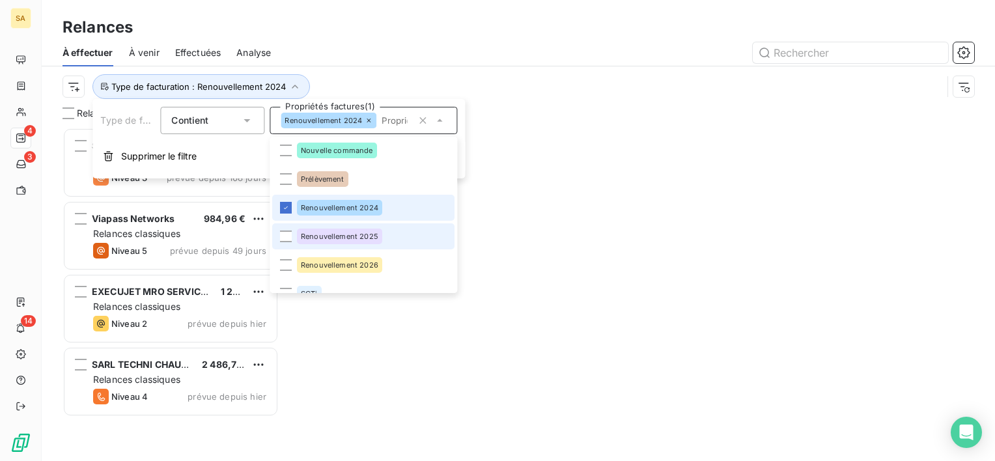
scroll to position [323, 206]
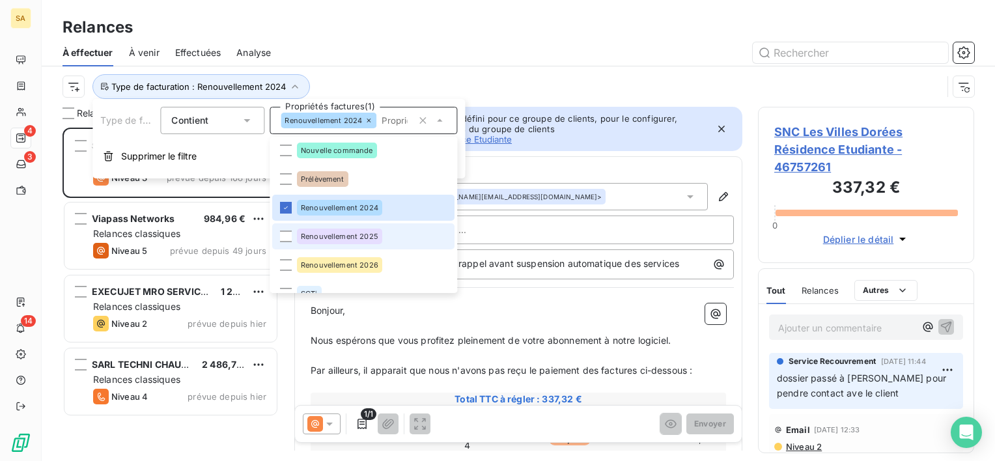
click at [324, 228] on div "Renouvellement 2025" at bounding box center [339, 236] width 85 height 16
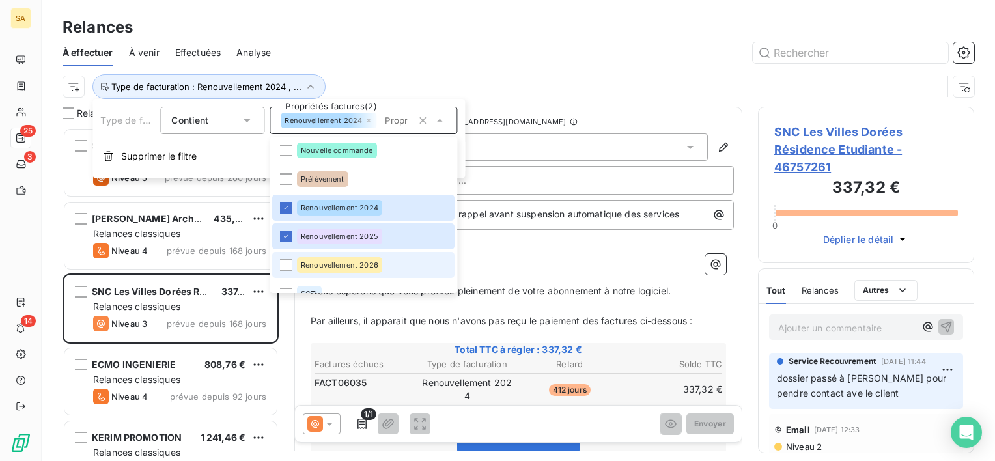
click at [325, 261] on span "Renouvellement 2026" at bounding box center [339, 265] width 77 height 8
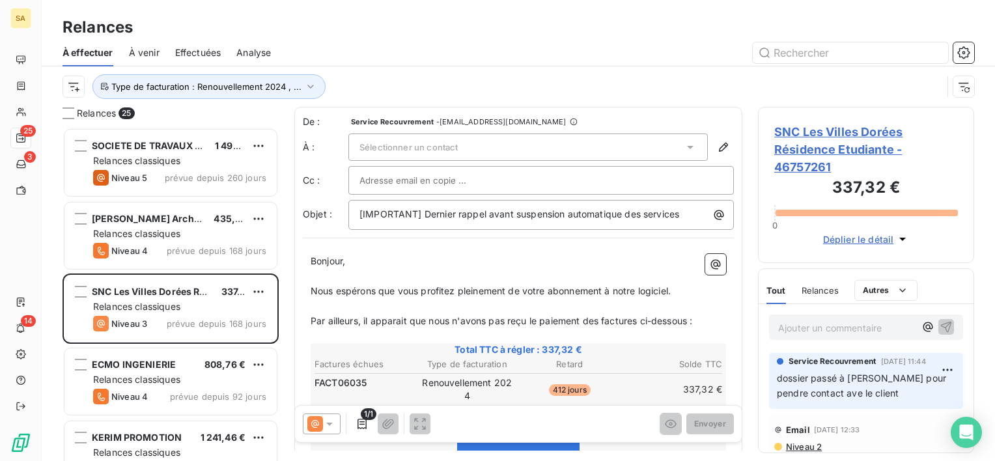
click at [470, 53] on div at bounding box center [629, 52] width 687 height 21
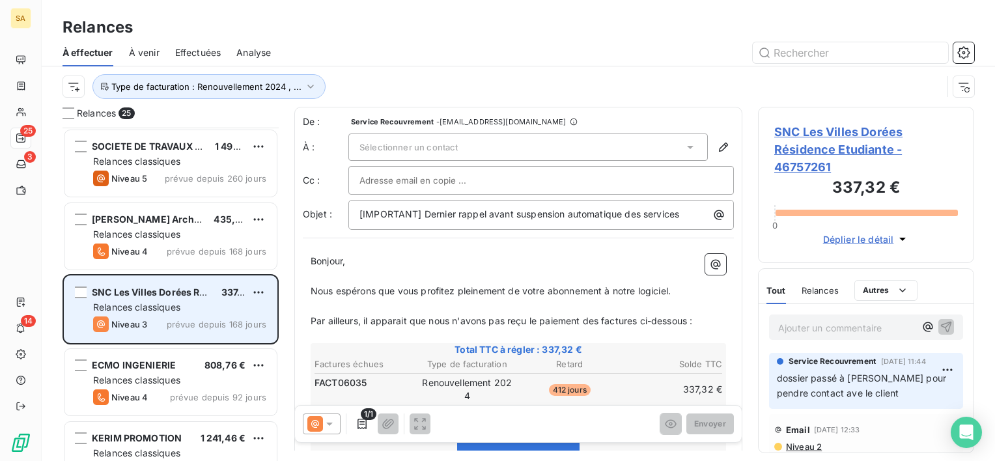
scroll to position [94, 0]
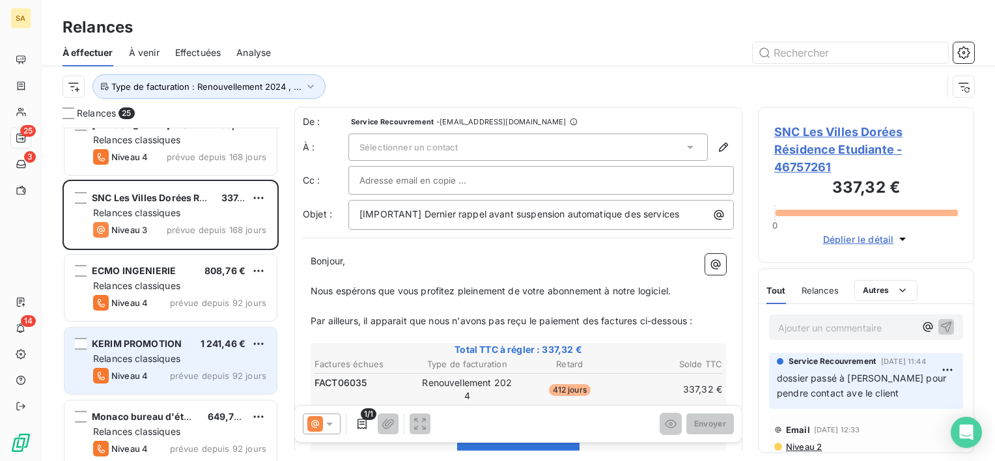
click at [181, 338] on div "KERIM PROMOTION 1 241,46 €" at bounding box center [179, 344] width 173 height 12
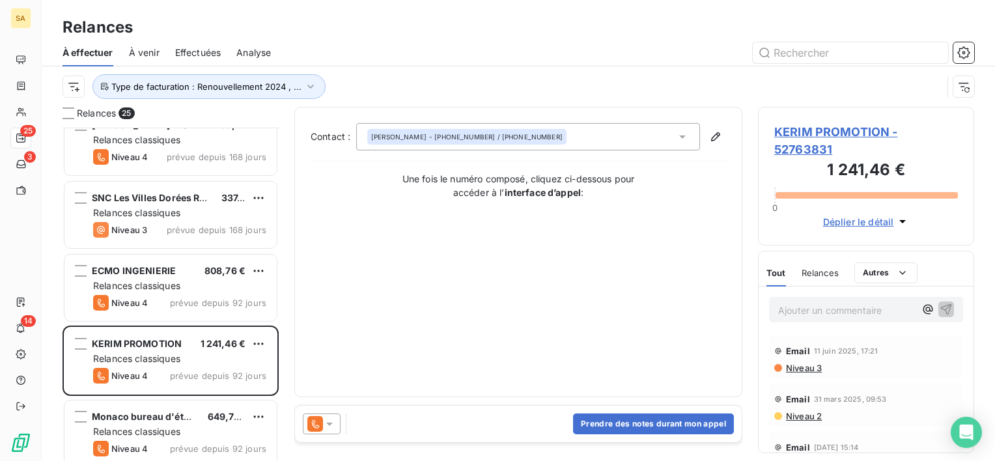
click at [816, 128] on span "KERIM PROMOTION - 52763831" at bounding box center [866, 140] width 184 height 35
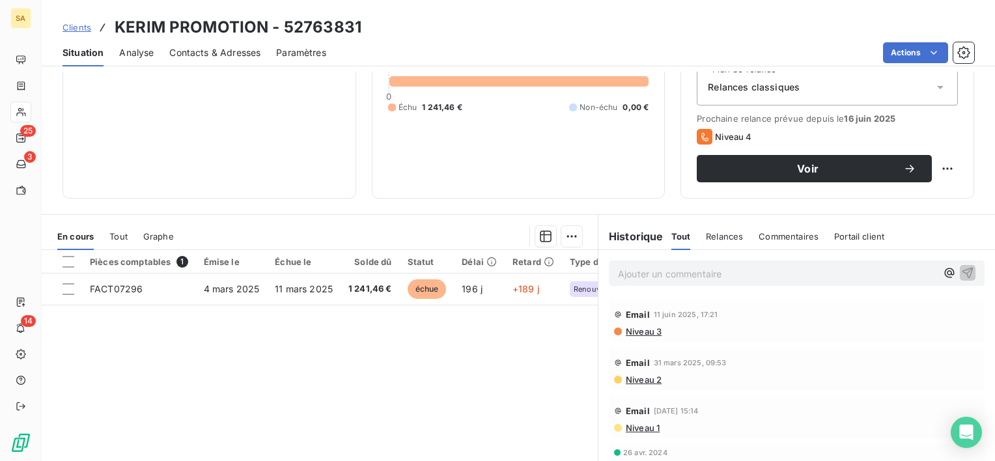
scroll to position [156, 0]
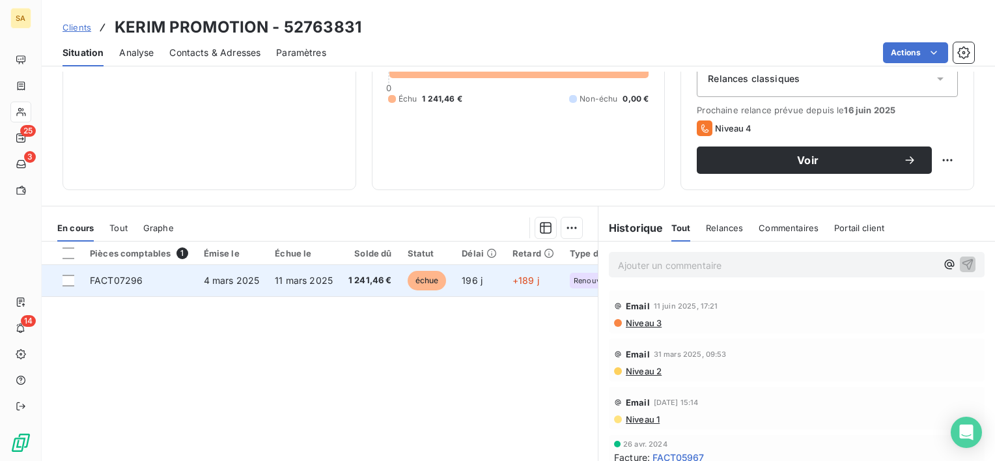
click at [107, 276] on span "FACT07296" at bounding box center [116, 280] width 53 height 11
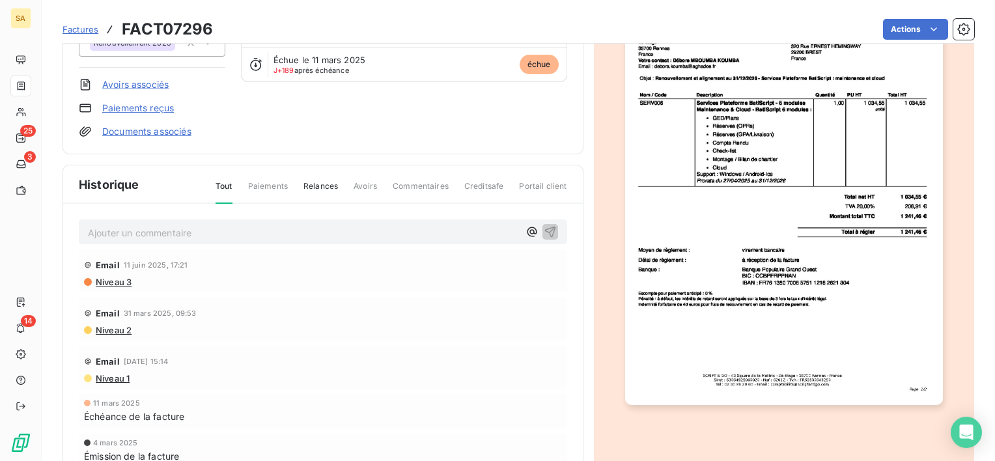
scroll to position [161, 0]
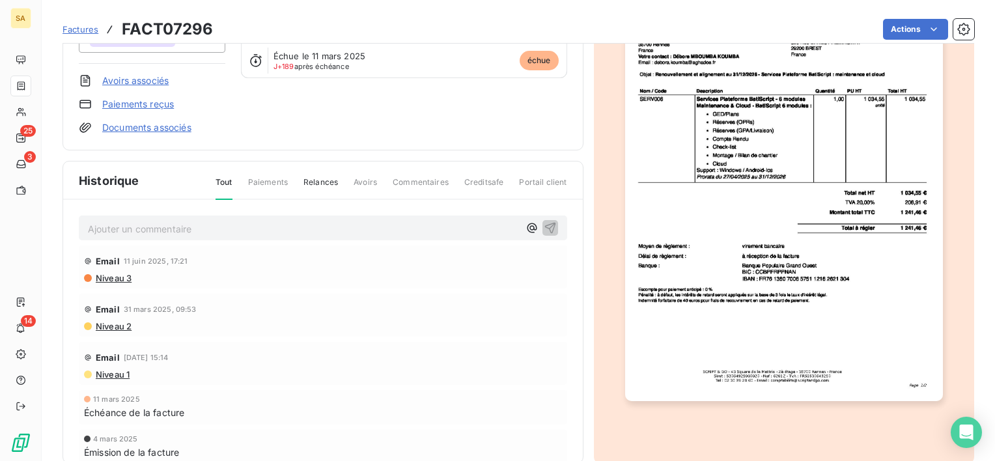
click at [118, 273] on span "Niveau 3" at bounding box center [112, 278] width 37 height 10
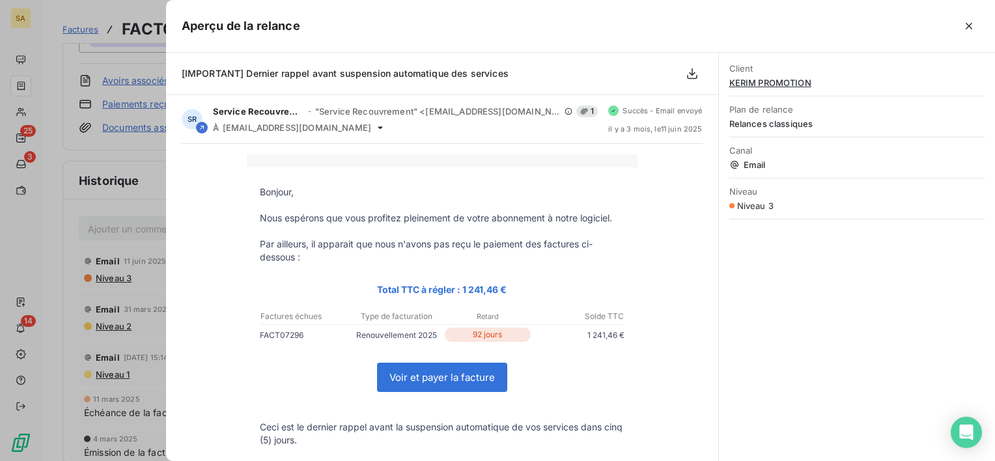
click at [132, 264] on div at bounding box center [497, 230] width 995 height 461
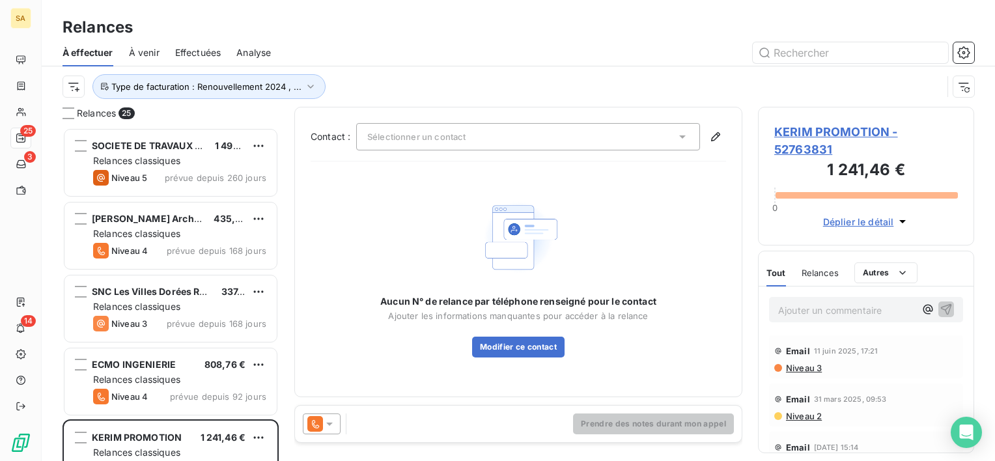
click at [204, 54] on span "Effectuées" at bounding box center [198, 52] width 46 height 13
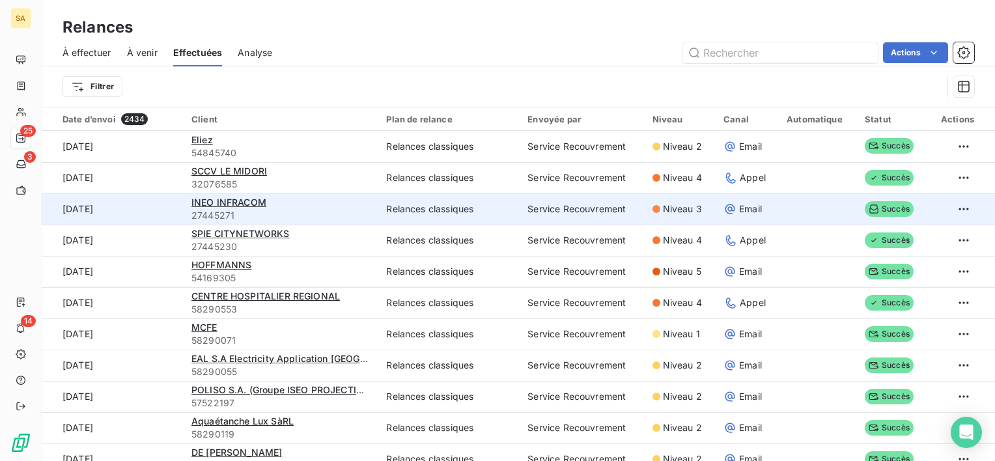
click at [228, 208] on div "INEO INFRACOM" at bounding box center [280, 202] width 179 height 13
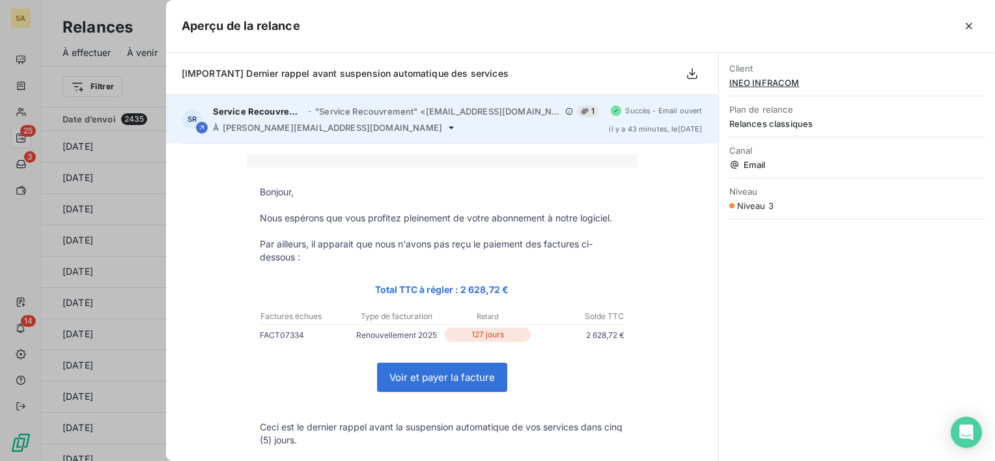
click at [258, 107] on span "Service Recouvrement" at bounding box center [258, 111] width 91 height 10
click at [192, 121] on div "SR" at bounding box center [192, 119] width 21 height 21
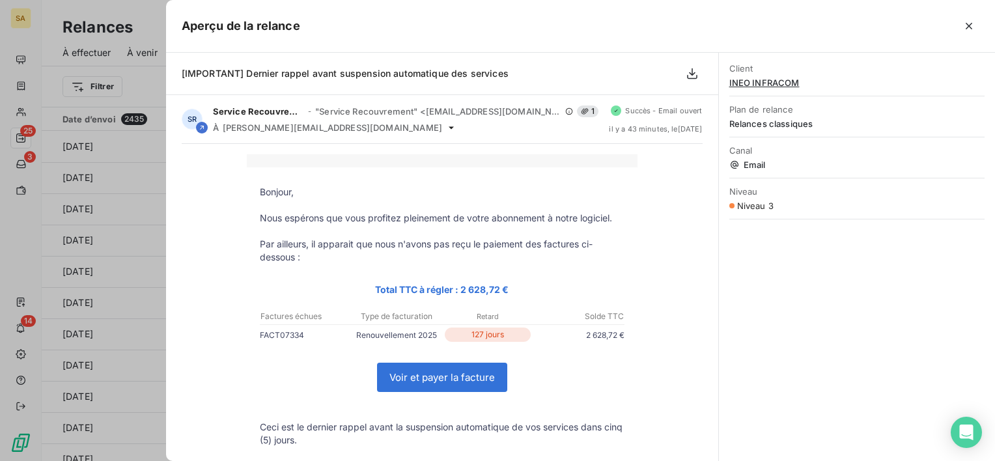
click at [760, 79] on span "INEO INFRACOM" at bounding box center [856, 82] width 255 height 10
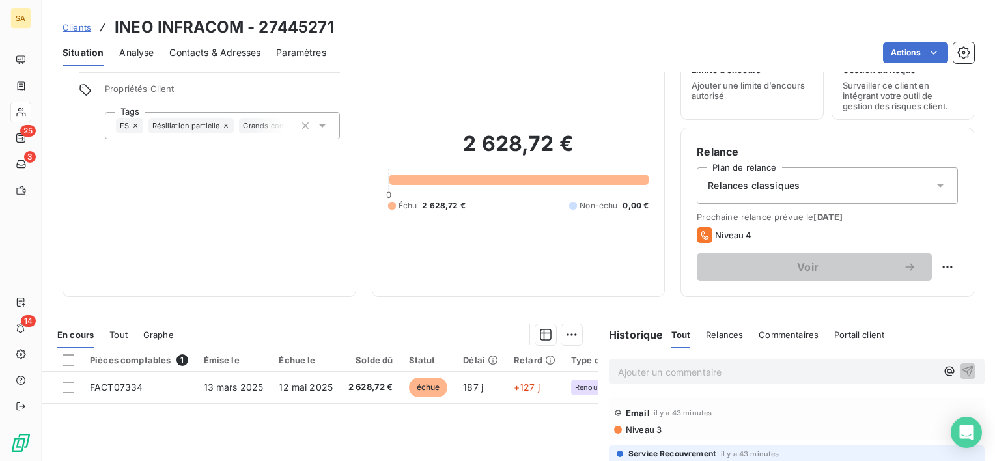
scroll to position [57, 0]
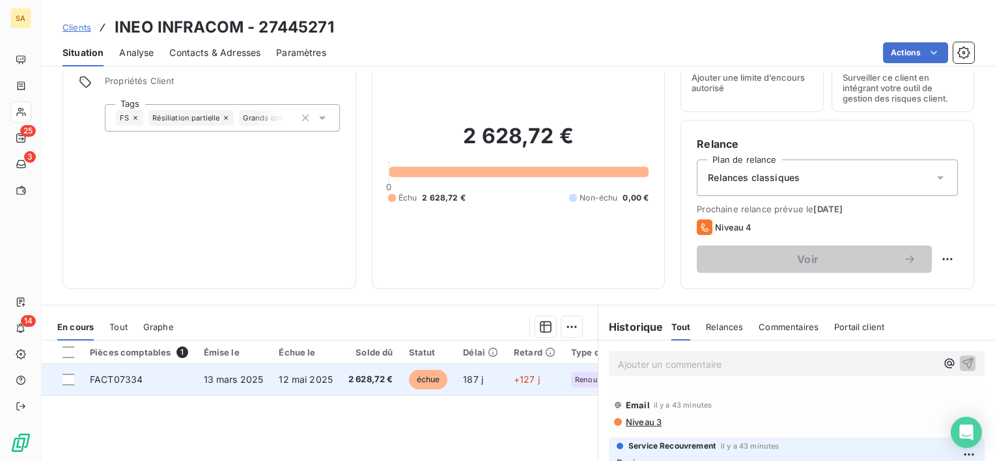
click at [131, 378] on span "FACT07334" at bounding box center [116, 379] width 53 height 11
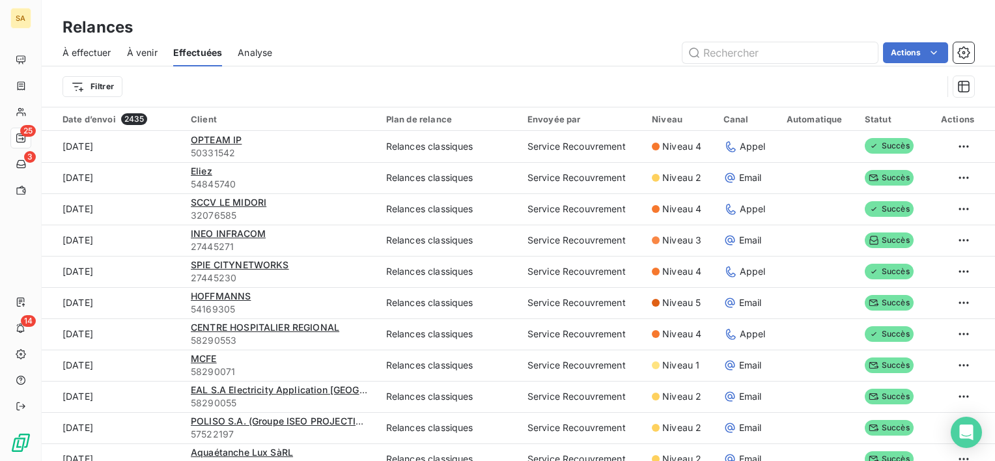
click at [87, 58] on span "À effectuer" at bounding box center [86, 52] width 49 height 13
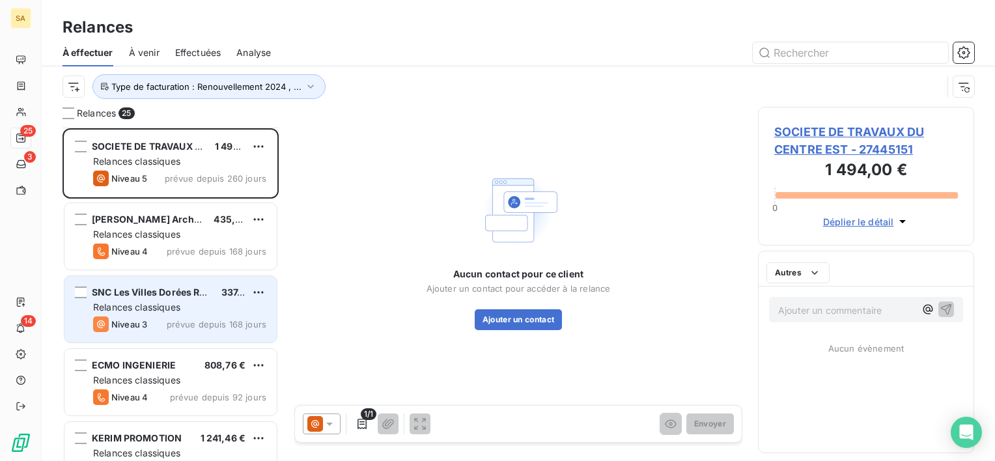
scroll to position [141, 0]
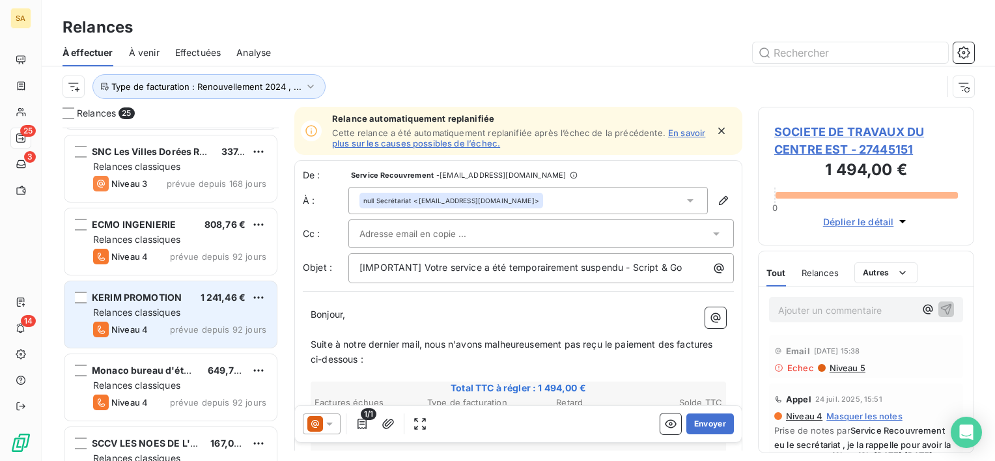
click at [174, 322] on div "Niveau 4 prévue depuis 92 jours" at bounding box center [179, 330] width 173 height 16
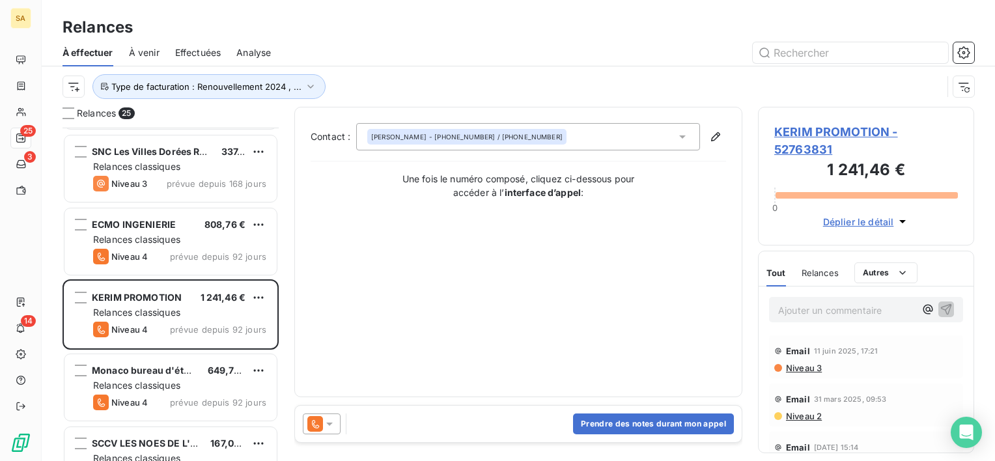
click at [668, 336] on div "Contact : [PERSON_NAME] - [PHONE_NUMBER] / [PHONE_NUMBER] Une fois le numéro co…" at bounding box center [518, 252] width 415 height 258
click at [633, 424] on button "Prendre des notes durant mon appel" at bounding box center [653, 423] width 161 height 21
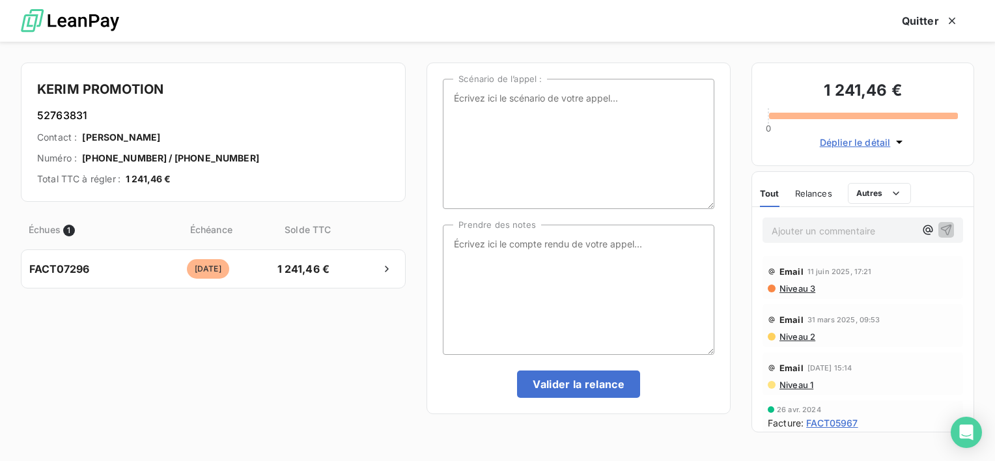
click at [633, 424] on div "Scénario de l’appel : Prendre des notes Valider la relance" at bounding box center [578, 251] width 304 height 378
click at [564, 270] on textarea "Prendre des notes" at bounding box center [578, 290] width 271 height 130
click at [472, 256] on textarea "eu madame [PERSON_NAME] qui explique qu'elle n'a pas soucrit" at bounding box center [578, 290] width 271 height 130
click at [469, 256] on textarea "eu madame [PERSON_NAME] qui explique qu'elle n'a pas soucrit" at bounding box center [578, 290] width 271 height 130
click at [505, 260] on textarea "eu madame [PERSON_NAME] qui explique qu'elle n'a pas souscrit" at bounding box center [578, 290] width 271 height 130
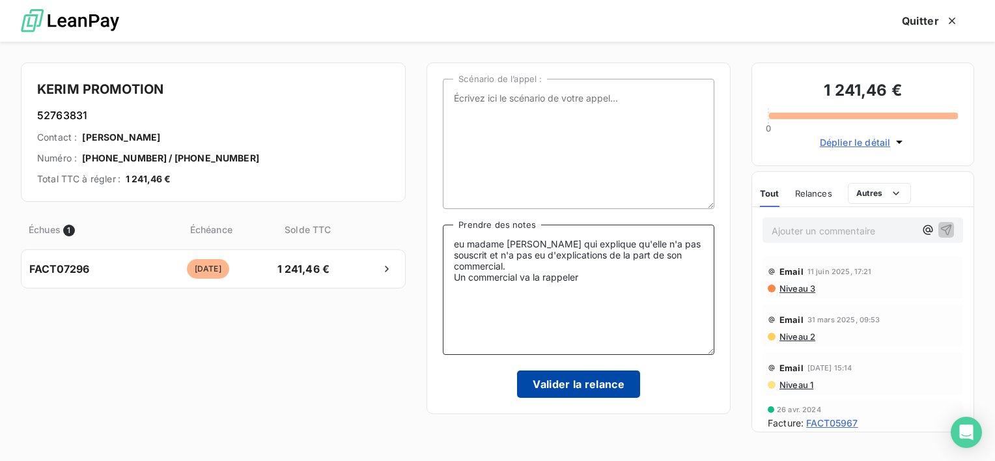
type textarea "eu madame [PERSON_NAME] qui explique qu'elle n'a pas souscrit et n'a pas eu d'e…"
click at [572, 381] on button "Valider la relance" at bounding box center [578, 383] width 123 height 27
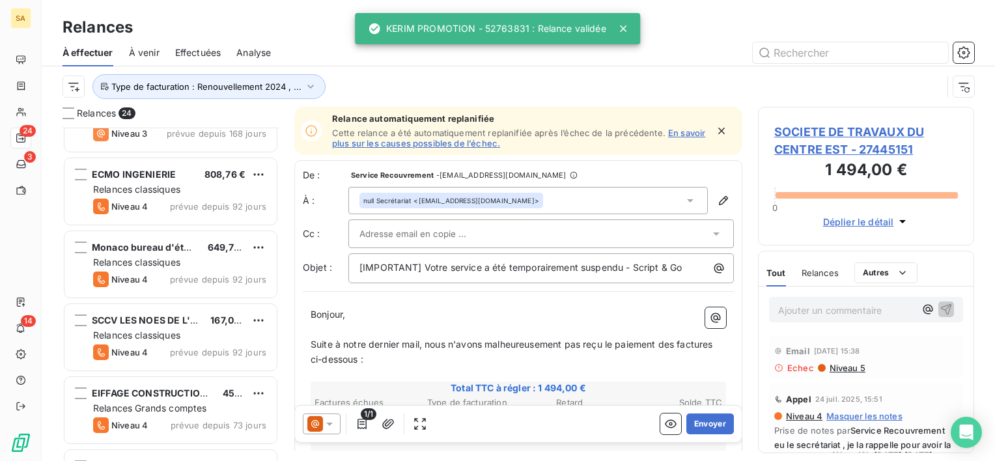
scroll to position [193, 0]
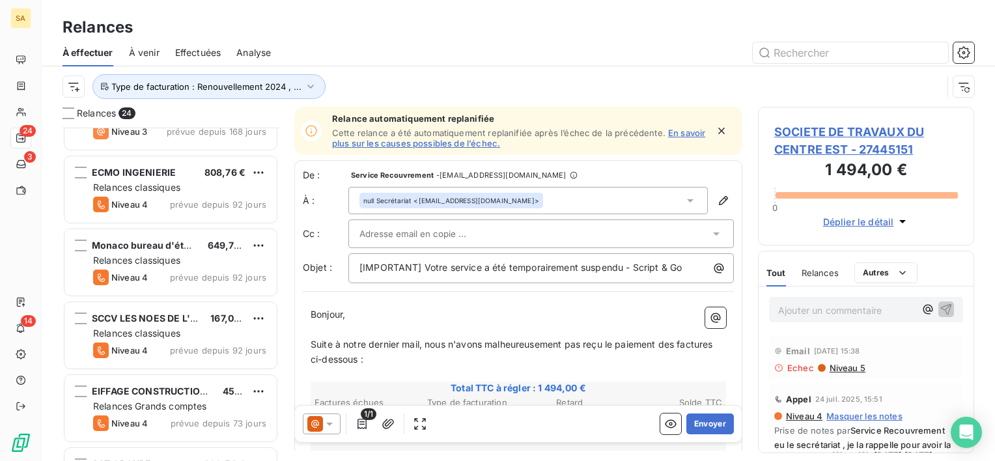
click at [140, 276] on span "Niveau 4" at bounding box center [129, 277] width 36 height 10
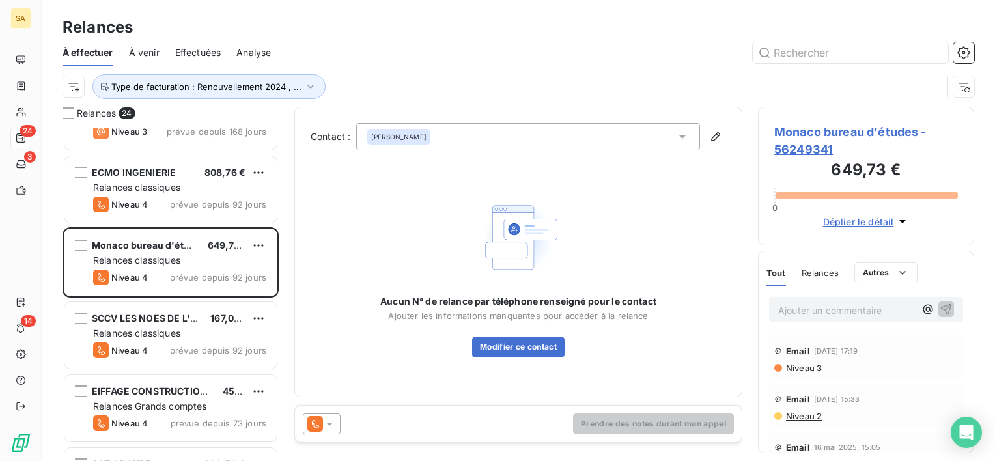
click at [683, 130] on icon at bounding box center [682, 136] width 13 height 13
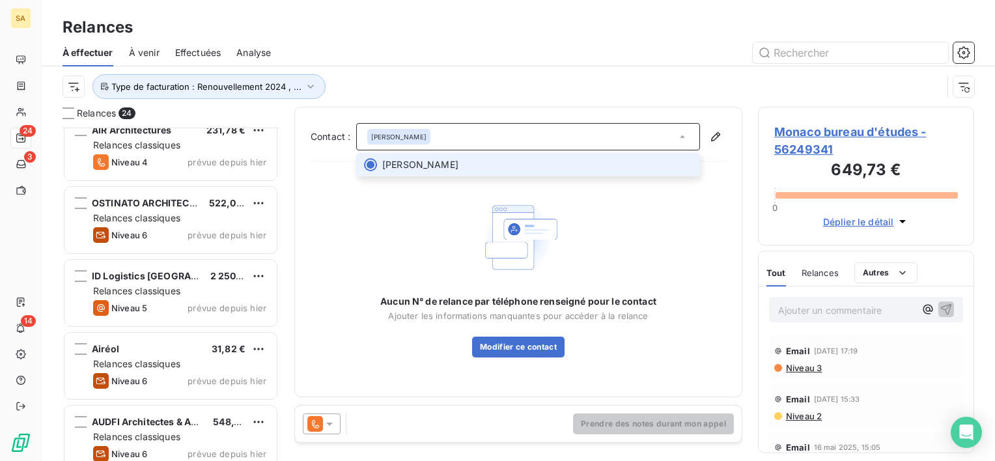
scroll to position [1416, 0]
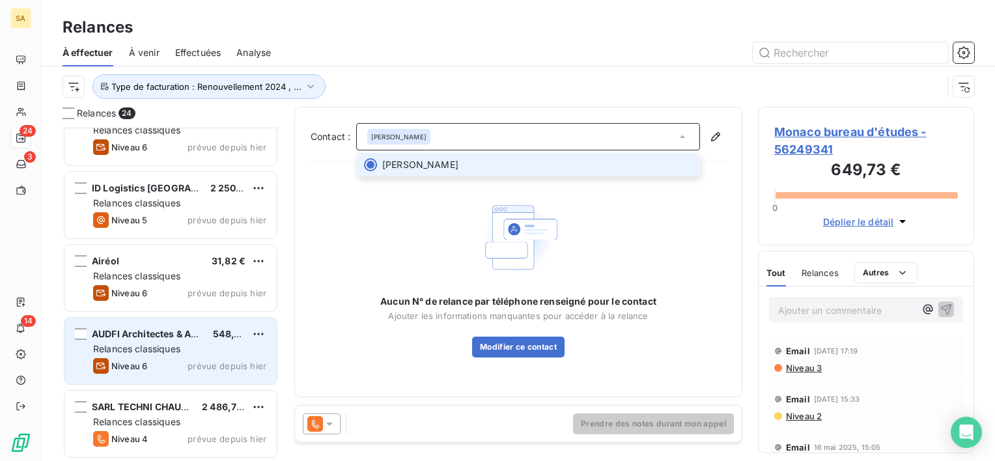
click at [174, 363] on div "Niveau 6 prévue depuis [DATE]" at bounding box center [179, 366] width 173 height 16
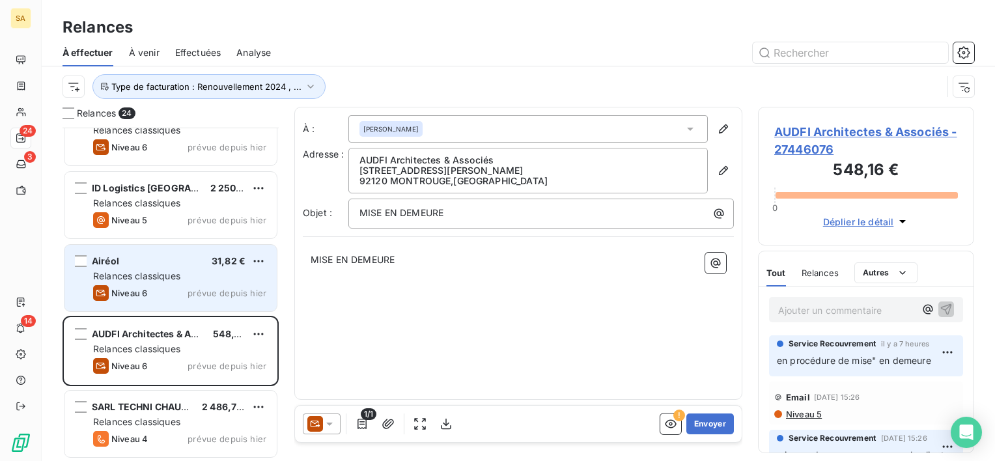
click at [161, 302] on div "Airéol 31,82 € Relances classiques Niveau 6 prévue depuis [DATE]" at bounding box center [170, 278] width 212 height 66
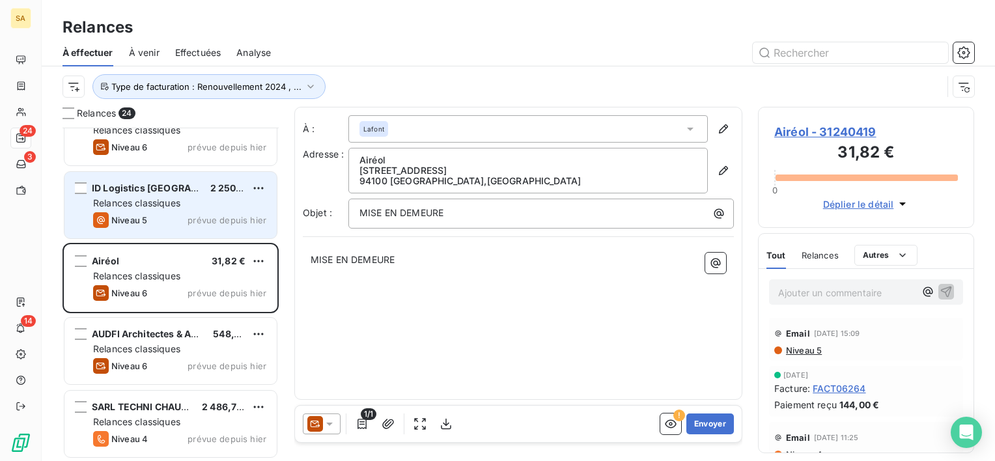
click at [138, 224] on div "Niveau 5" at bounding box center [120, 220] width 54 height 16
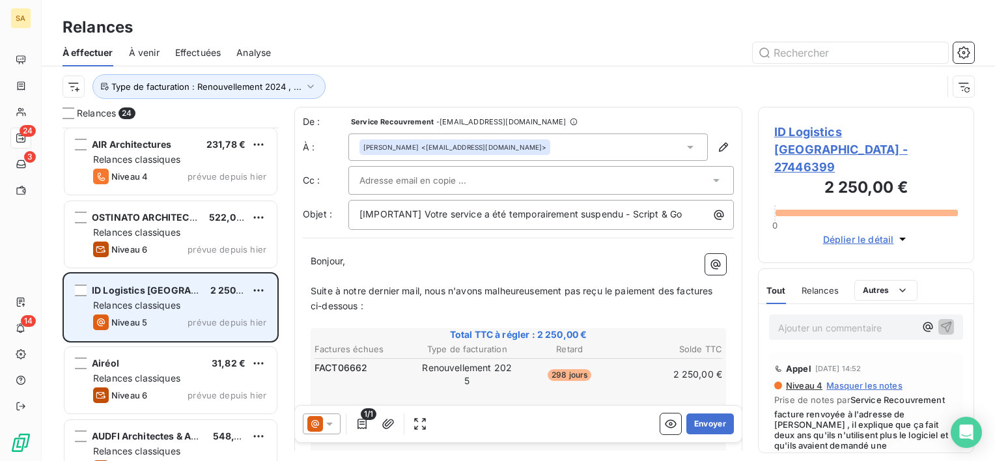
scroll to position [1313, 0]
click at [138, 224] on div "OSTINATO ARCHITECTURE" at bounding box center [145, 218] width 107 height 13
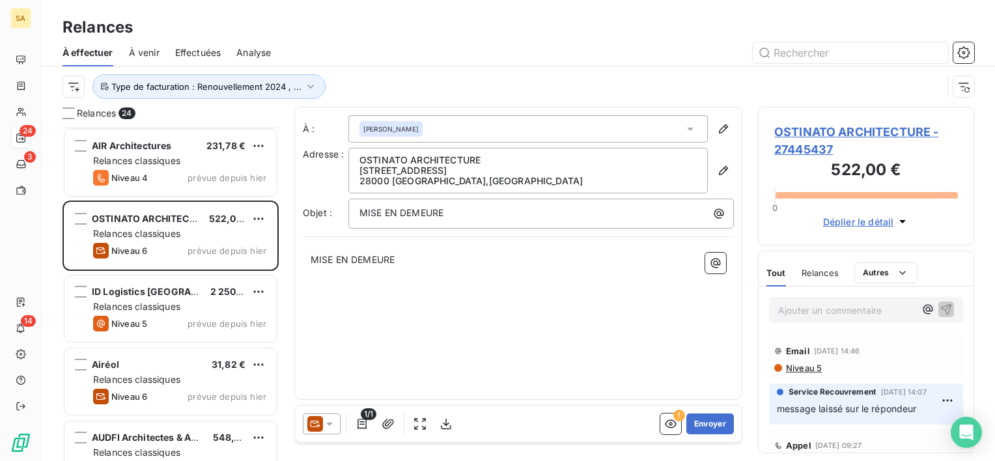
click at [686, 133] on icon at bounding box center [689, 128] width 13 height 13
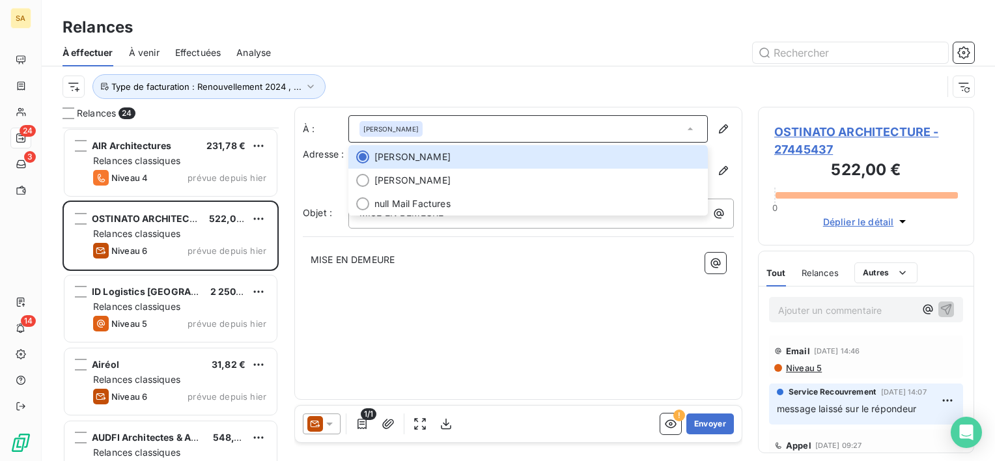
click at [525, 334] on div "À : [PERSON_NAME] [PERSON_NAME] [PERSON_NAME] null Mail Factures Adresse : OSTI…" at bounding box center [518, 253] width 448 height 293
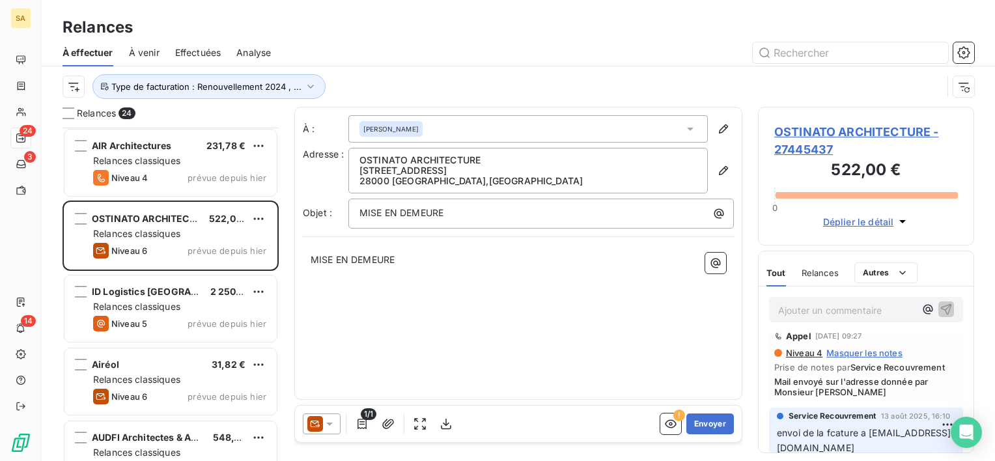
scroll to position [113, 0]
click at [812, 350] on span "Niveau 4" at bounding box center [803, 349] width 38 height 10
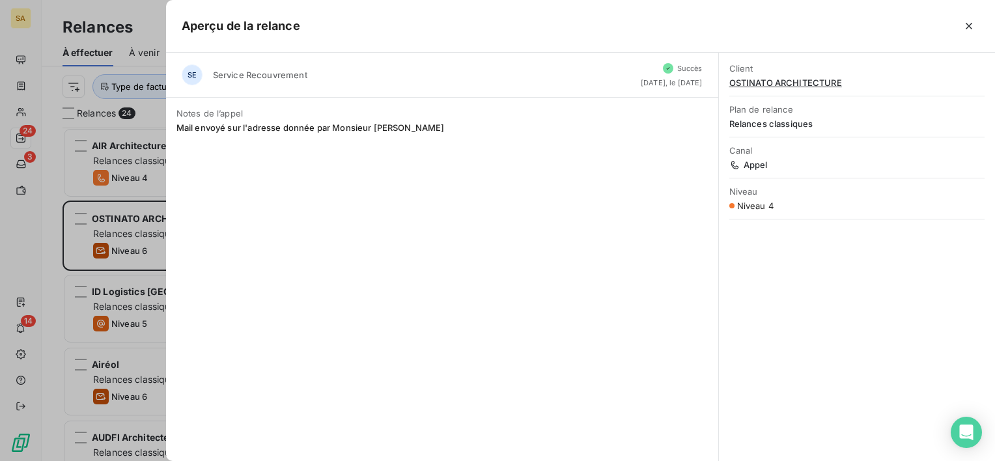
drag, startPoint x: 694, startPoint y: 83, endPoint x: 770, endPoint y: 82, distance: 76.2
click at [770, 82] on div "SE Service Recouvrement Succès [DATE], le [DATE] Notes de l’appel Mail envoyé s…" at bounding box center [580, 257] width 829 height 408
click at [770, 82] on span "OSTINATO ARCHITECTURE" at bounding box center [856, 82] width 255 height 10
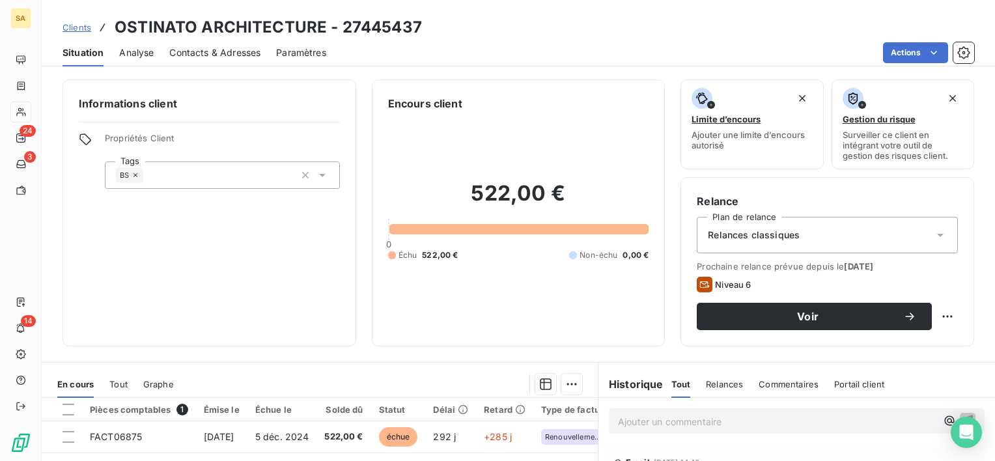
scroll to position [49, 0]
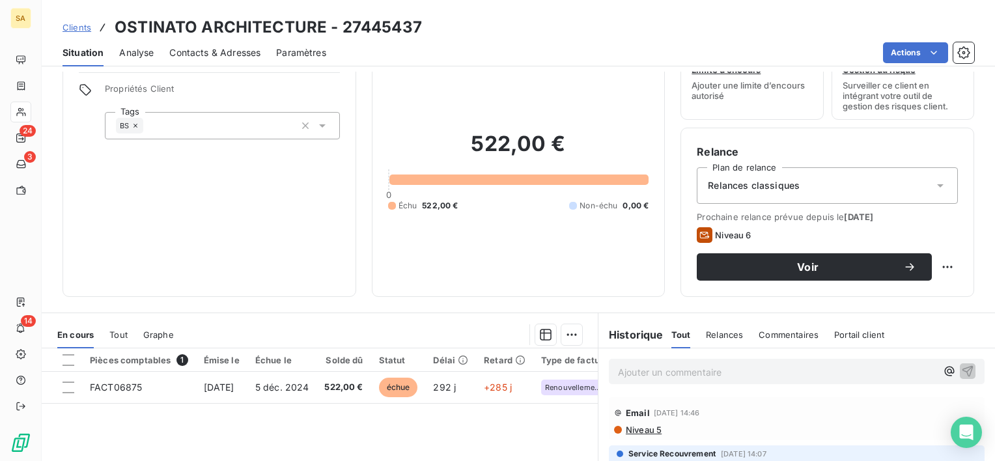
click at [234, 57] on span "Contacts & Adresses" at bounding box center [214, 52] width 91 height 13
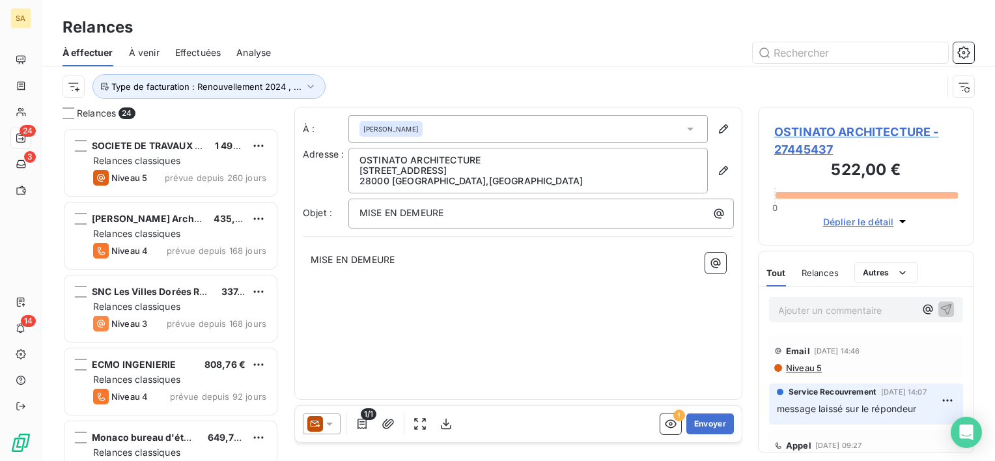
scroll to position [323, 206]
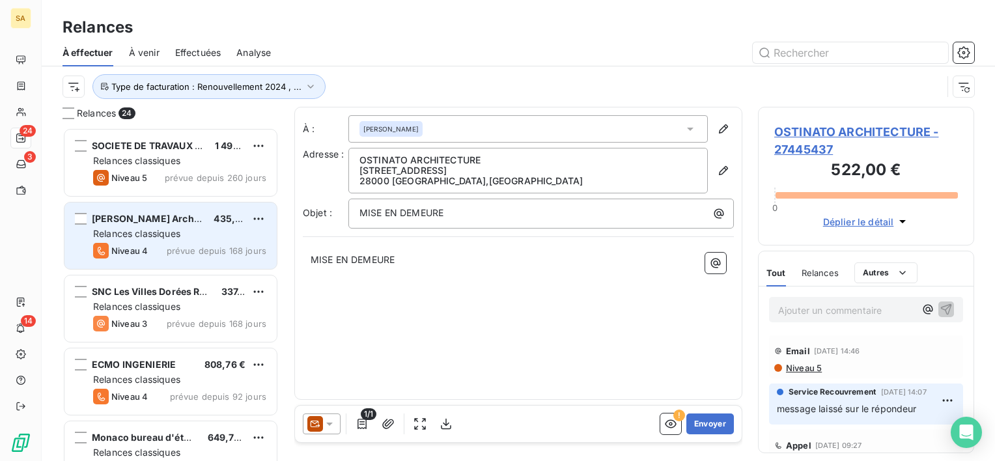
click at [186, 241] on div "[PERSON_NAME] Architectes SA 435,00 € Relances classiques Niveau 4 prévue depui…" at bounding box center [170, 235] width 212 height 66
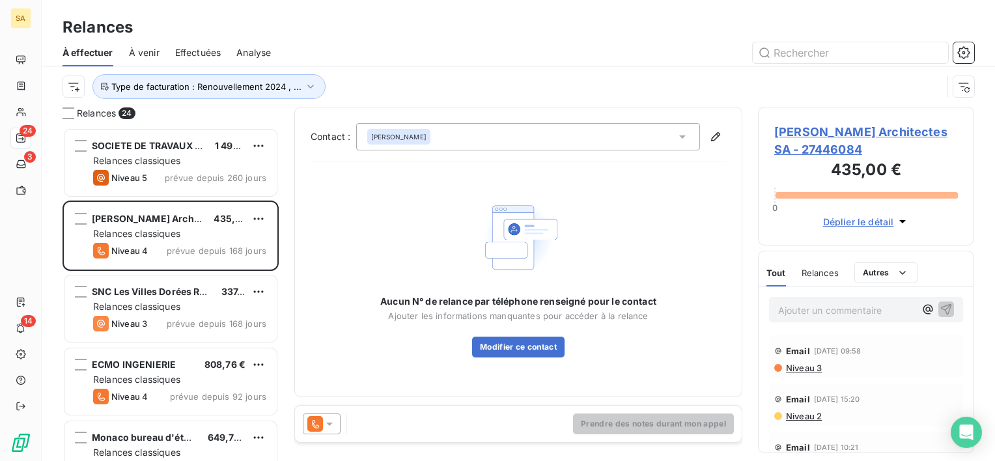
click at [685, 138] on icon at bounding box center [682, 136] width 13 height 13
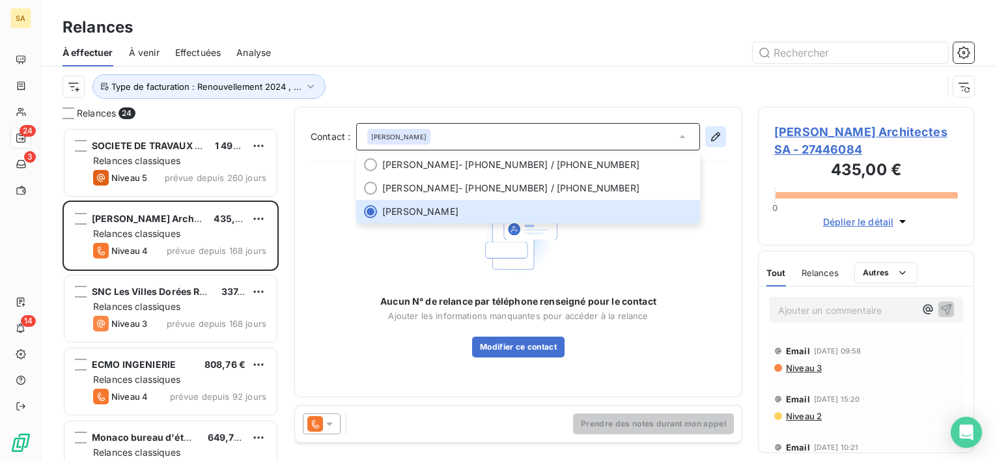
click at [708, 143] on button "button" at bounding box center [715, 136] width 21 height 21
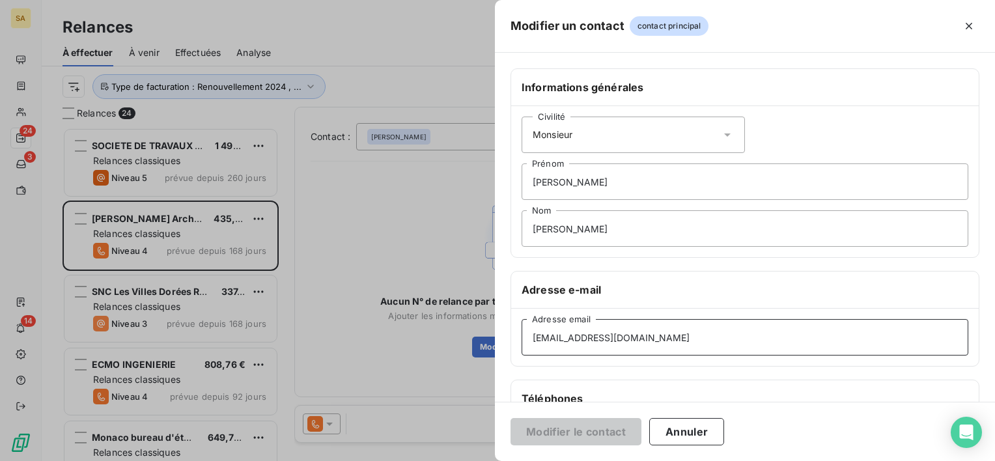
drag, startPoint x: 674, startPoint y: 325, endPoint x: 483, endPoint y: 316, distance: 191.6
click at [483, 460] on div "Modifier un contact contact principal Informations générales Civilité Monsieur …" at bounding box center [497, 461] width 995 height 0
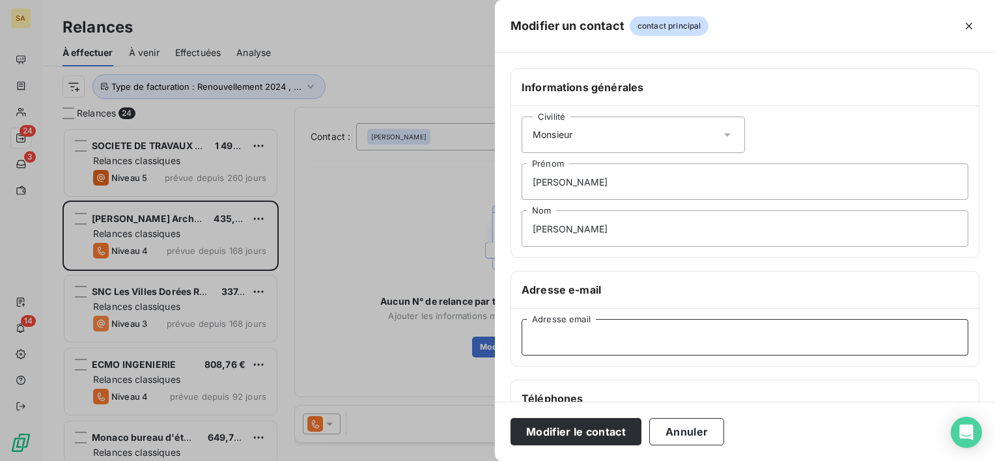
click at [548, 336] on input "Adresse email" at bounding box center [744, 337] width 447 height 36
paste input "[PERSON_NAME][EMAIL_ADDRESS][DOMAIN_NAME]"
type input "[PERSON_NAME][EMAIL_ADDRESS][DOMAIN_NAME]"
click at [579, 232] on input "[PERSON_NAME]" at bounding box center [744, 228] width 447 height 36
type input "D"
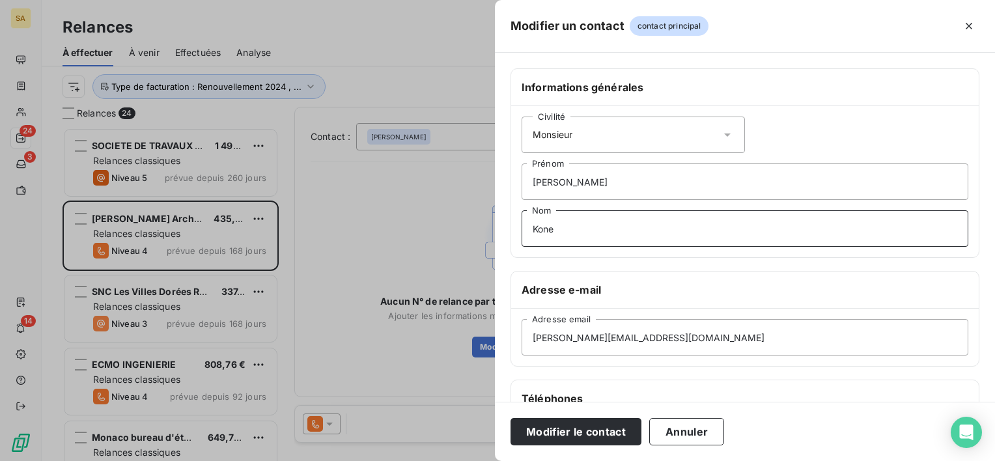
type input "Kone"
click at [573, 186] on input "[PERSON_NAME]" at bounding box center [744, 181] width 447 height 36
type input "J"
click at [570, 137] on span "Monsieur" at bounding box center [552, 134] width 40 height 13
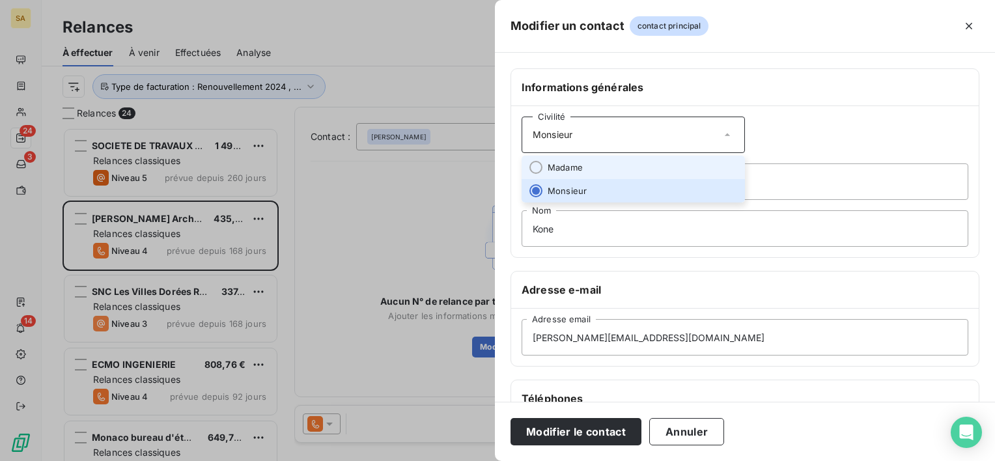
click at [576, 162] on span "Madame" at bounding box center [564, 167] width 35 height 12
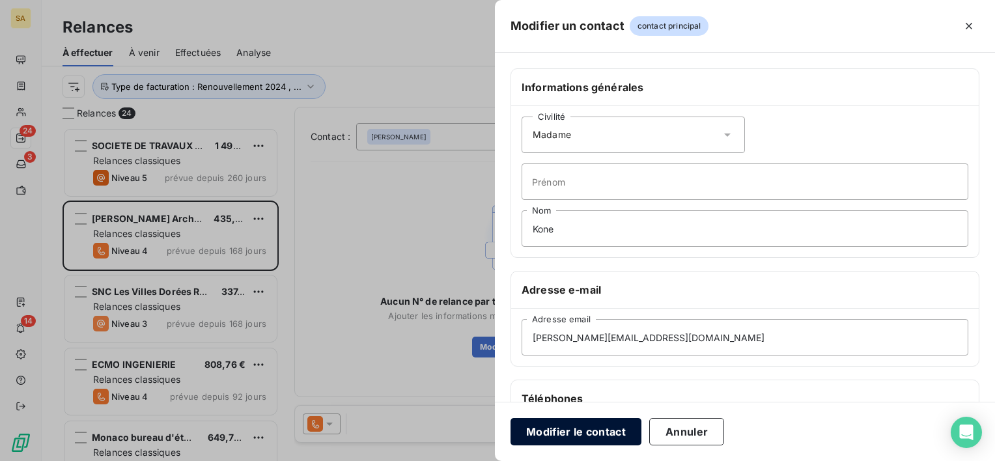
click at [562, 429] on button "Modifier le contact" at bounding box center [575, 431] width 131 height 27
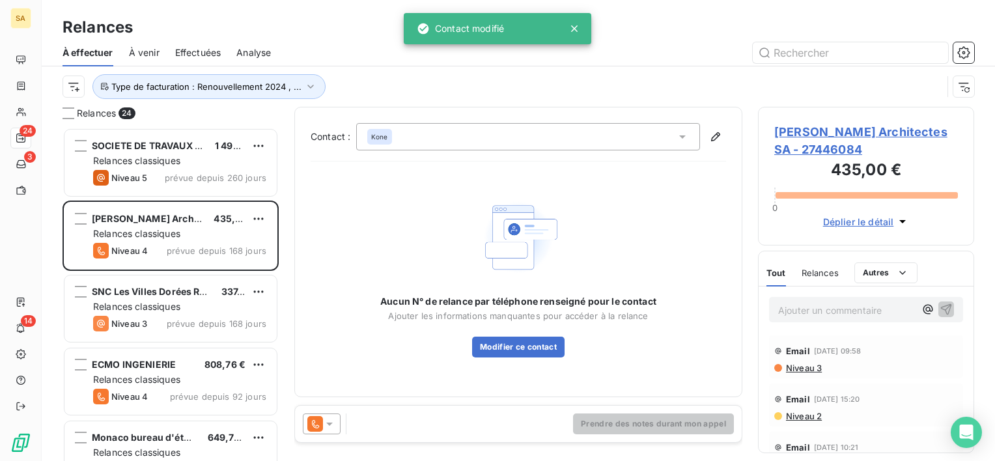
click at [333, 423] on icon at bounding box center [329, 423] width 13 height 13
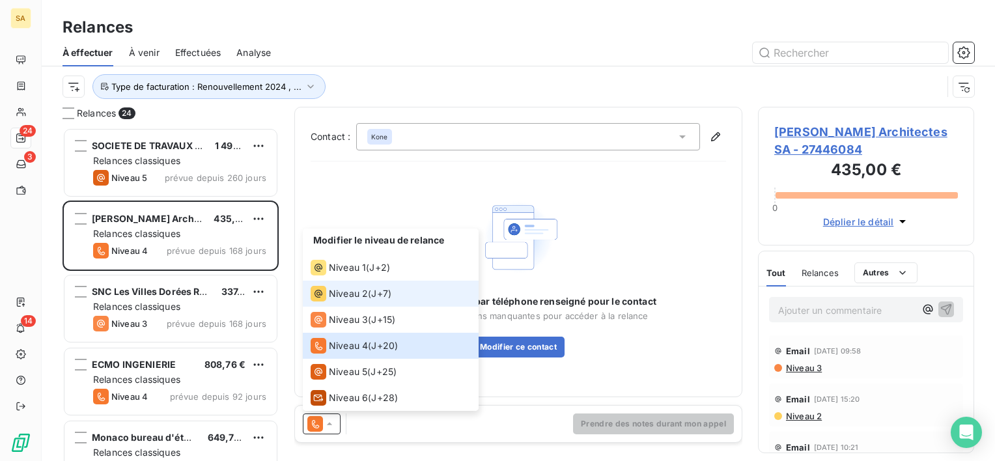
click at [353, 288] on span "Niveau 2" at bounding box center [348, 293] width 39 height 13
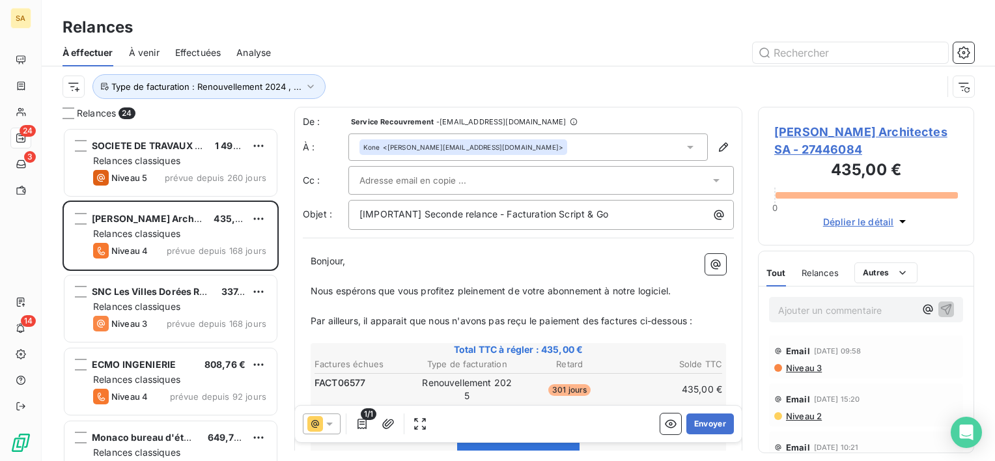
click at [328, 422] on icon at bounding box center [329, 423] width 13 height 13
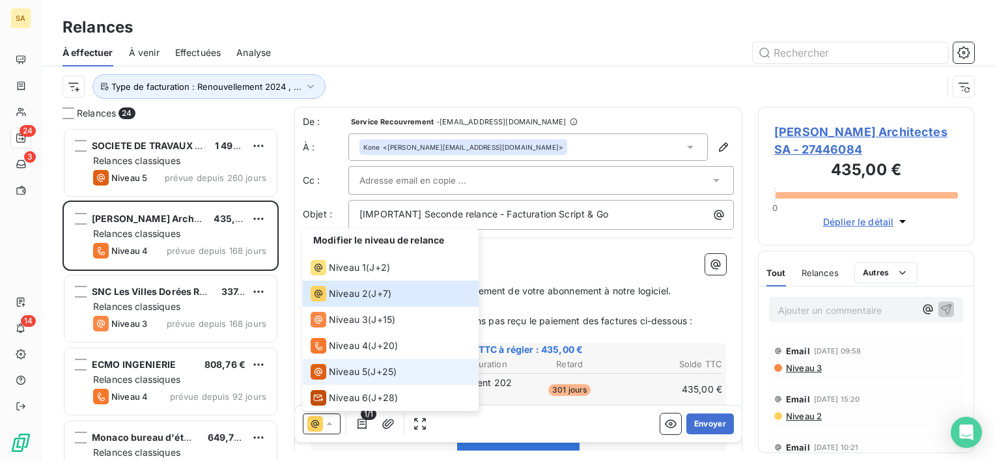
click at [333, 362] on li "Niveau 5 ( J+25 )" at bounding box center [391, 372] width 176 height 26
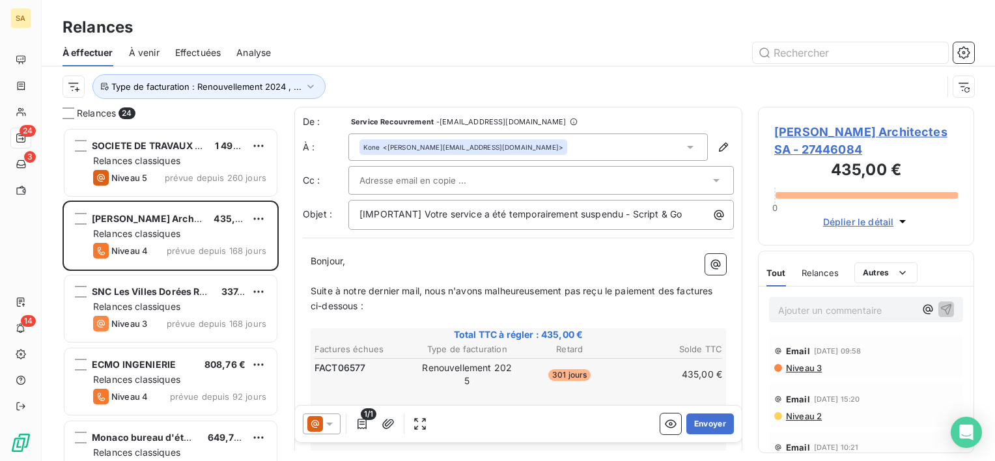
click at [409, 180] on input "text" at bounding box center [429, 181] width 140 height 20
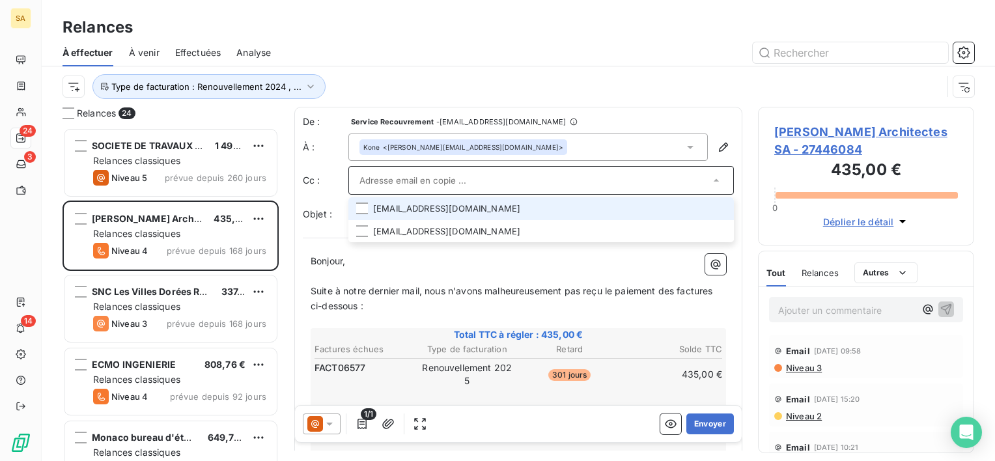
paste input "[PERSON_NAME][EMAIL_ADDRESS][DOMAIN_NAME]"
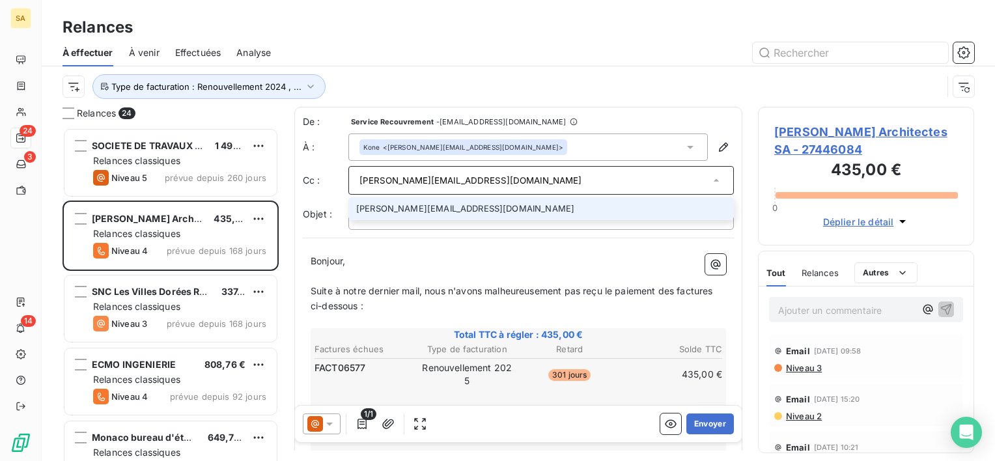
type input "[PERSON_NAME][EMAIL_ADDRESS][DOMAIN_NAME]"
click at [523, 212] on li "[PERSON_NAME][EMAIL_ADDRESS][DOMAIN_NAME]" at bounding box center [540, 208] width 385 height 23
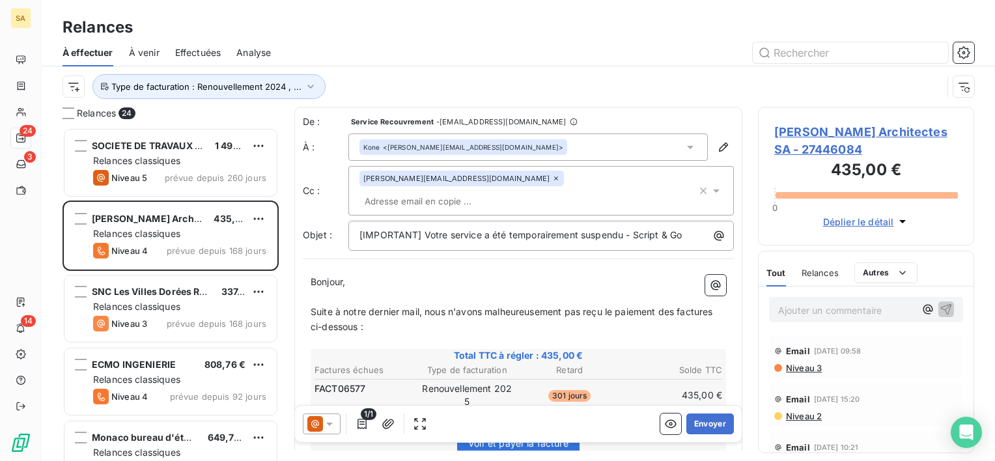
click at [505, 275] on p "Bonjour," at bounding box center [518, 282] width 415 height 15
click at [700, 427] on button "Envoyer" at bounding box center [710, 423] width 48 height 21
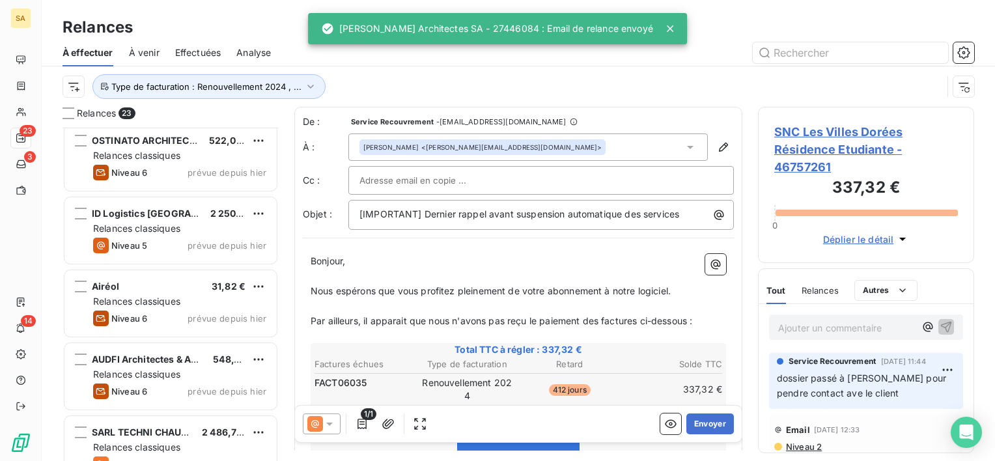
scroll to position [1344, 0]
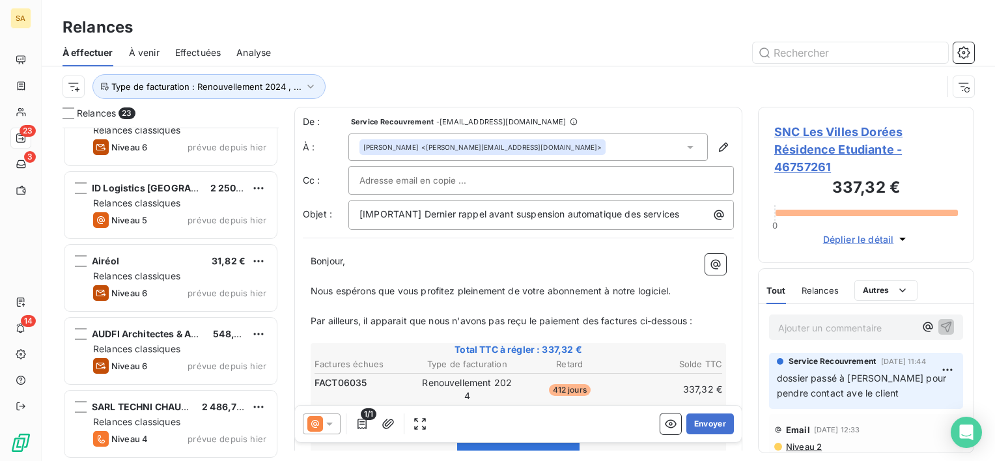
click at [186, 322] on div "AUDFI Architectes & Associés 548,16 € Relances classiques Niveau 6 prévue depui…" at bounding box center [170, 351] width 212 height 66
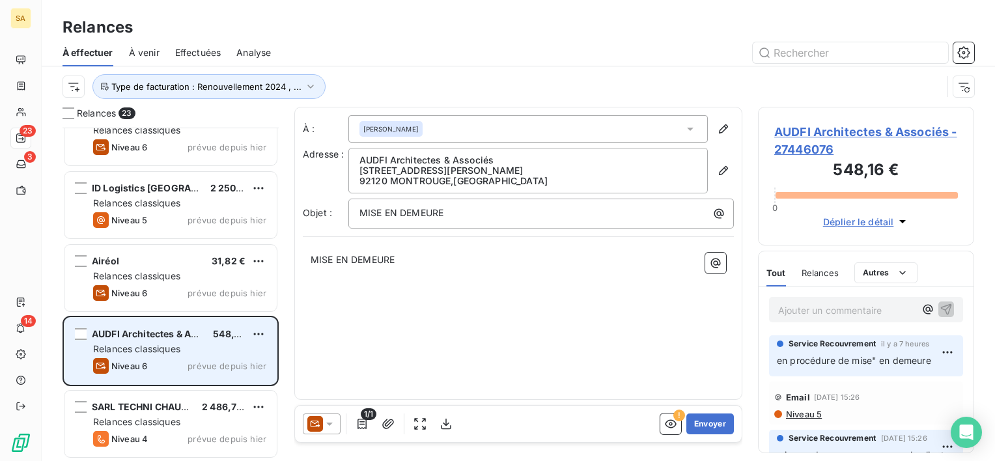
scroll to position [1293, 0]
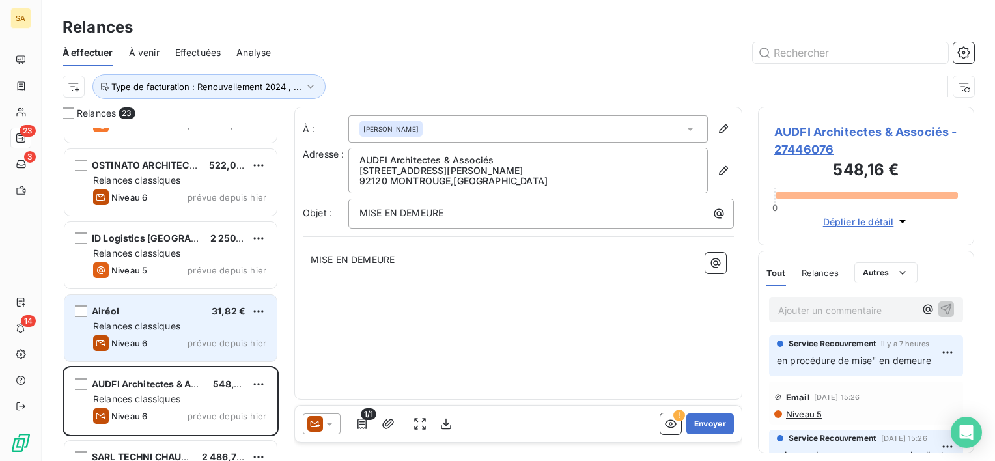
click at [152, 308] on div "Airéol 31,82 €" at bounding box center [179, 311] width 173 height 12
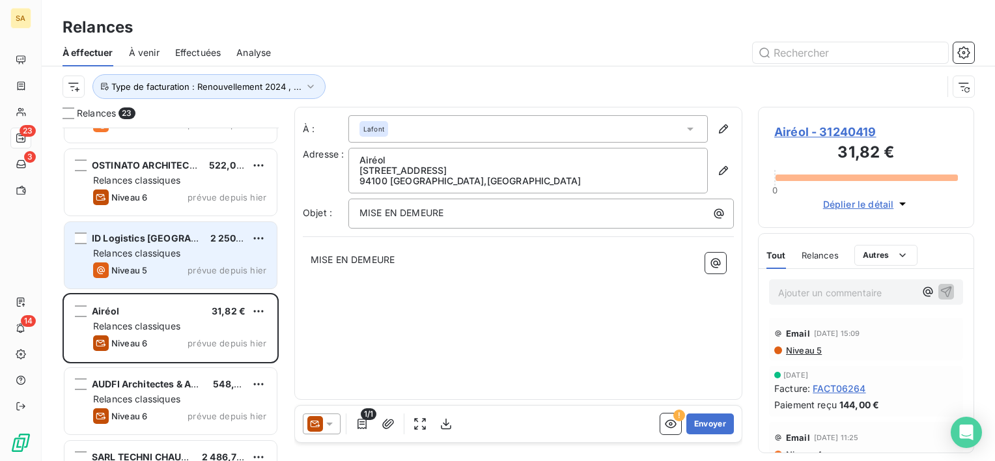
click at [152, 274] on div "Niveau 5 prévue depuis hier" at bounding box center [179, 270] width 173 height 16
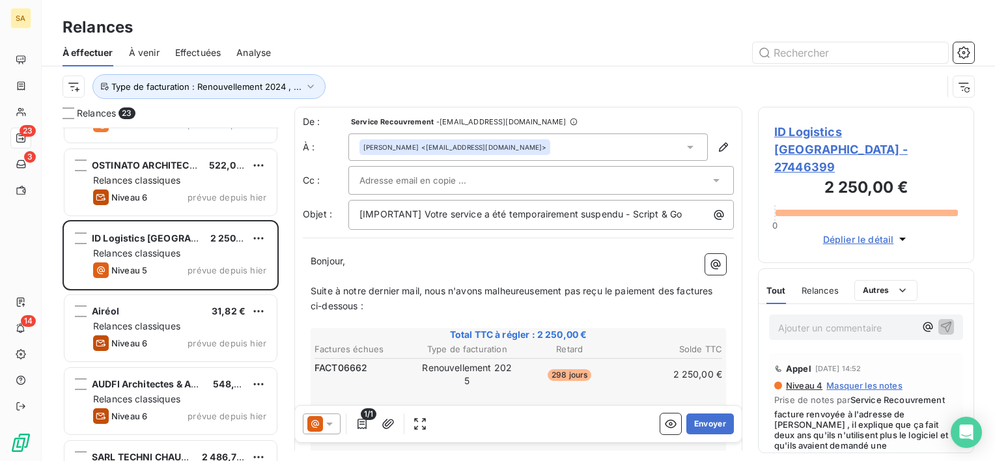
click at [687, 146] on icon at bounding box center [690, 147] width 7 height 3
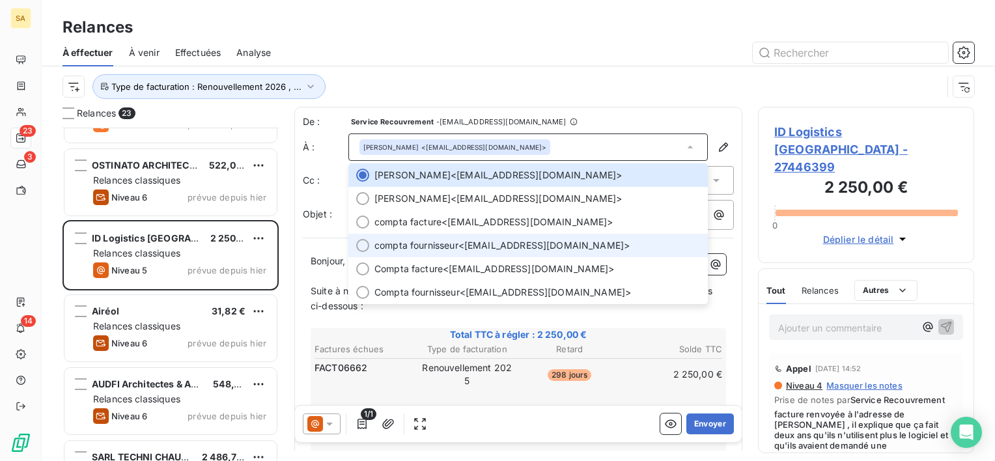
click at [561, 252] on li "compta fournisseur <[EMAIL_ADDRESS][DOMAIN_NAME]>" at bounding box center [527, 245] width 359 height 23
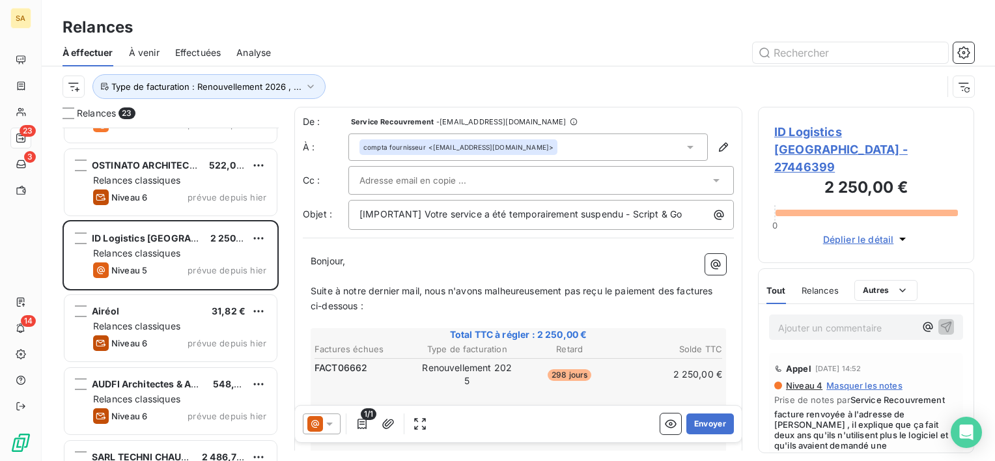
click at [540, 190] on div at bounding box center [540, 180] width 385 height 29
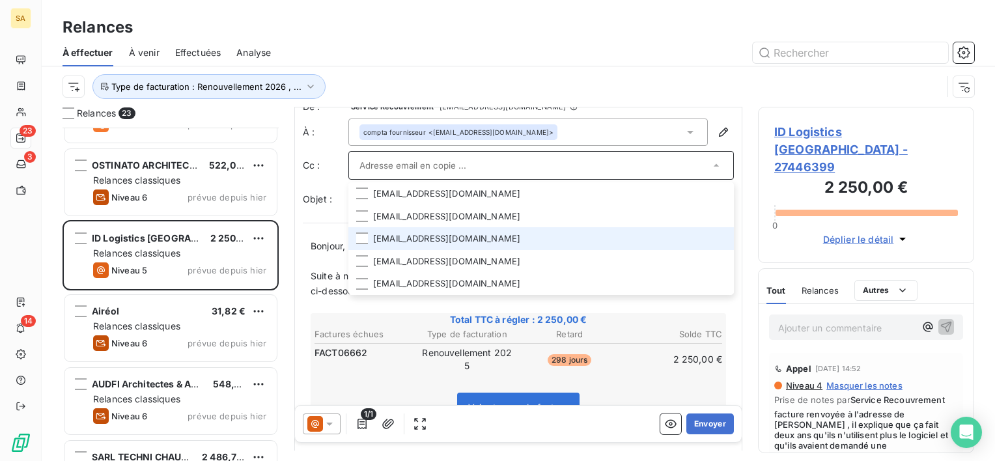
scroll to position [16, 0]
click at [500, 232] on li "[EMAIL_ADDRESS][DOMAIN_NAME]" at bounding box center [540, 238] width 385 height 23
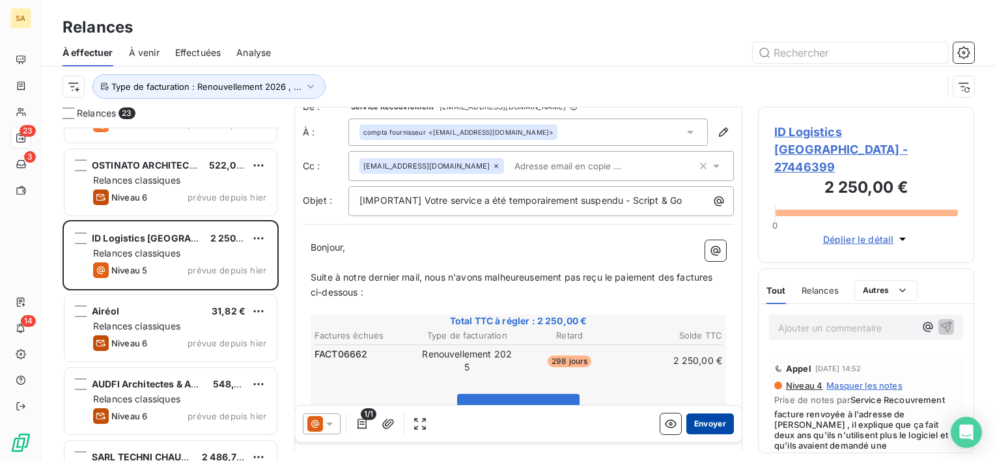
click at [686, 414] on button "Envoyer" at bounding box center [710, 423] width 48 height 21
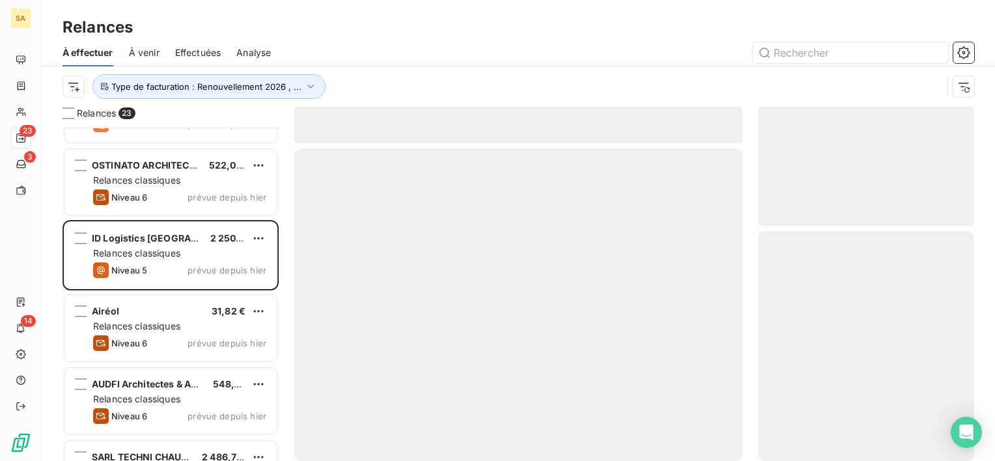
scroll to position [1271, 0]
